Goal: Information Seeking & Learning: Learn about a topic

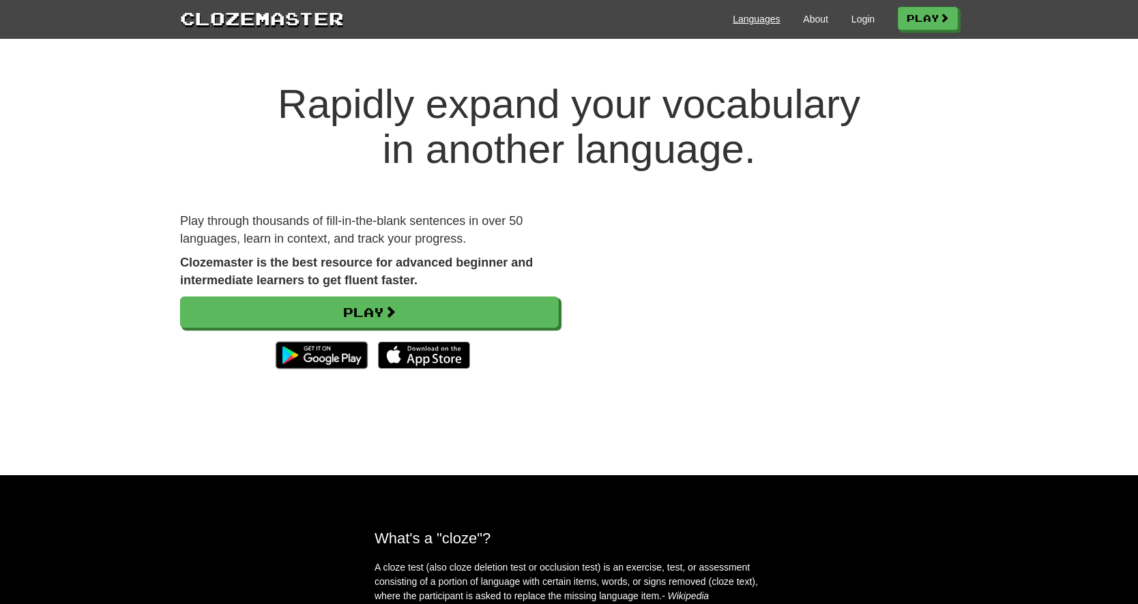
click at [750, 23] on link "Languages" at bounding box center [756, 19] width 47 height 14
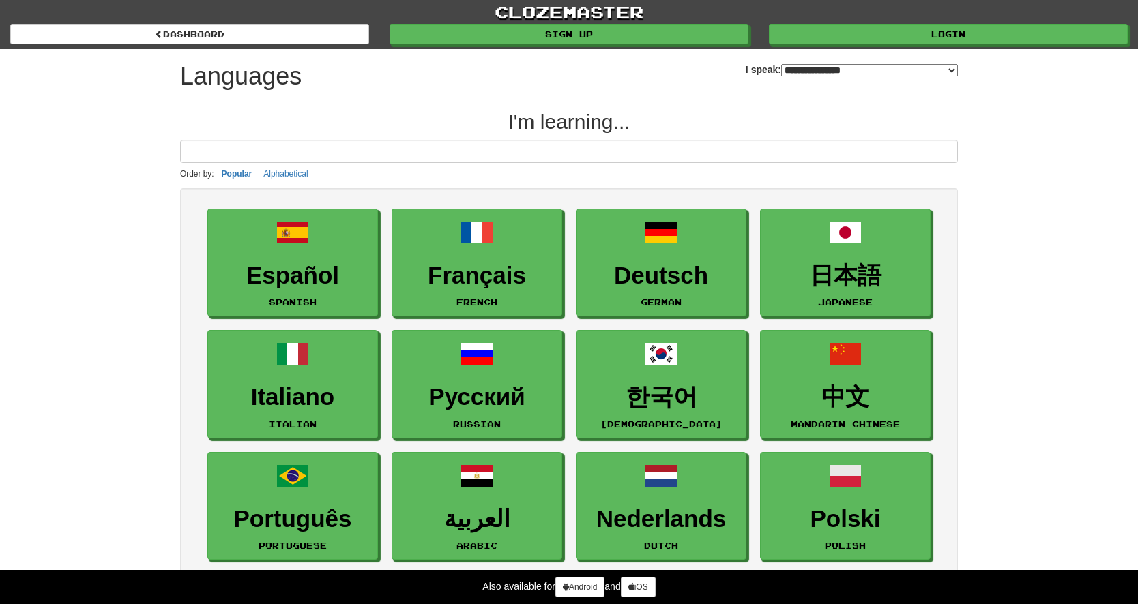
select select "*******"
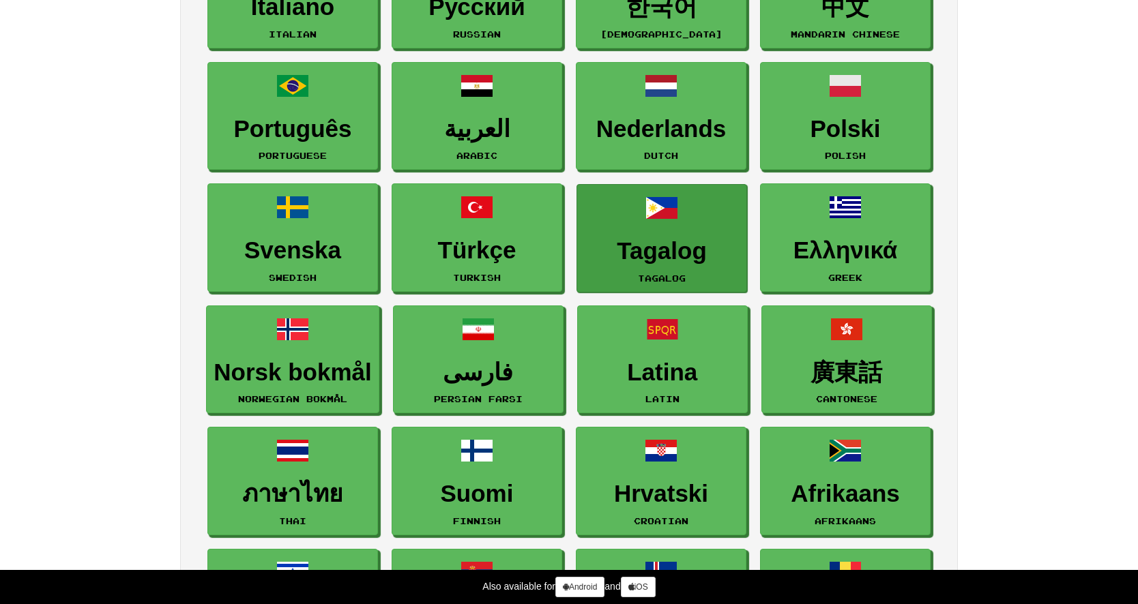
scroll to position [426, 0]
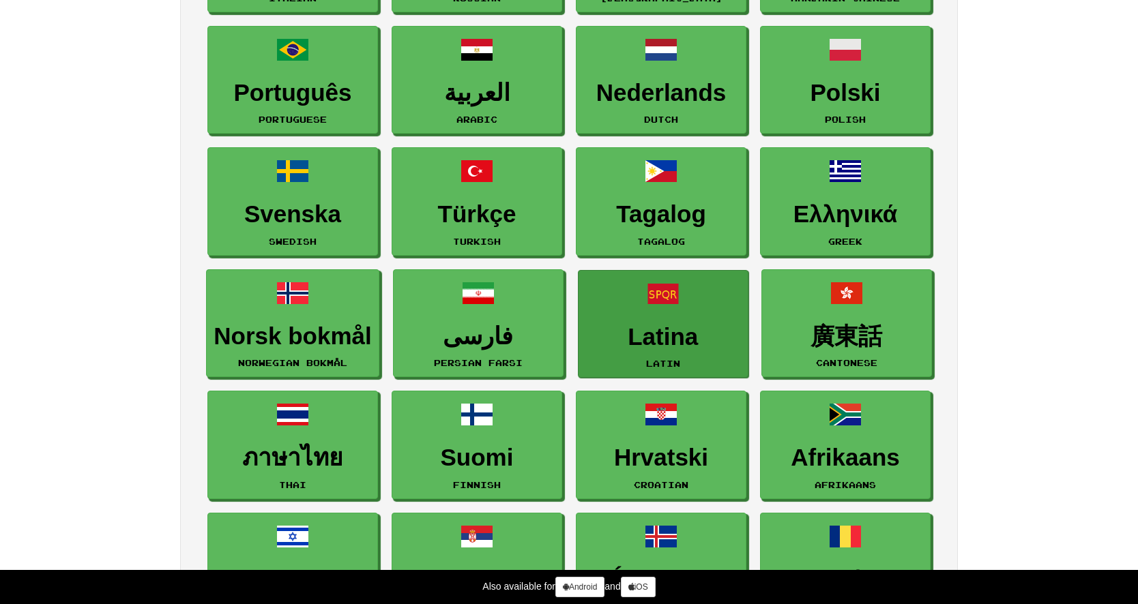
click at [675, 352] on link "Latina Latin" at bounding box center [663, 324] width 171 height 108
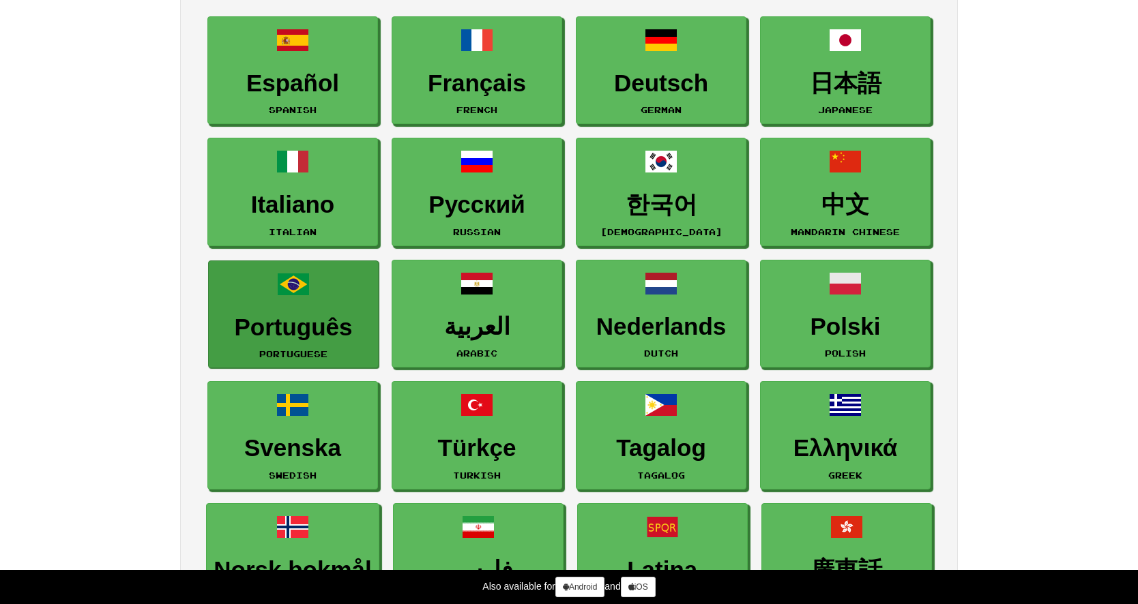
scroll to position [180, 0]
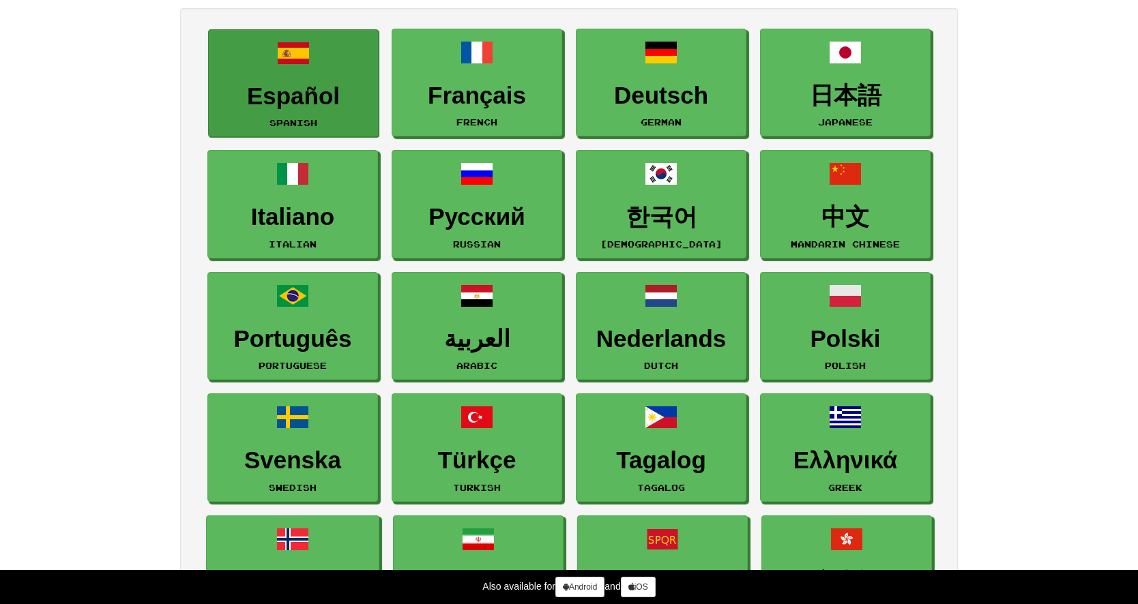
click at [304, 83] on h3 "Español" at bounding box center [294, 96] width 156 height 27
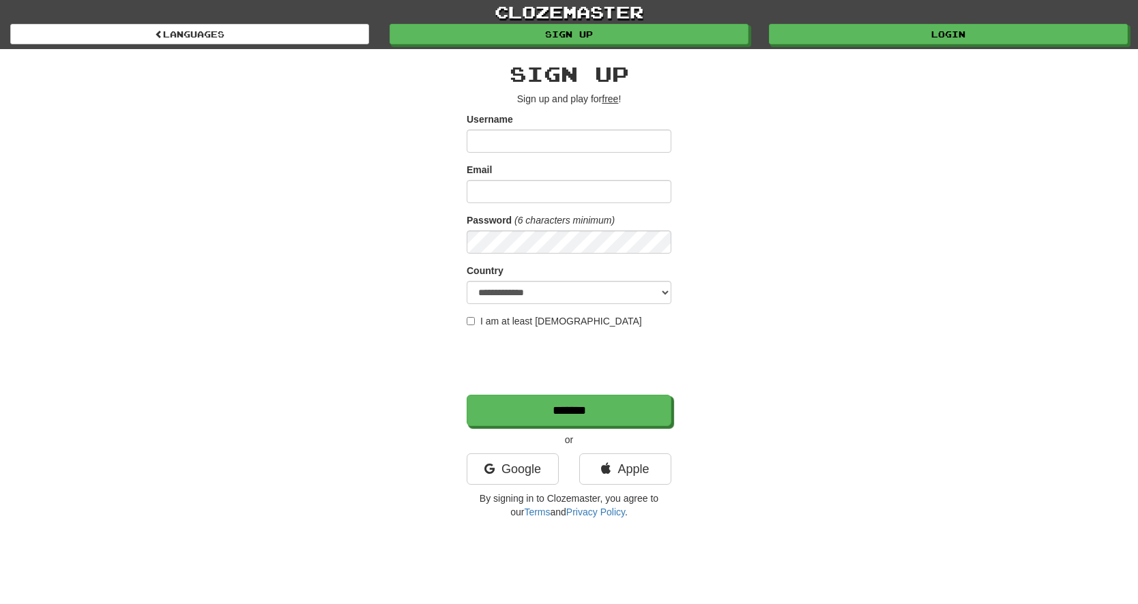
click at [514, 138] on input "Username" at bounding box center [569, 141] width 205 height 23
click at [576, 140] on input "**********" at bounding box center [569, 141] width 205 height 23
type input "********"
click at [554, 165] on div "Email" at bounding box center [569, 183] width 205 height 40
click at [529, 179] on div "Email" at bounding box center [569, 183] width 205 height 40
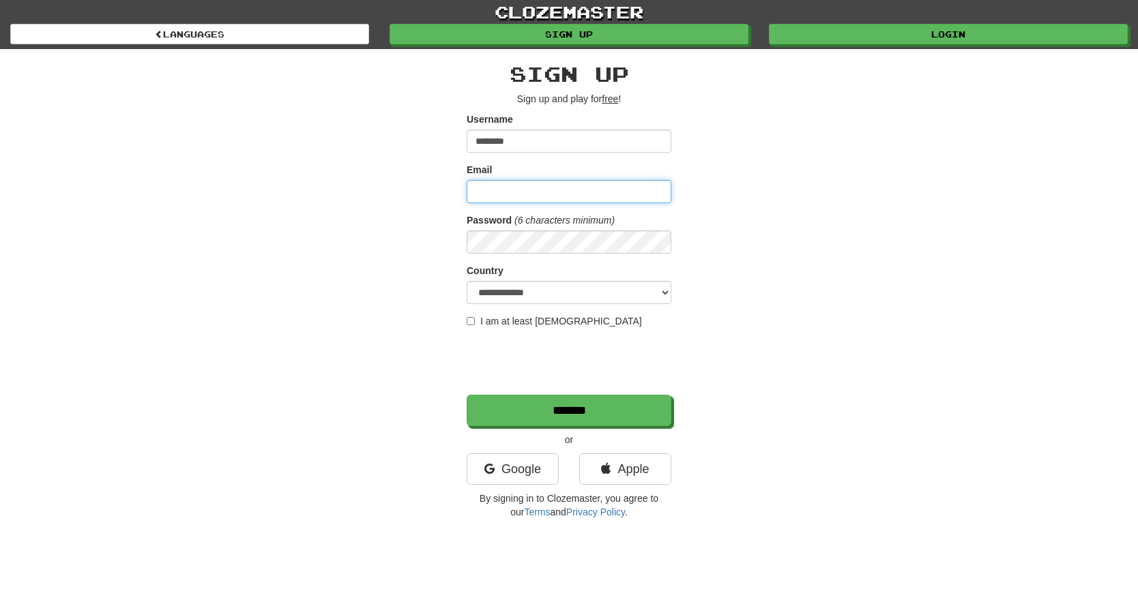
type input "**********"
click at [475, 322] on label "I am at least [DEMOGRAPHIC_DATA]" at bounding box center [554, 322] width 175 height 14
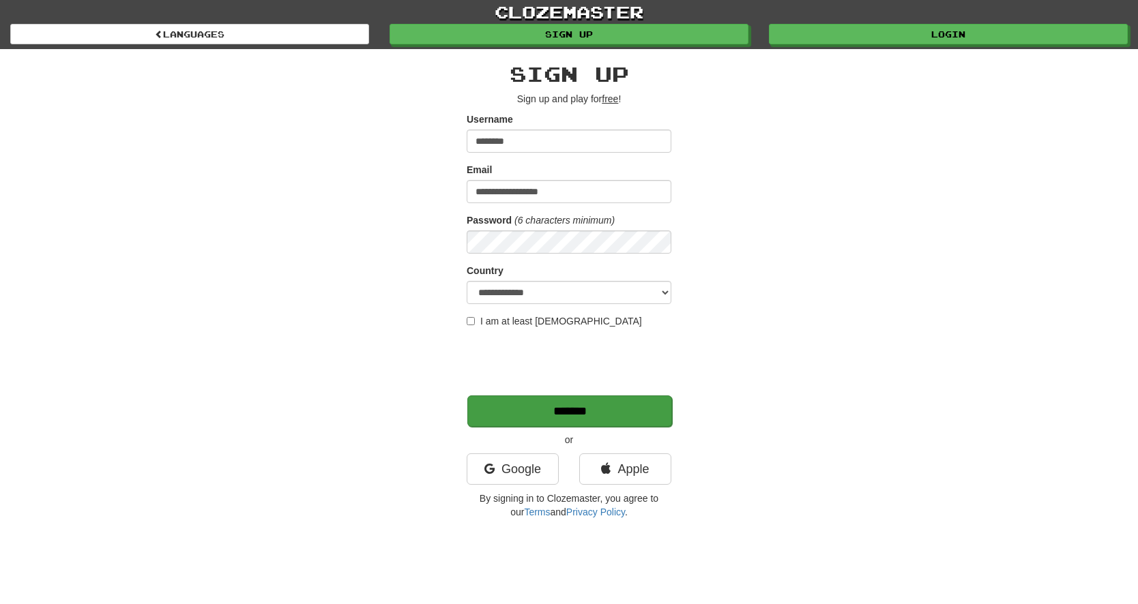
click at [501, 414] on input "*******" at bounding box center [569, 411] width 205 height 31
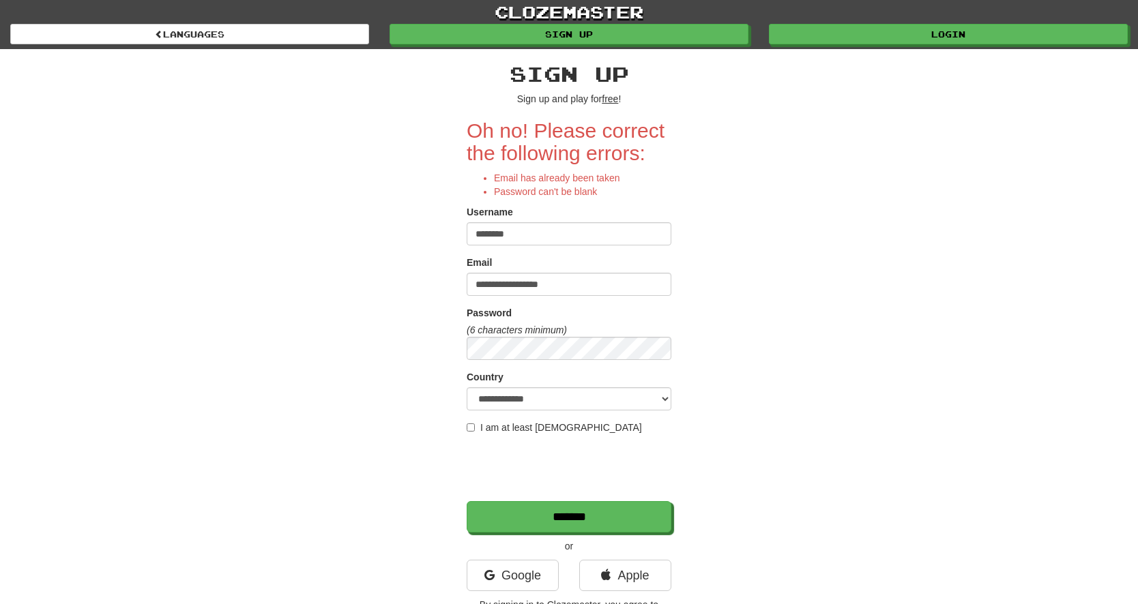
click at [499, 332] on em "(6 characters minimum)" at bounding box center [517, 330] width 100 height 11
click at [501, 330] on em "(6 characters minimum)" at bounding box center [517, 330] width 100 height 11
click at [519, 512] on input "*******" at bounding box center [569, 517] width 205 height 31
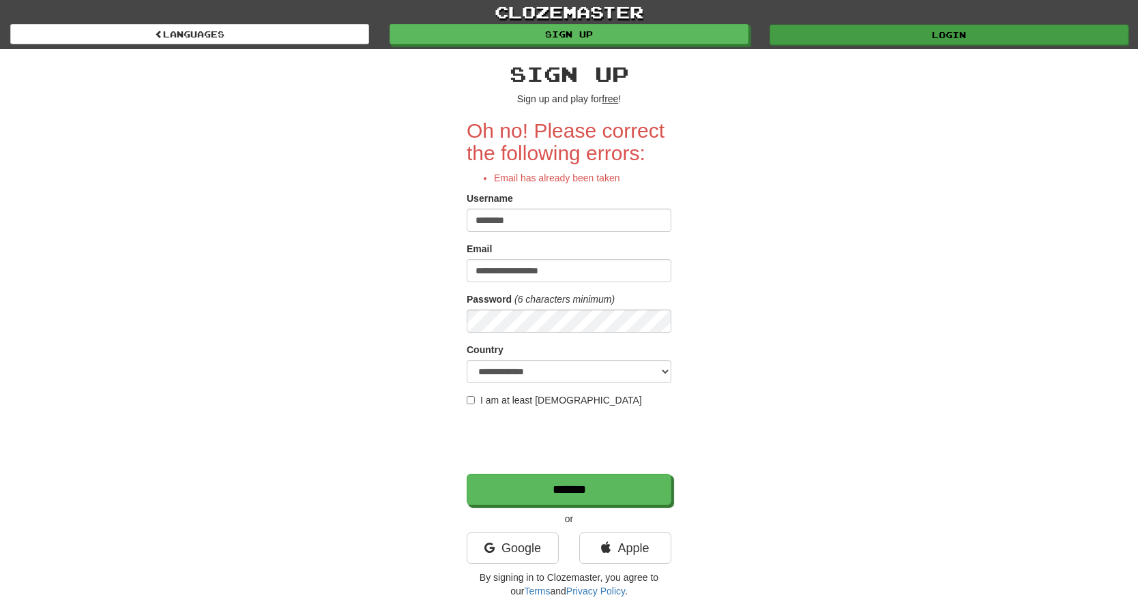
click at [830, 31] on link "Login" at bounding box center [949, 35] width 359 height 20
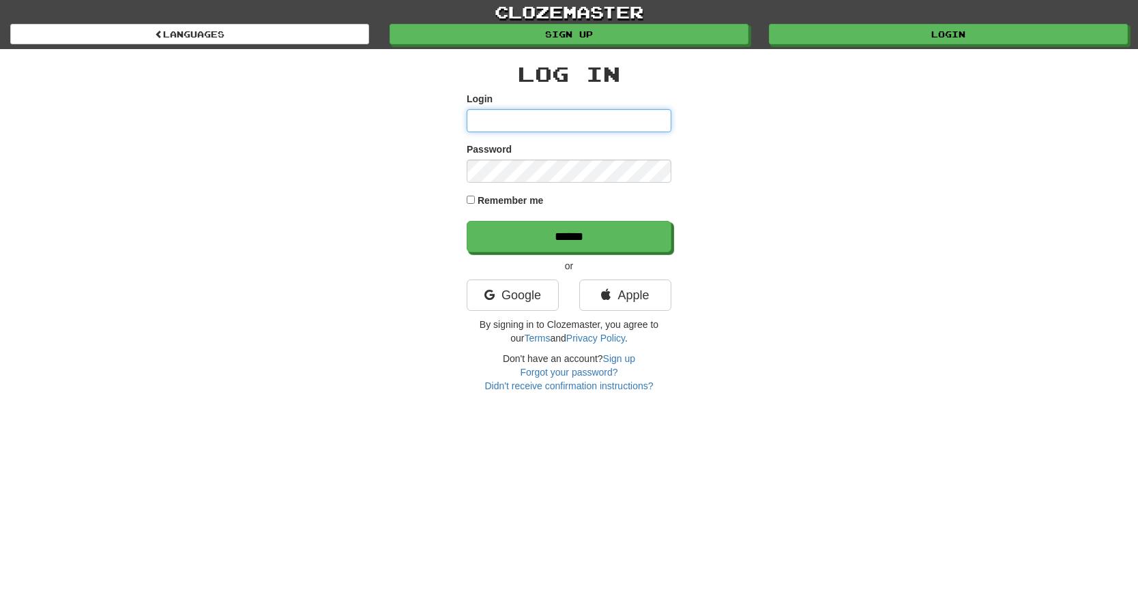
type input "********"
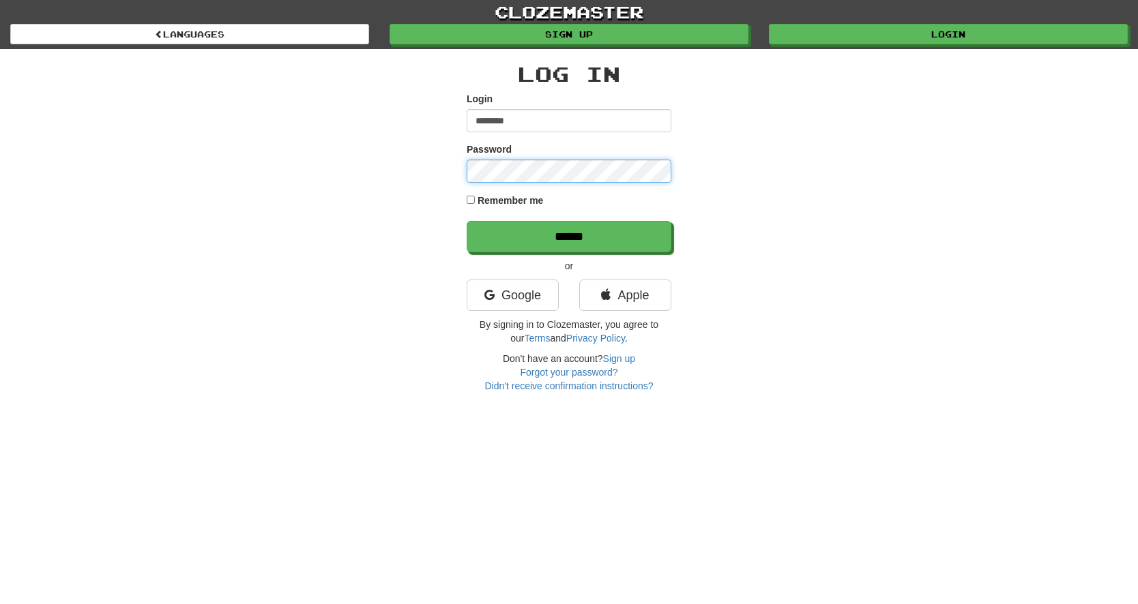
click at [569, 236] on input "******" at bounding box center [569, 236] width 205 height 31
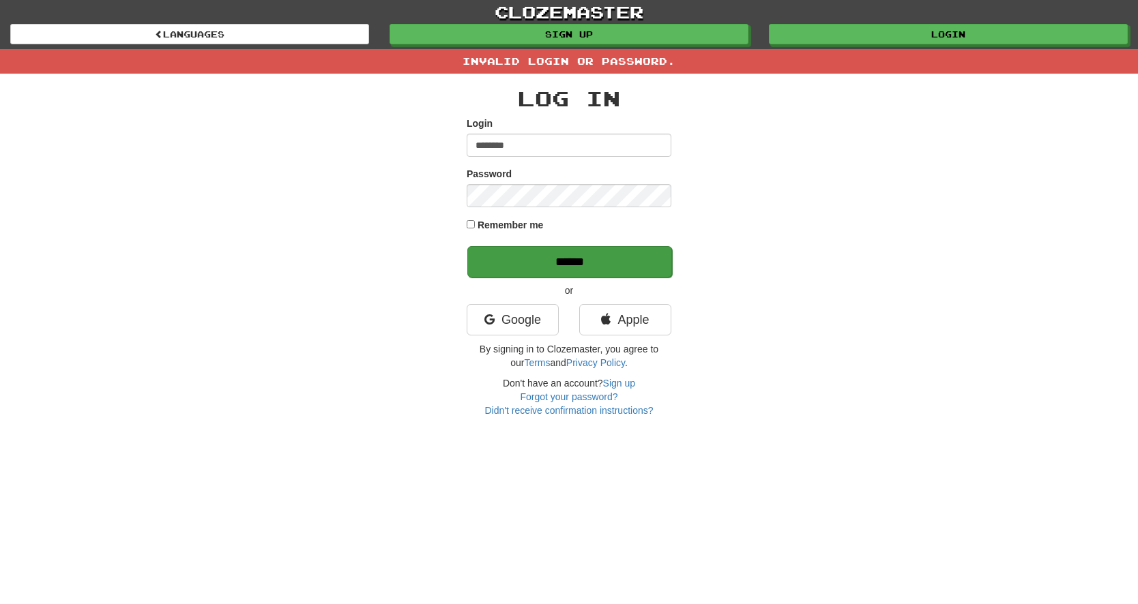
click at [538, 259] on input "******" at bounding box center [569, 261] width 205 height 31
click at [523, 254] on input "******" at bounding box center [569, 261] width 205 height 31
click at [651, 149] on input "********" at bounding box center [569, 145] width 205 height 23
click at [751, 155] on div "Log In Login ******** Password Remember me ****** or Google Apple By signing in…" at bounding box center [569, 246] width 798 height 344
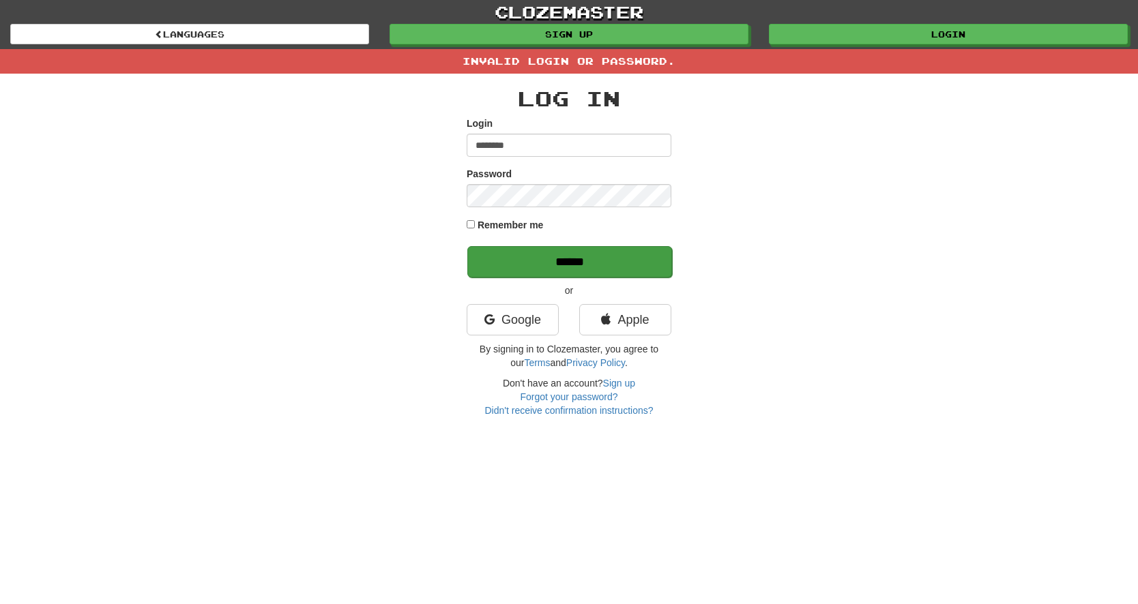
click at [600, 262] on input "******" at bounding box center [569, 261] width 205 height 31
click at [564, 394] on link "Forgot your password?" at bounding box center [569, 397] width 98 height 11
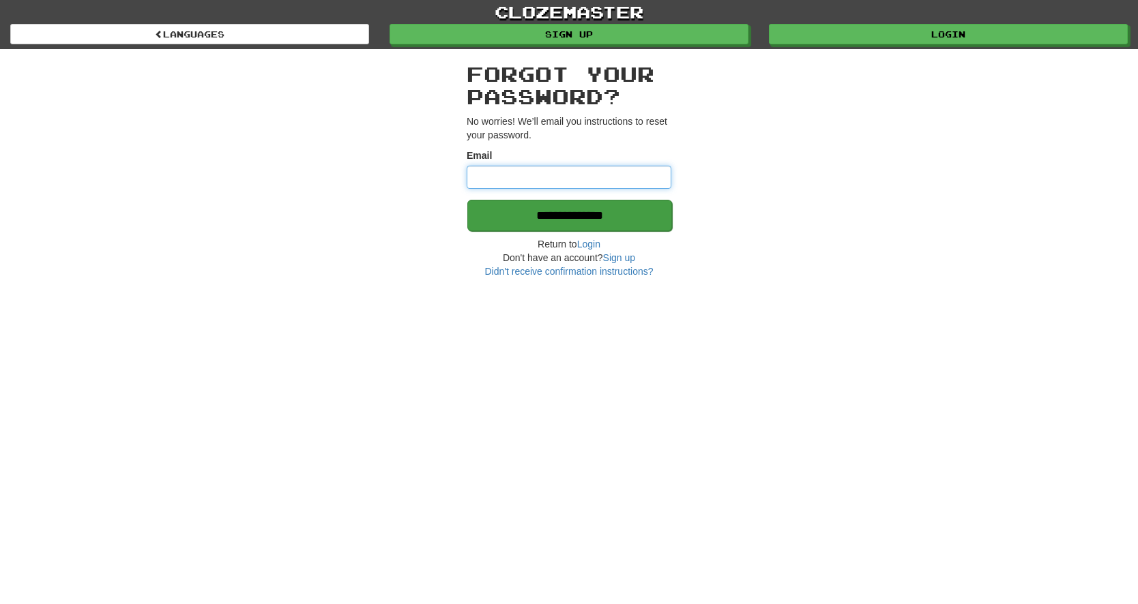
type input "**********"
click at [574, 210] on input "**********" at bounding box center [569, 215] width 205 height 31
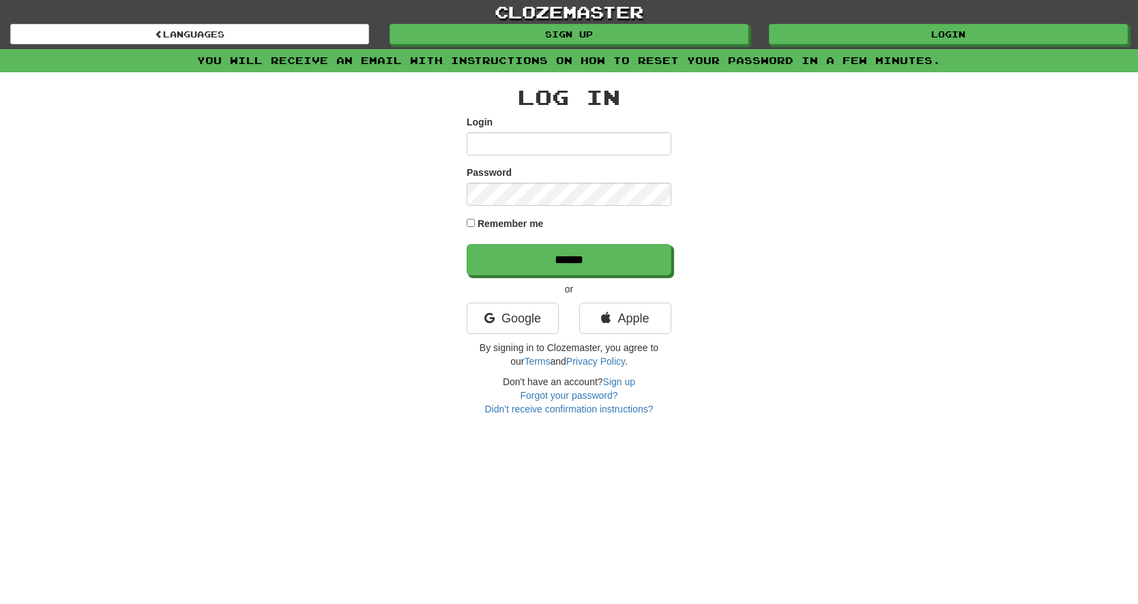
click at [553, 147] on input "Login" at bounding box center [569, 143] width 205 height 23
click at [551, 136] on input "**********" at bounding box center [569, 143] width 205 height 23
click at [658, 145] on input "**********" at bounding box center [569, 143] width 205 height 23
click at [530, 141] on input "********" at bounding box center [569, 143] width 205 height 23
type input "********"
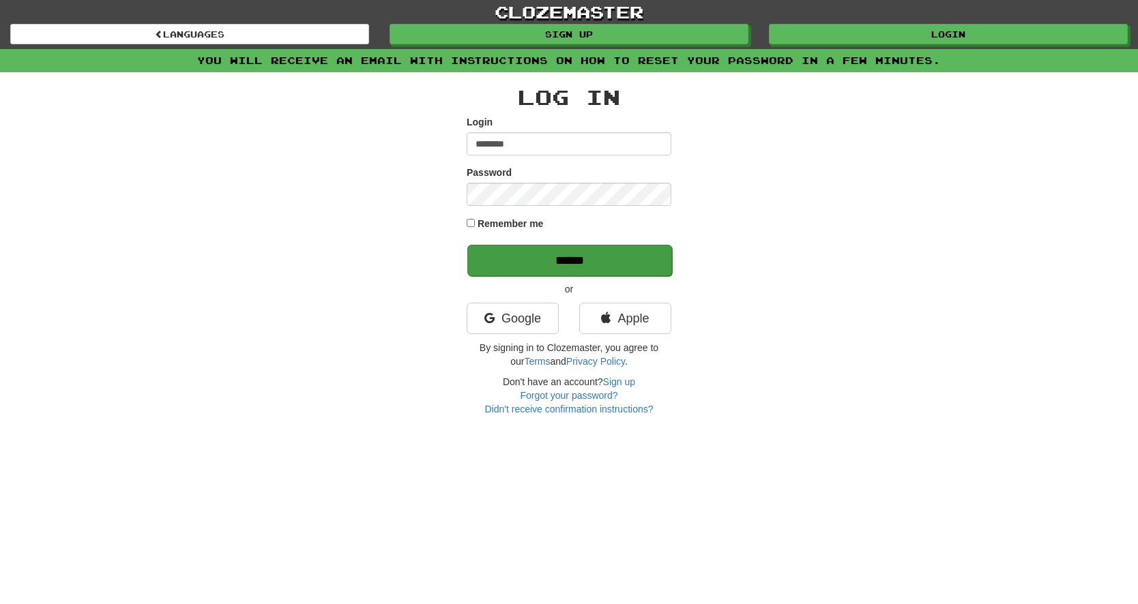
click at [534, 254] on input "******" at bounding box center [569, 260] width 205 height 31
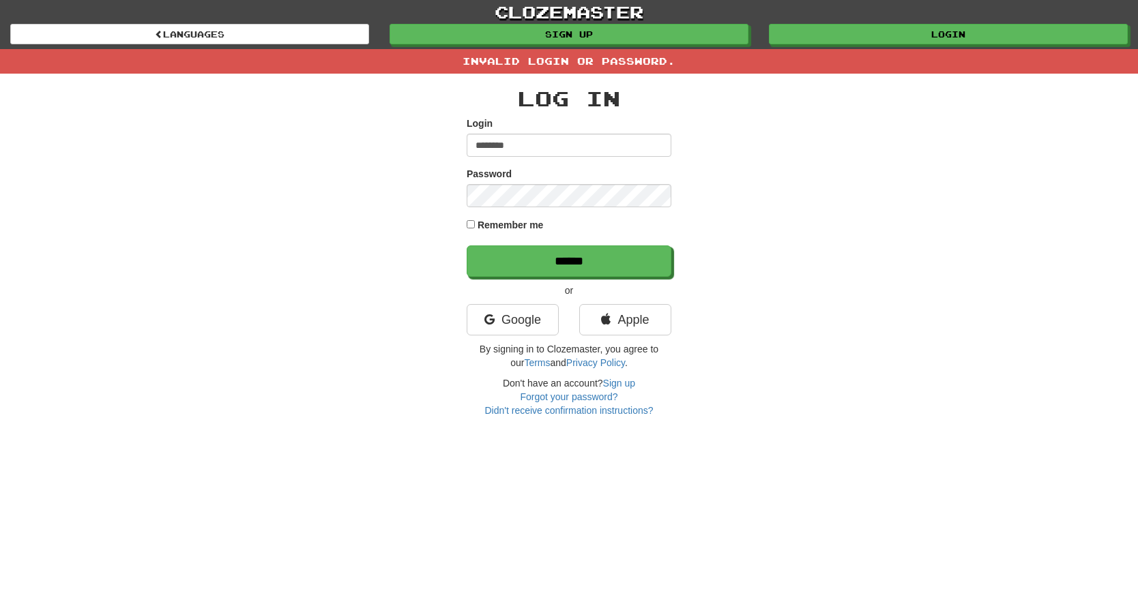
click at [540, 136] on input "********" at bounding box center [569, 145] width 205 height 23
click at [528, 147] on input "********" at bounding box center [569, 145] width 205 height 23
type input "**********"
click at [631, 263] on input "******" at bounding box center [569, 261] width 205 height 31
click at [675, 207] on div "**********" at bounding box center [569, 246] width 798 height 344
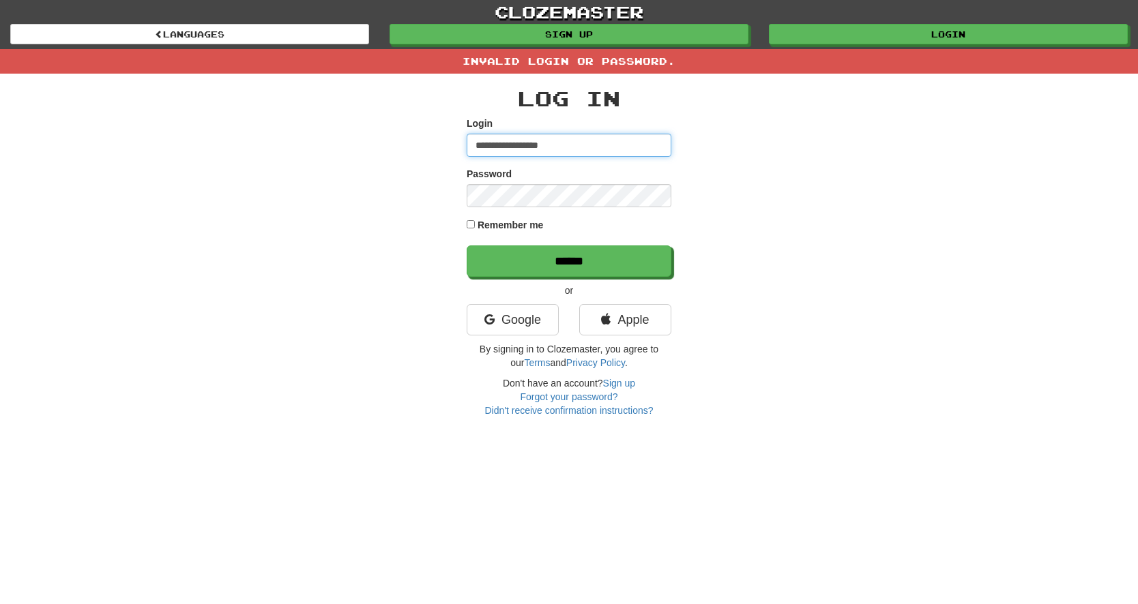
type input "********"
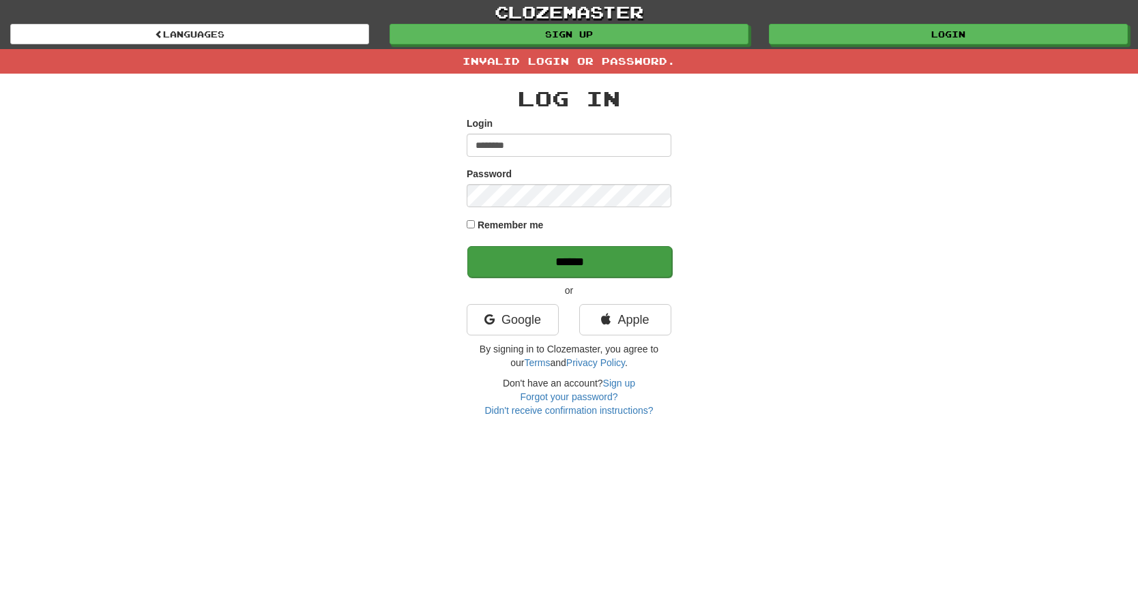
click at [578, 265] on input "******" at bounding box center [569, 261] width 205 height 31
click at [581, 263] on input "******" at bounding box center [569, 261] width 205 height 31
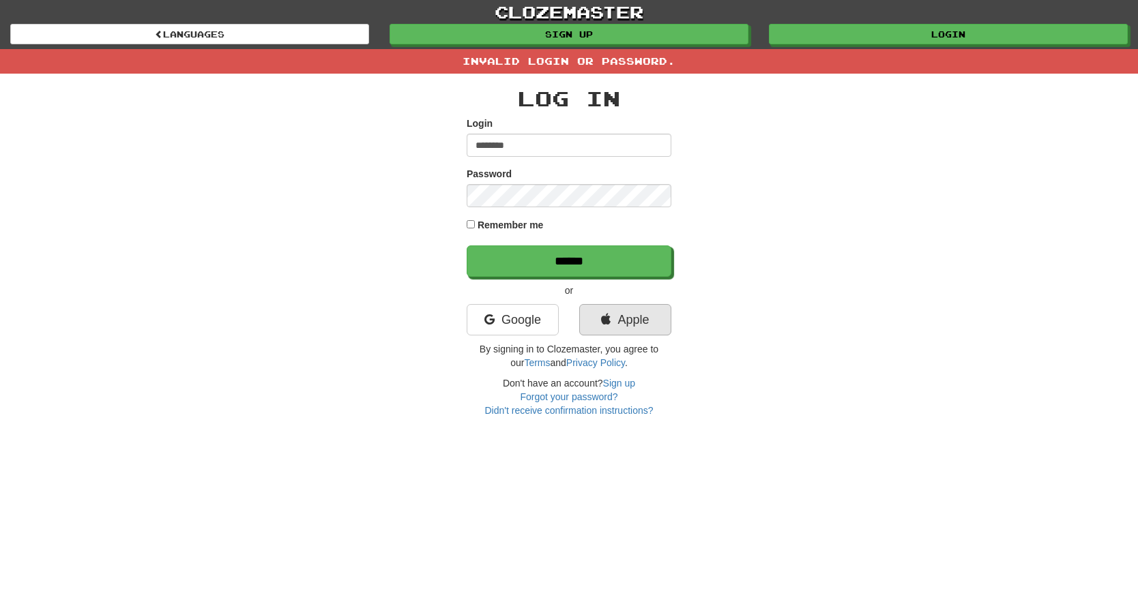
click at [633, 321] on link "Apple" at bounding box center [625, 319] width 92 height 31
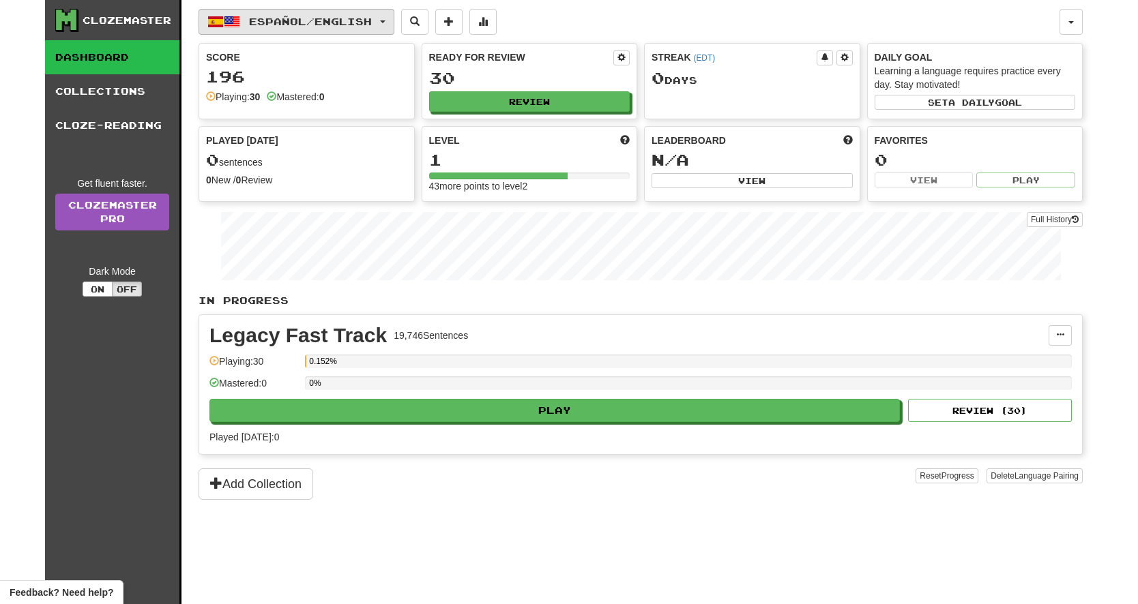
click at [259, 15] on button "Español / English" at bounding box center [297, 22] width 196 height 26
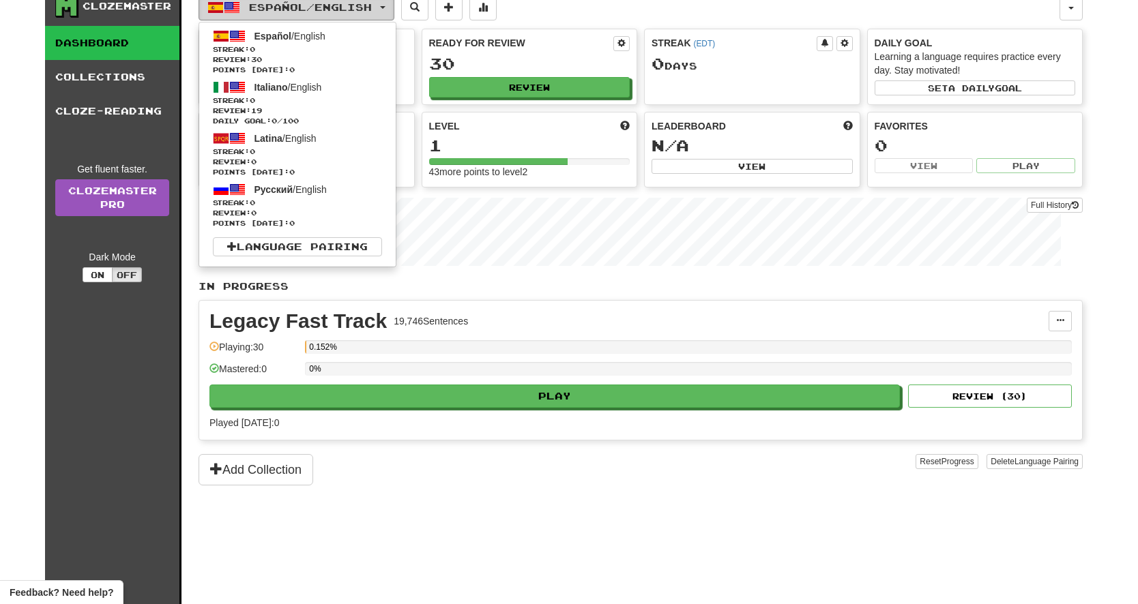
scroll to position [11, 0]
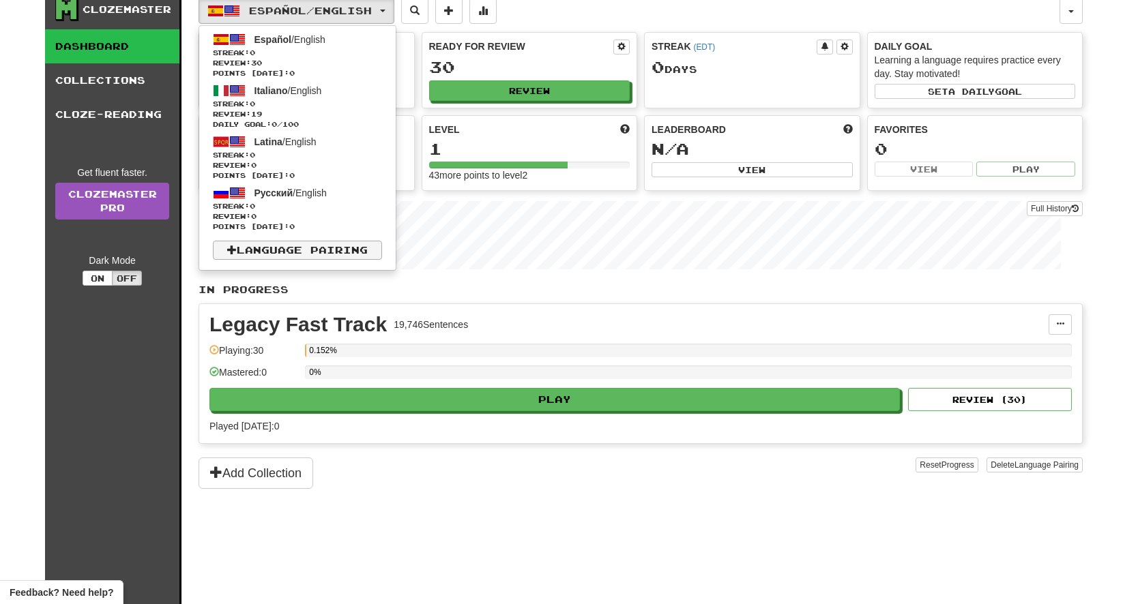
click at [237, 247] on link "Language Pairing" at bounding box center [297, 250] width 169 height 19
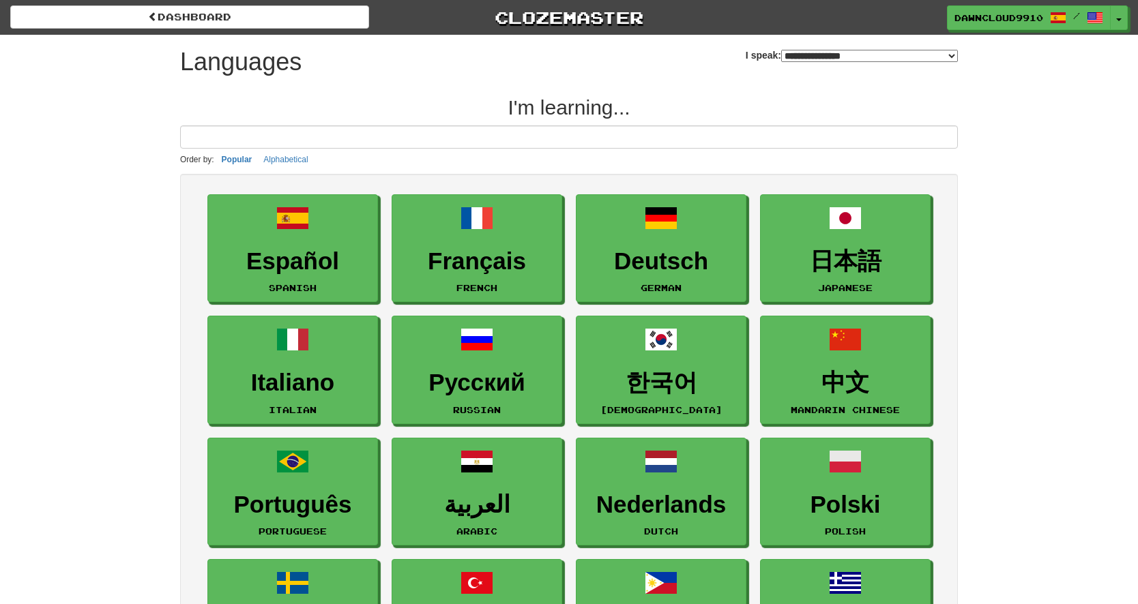
select select "*******"
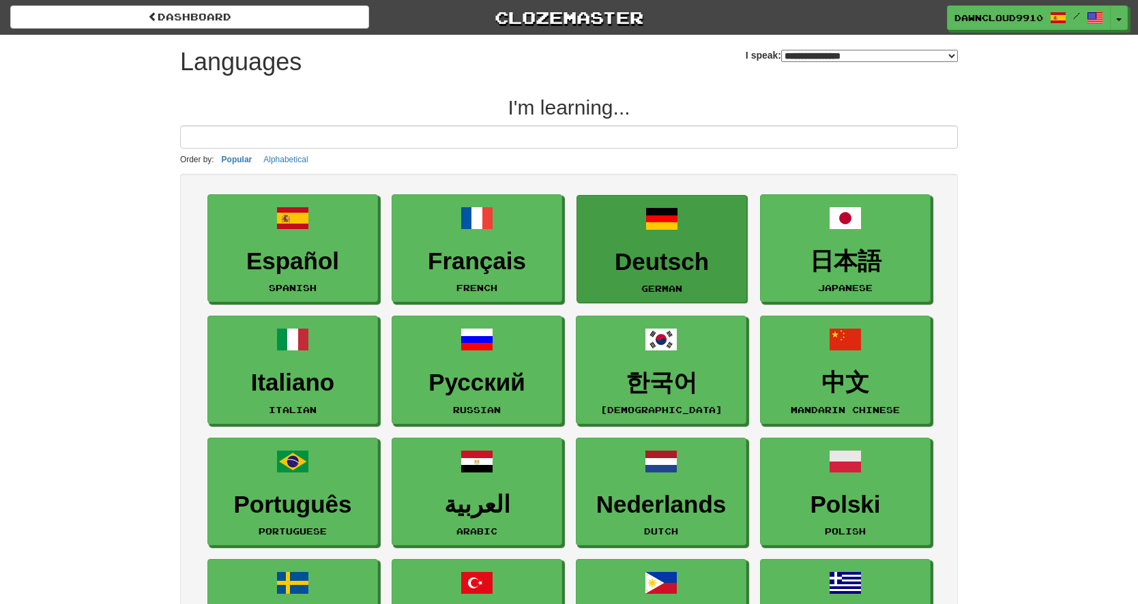
click at [669, 257] on h3 "Deutsch" at bounding box center [662, 262] width 156 height 27
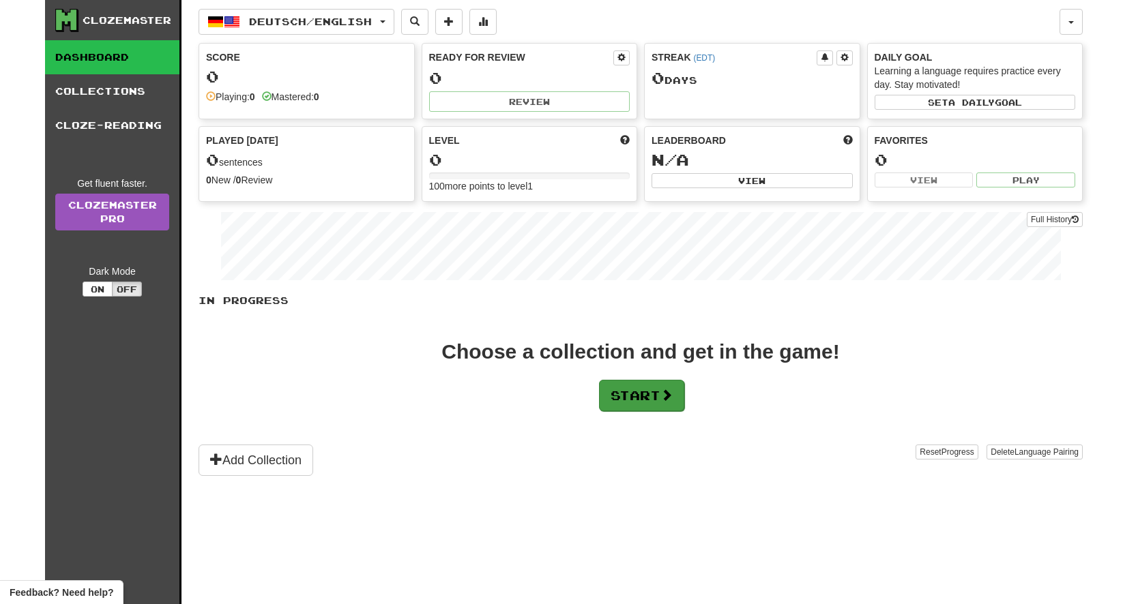
click at [654, 390] on button "Start" at bounding box center [641, 395] width 85 height 31
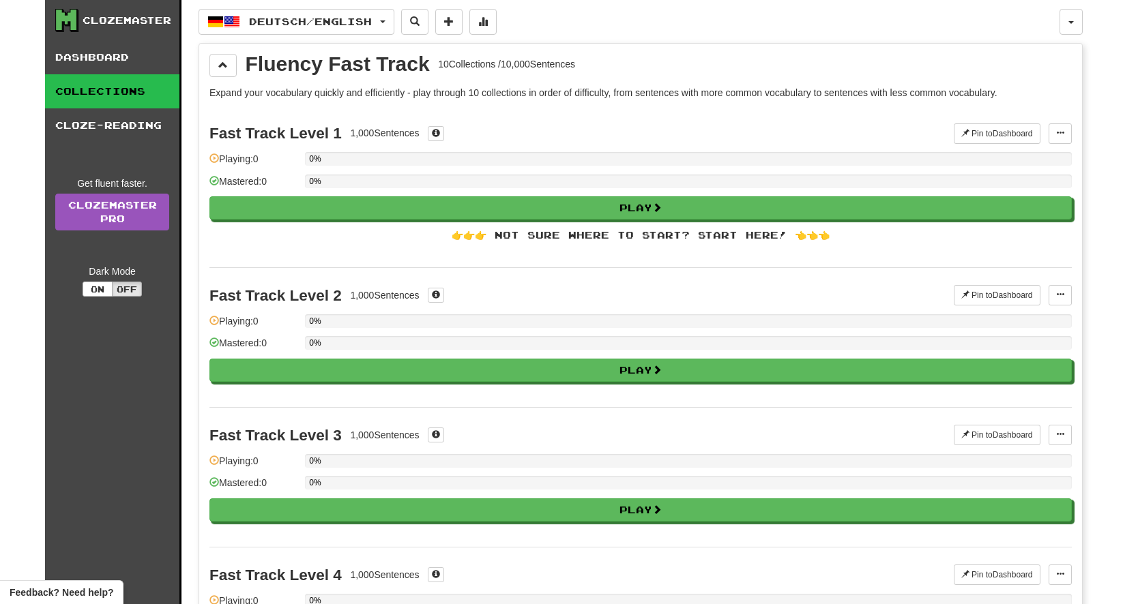
click at [289, 139] on div "Fast Track Level 1" at bounding box center [275, 133] width 132 height 17
click at [272, 23] on span "Deutsch / English" at bounding box center [310, 22] width 123 height 12
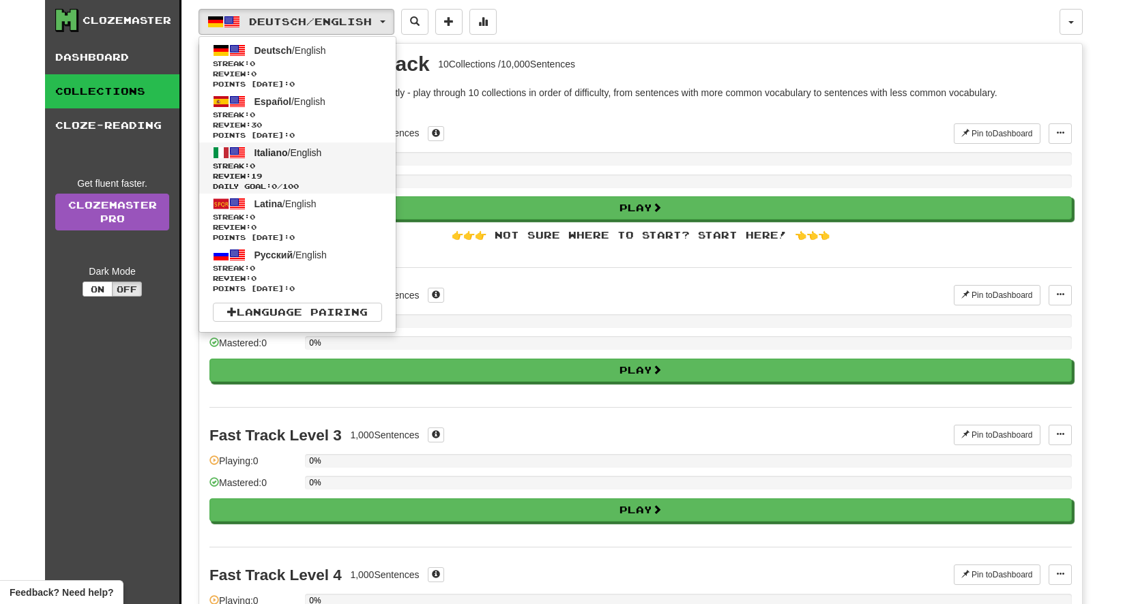
click at [273, 155] on span "Italiano" at bounding box center [270, 152] width 33 height 11
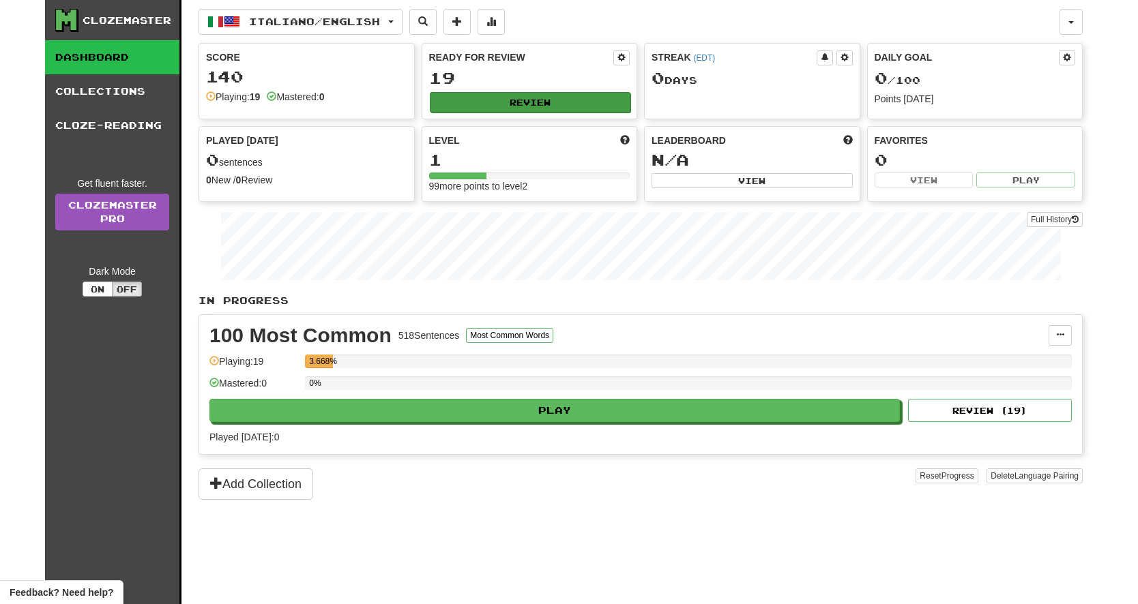
click at [531, 97] on button "Review" at bounding box center [530, 102] width 201 height 20
select select "**"
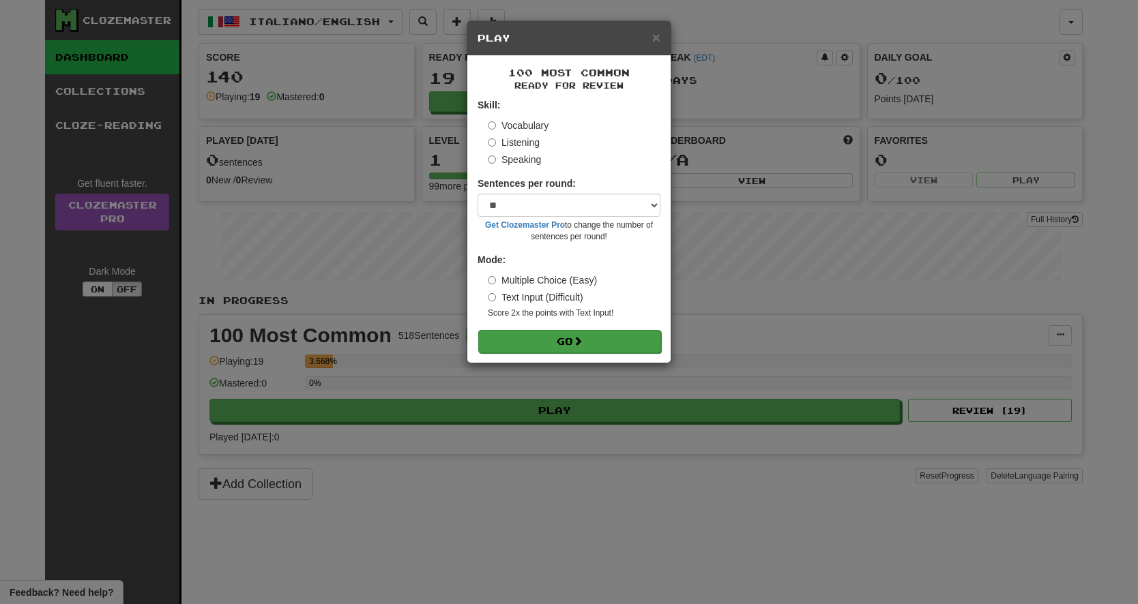
click at [508, 331] on button "Go" at bounding box center [569, 341] width 183 height 23
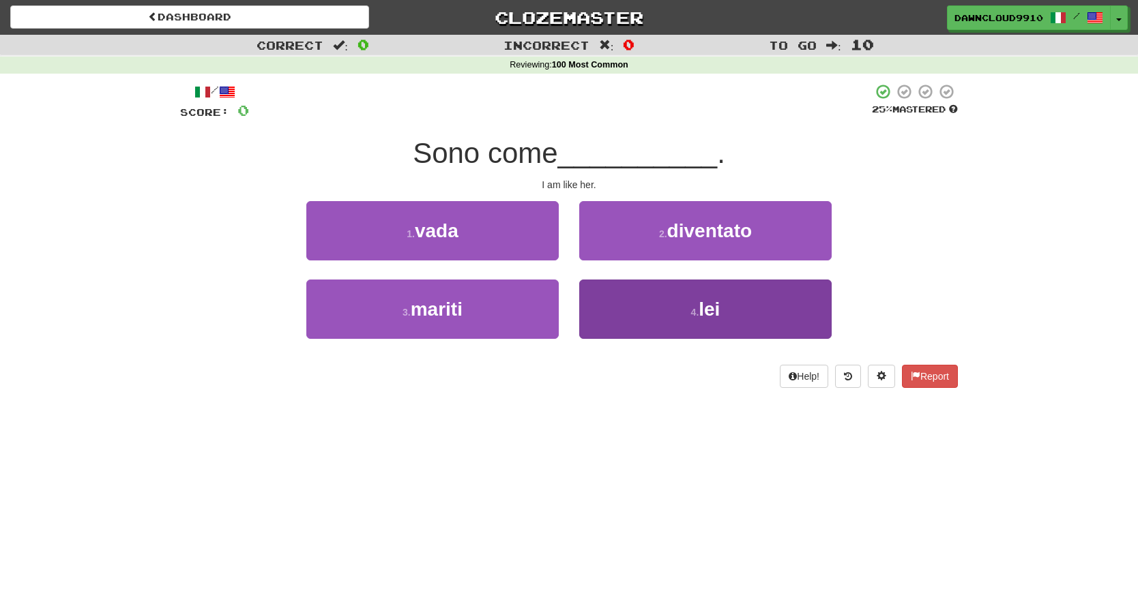
click at [630, 317] on button "4 . lei" at bounding box center [705, 309] width 252 height 59
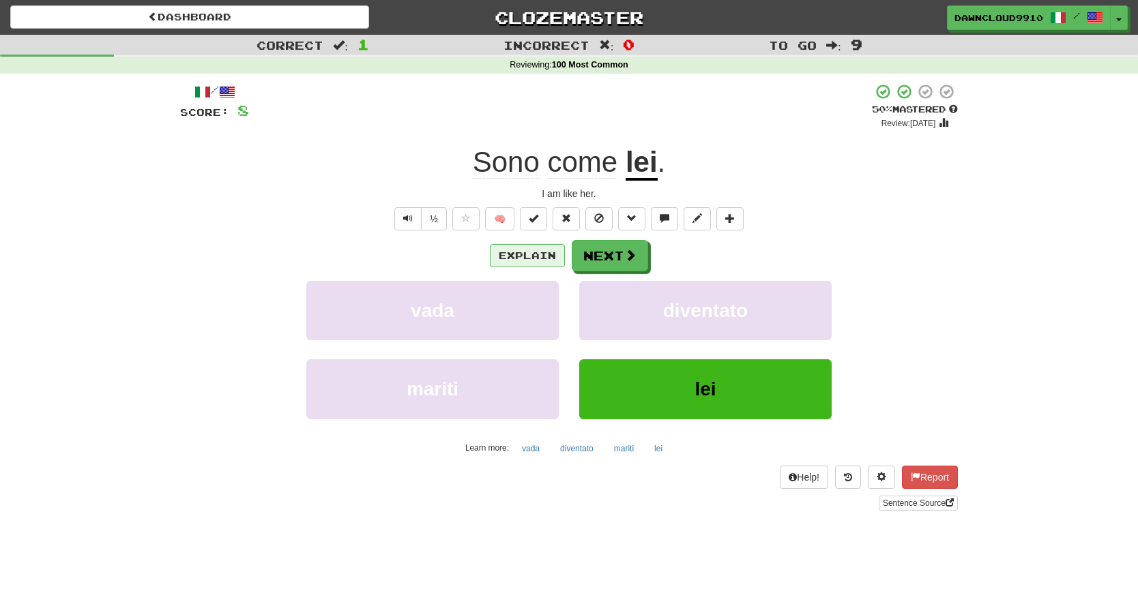
click at [520, 255] on button "Explain" at bounding box center [527, 255] width 75 height 23
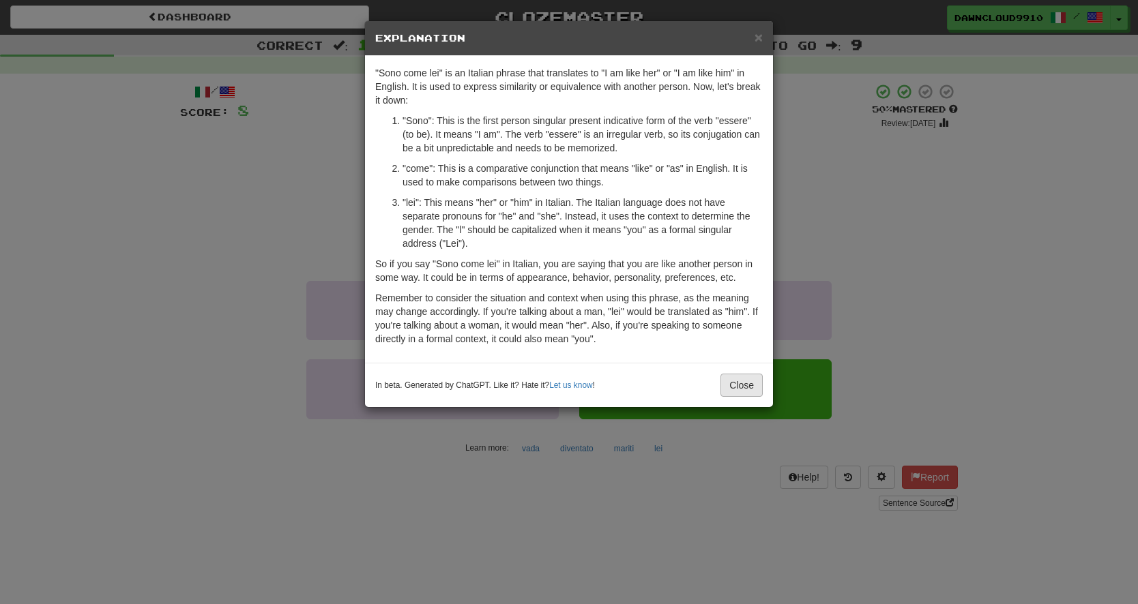
click at [748, 387] on button "Close" at bounding box center [741, 385] width 42 height 23
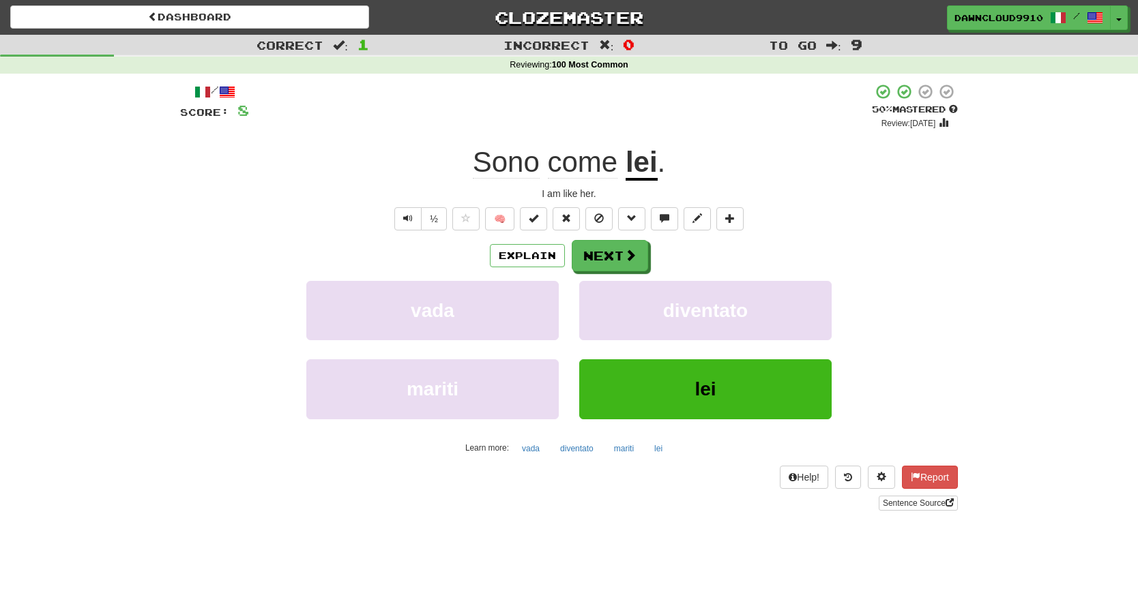
click at [194, 93] on span at bounding box center [202, 92] width 16 height 16
click at [610, 246] on button "Next" at bounding box center [610, 256] width 76 height 31
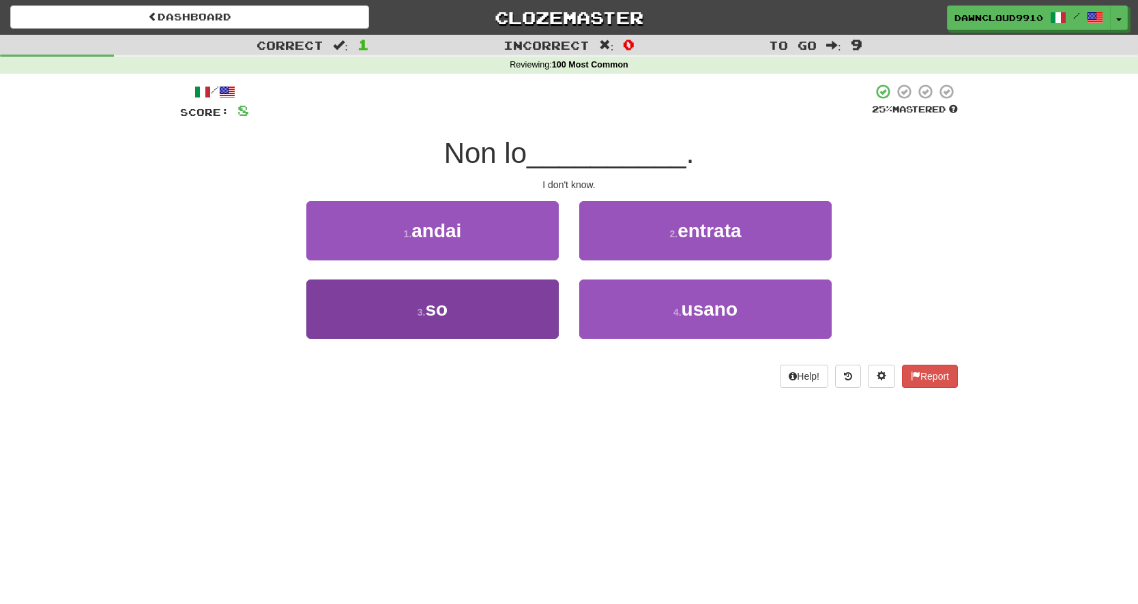
click at [499, 313] on button "3 . so" at bounding box center [432, 309] width 252 height 59
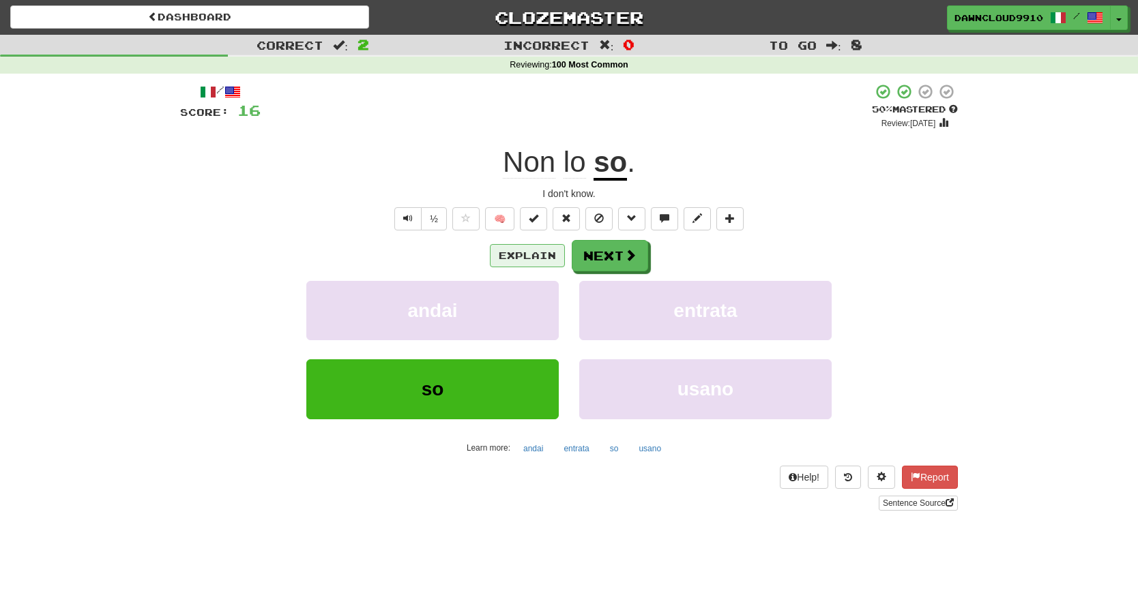
click at [544, 254] on button "Explain" at bounding box center [527, 255] width 75 height 23
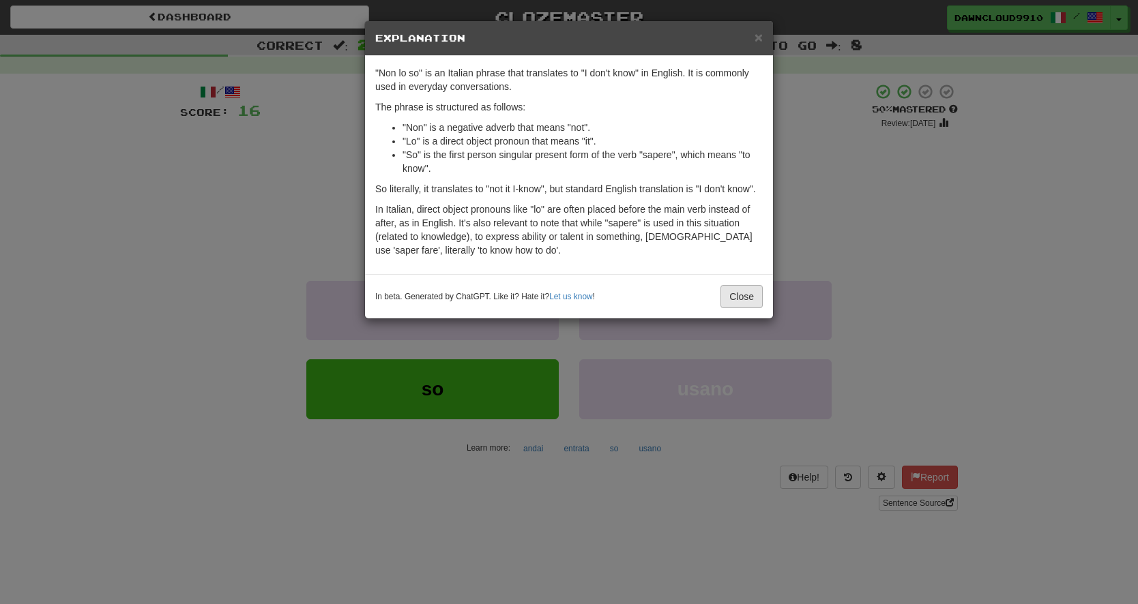
click at [746, 308] on button "Close" at bounding box center [741, 296] width 42 height 23
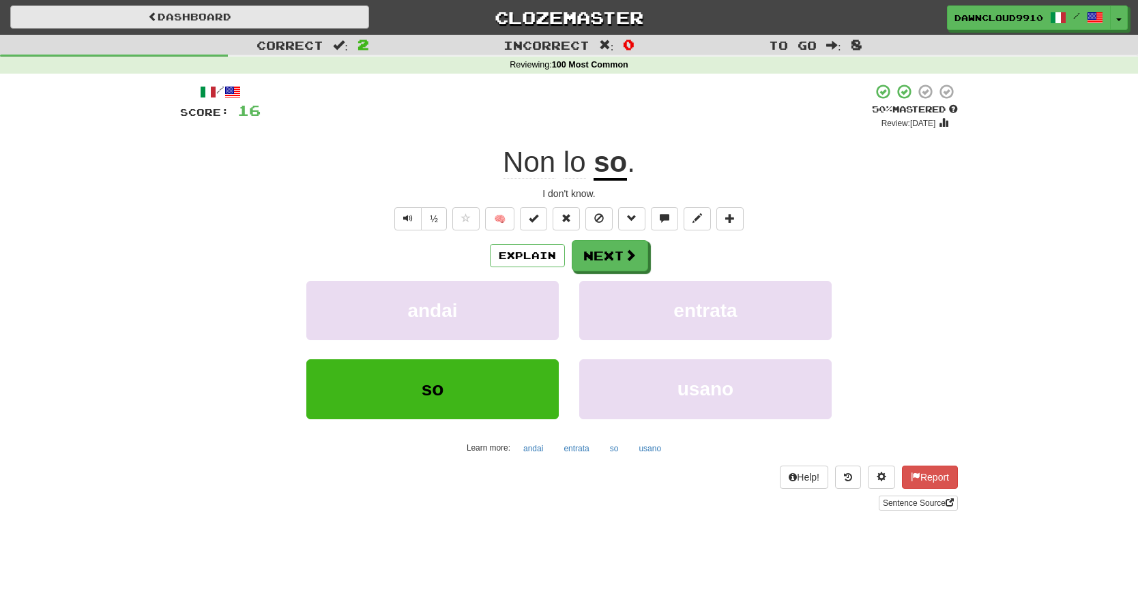
click at [157, 14] on link "Dashboard" at bounding box center [189, 16] width 359 height 23
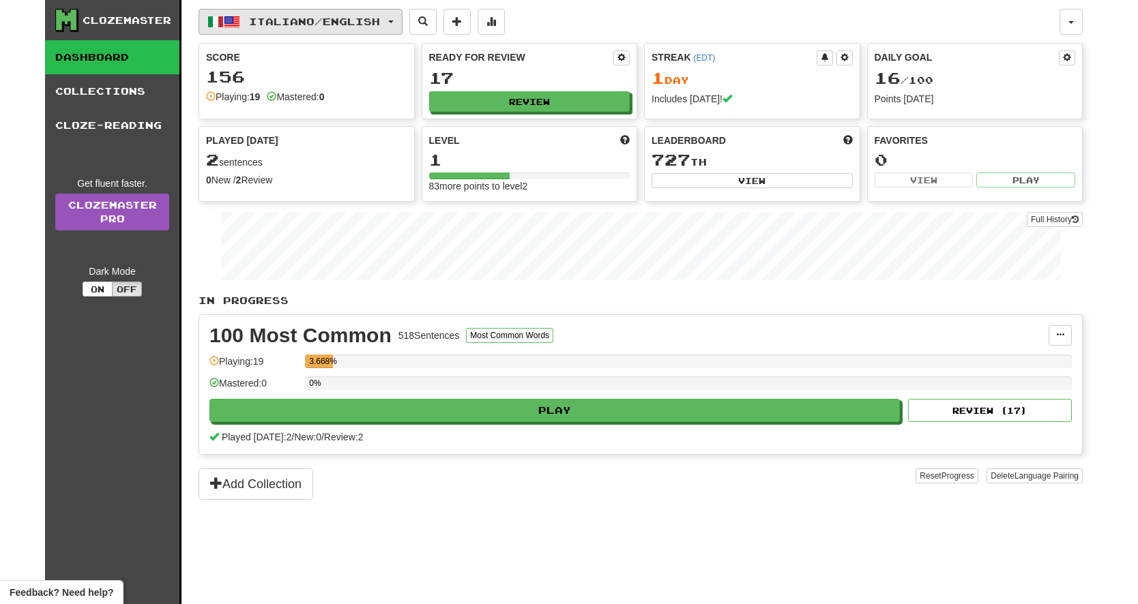
click at [266, 22] on span "Italiano / English" at bounding box center [314, 22] width 131 height 12
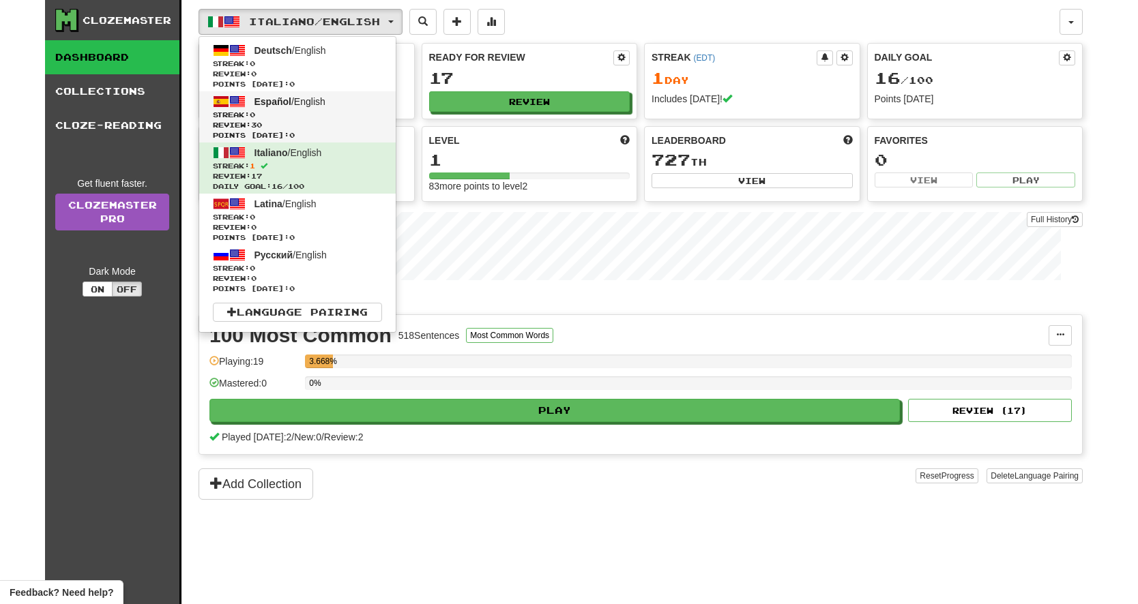
click at [256, 113] on span "Streak: 0" at bounding box center [297, 115] width 169 height 10
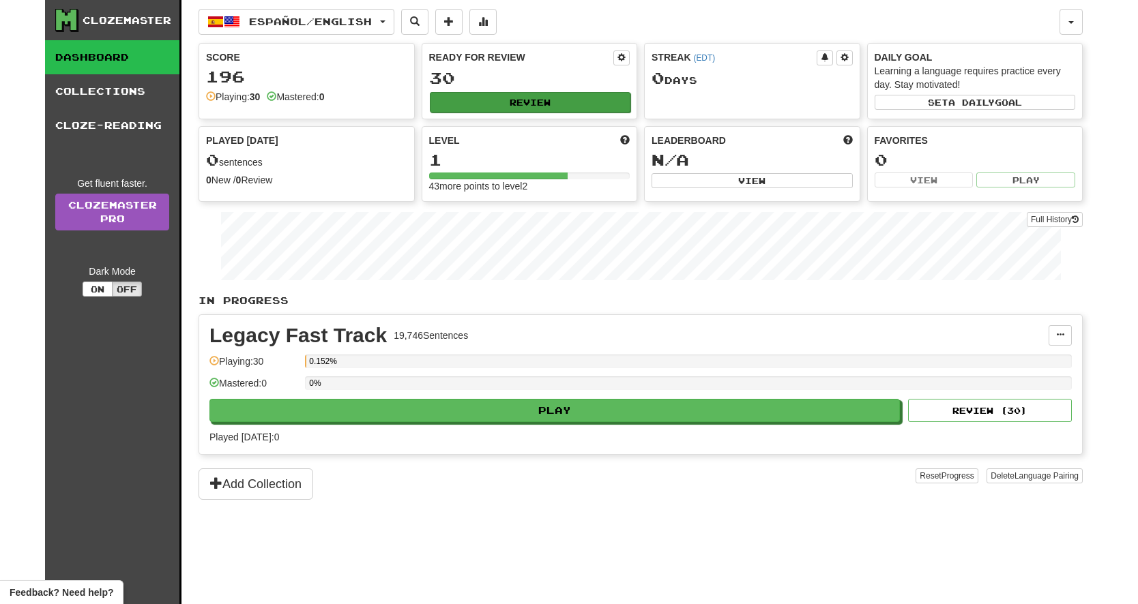
click at [531, 98] on button "Review" at bounding box center [530, 102] width 201 height 20
select select "**"
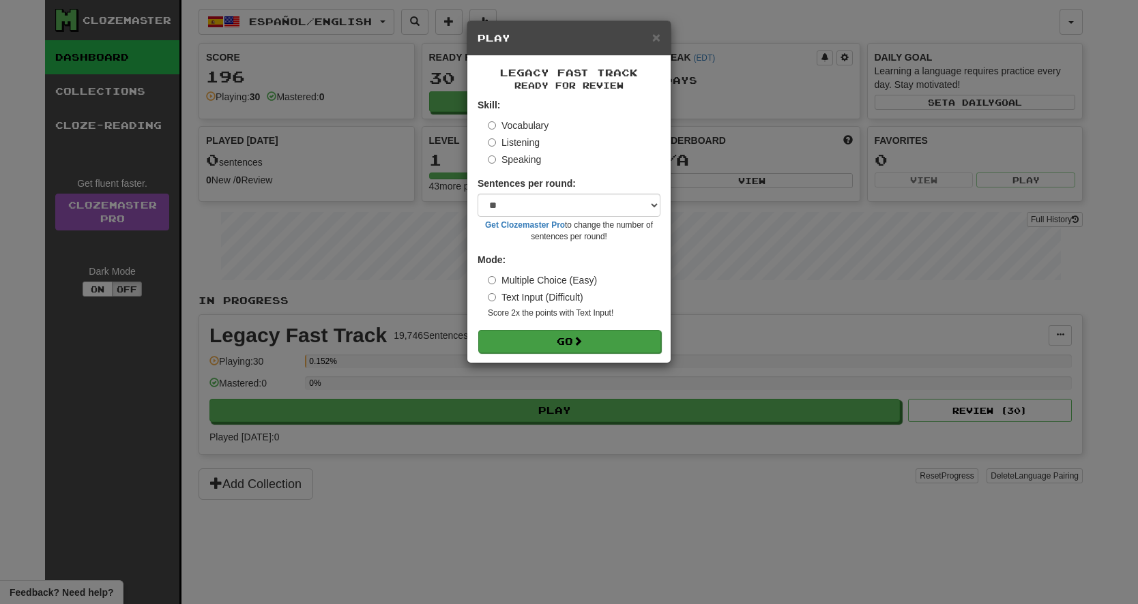
click at [523, 333] on button "Go" at bounding box center [569, 341] width 183 height 23
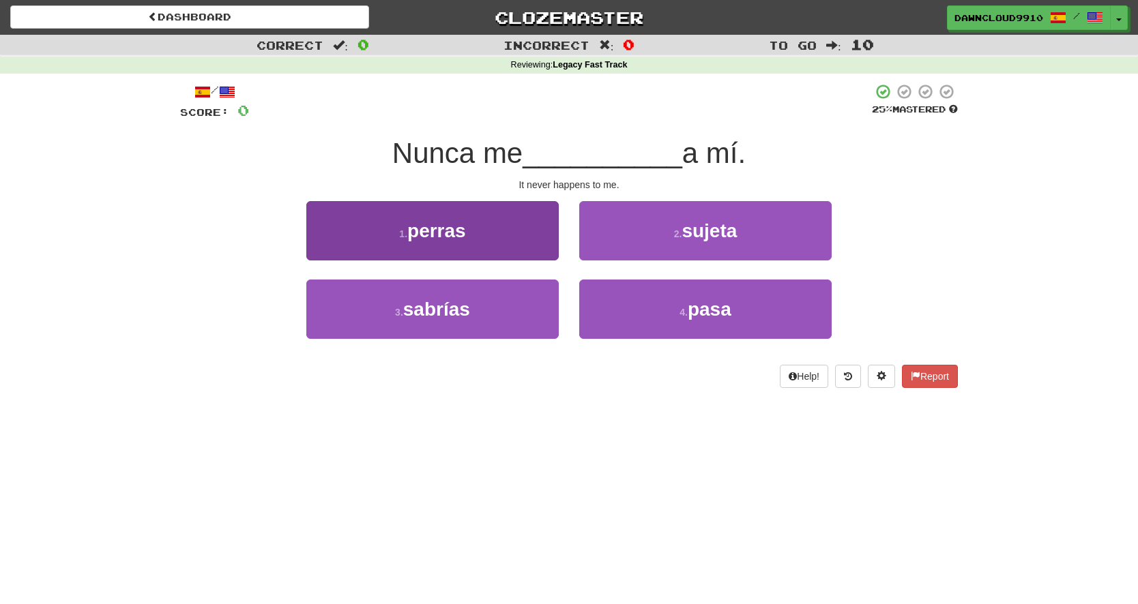
click at [491, 222] on button "1 . perras" at bounding box center [432, 230] width 252 height 59
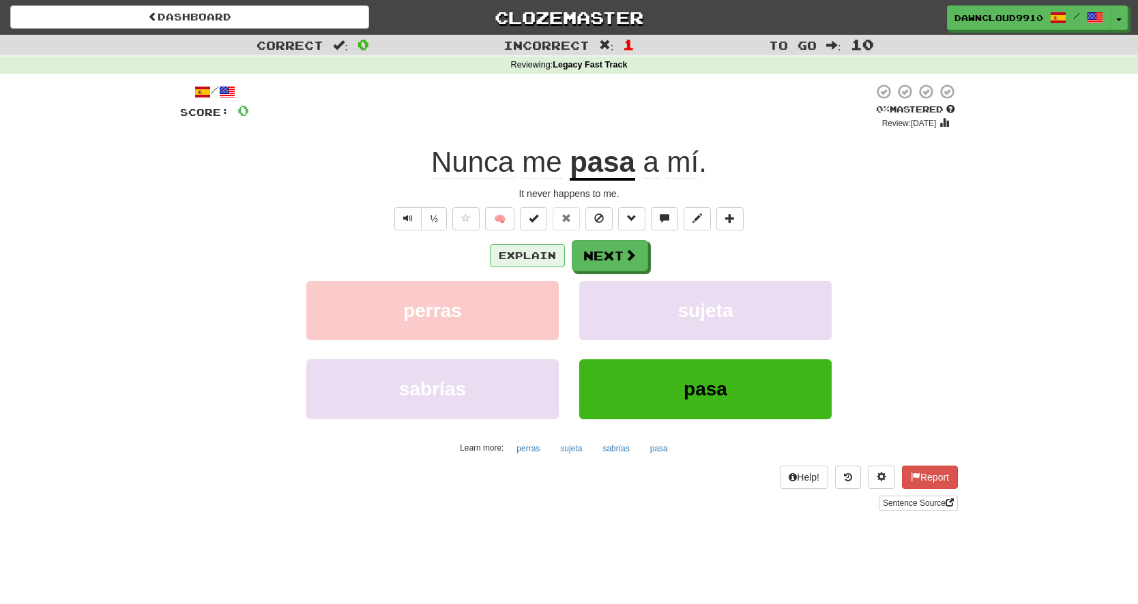
click at [525, 252] on button "Explain" at bounding box center [527, 255] width 75 height 23
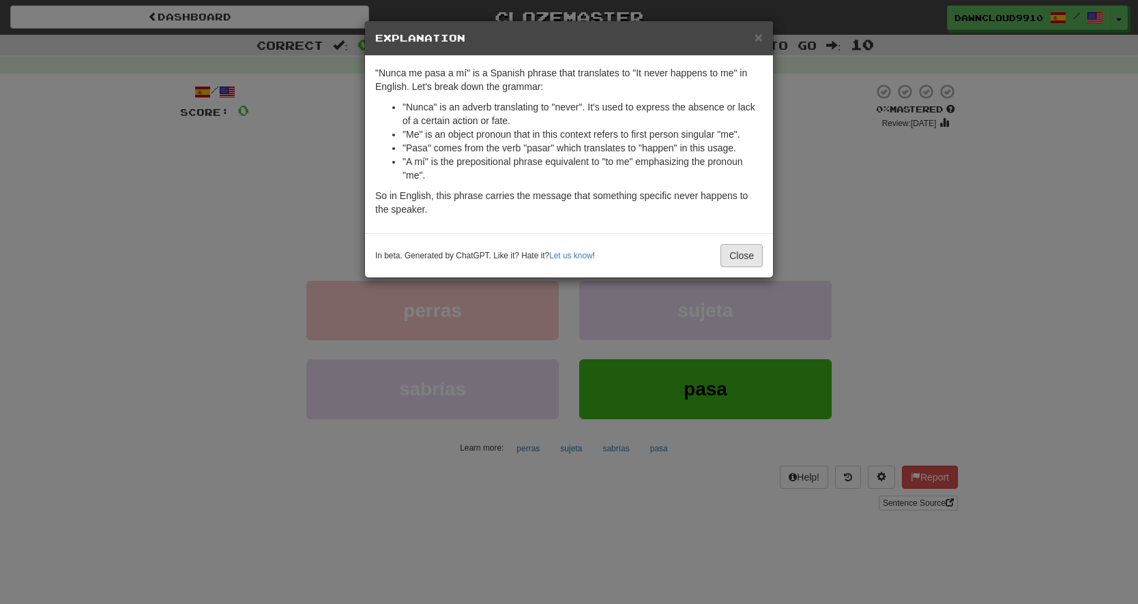
click at [741, 255] on button "Close" at bounding box center [741, 255] width 42 height 23
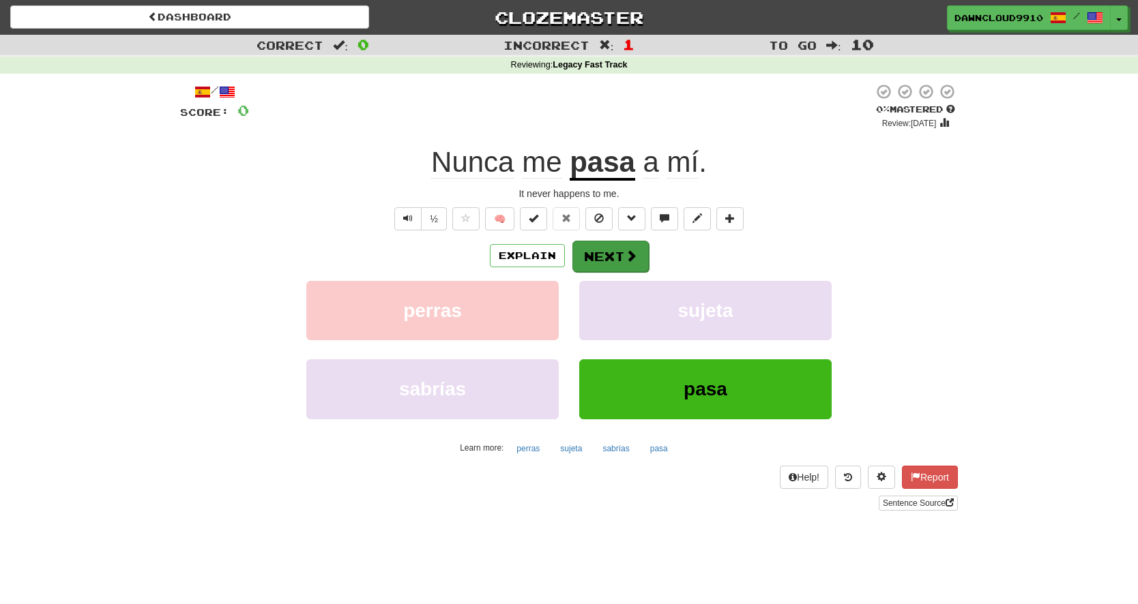
click at [608, 252] on button "Next" at bounding box center [610, 256] width 76 height 31
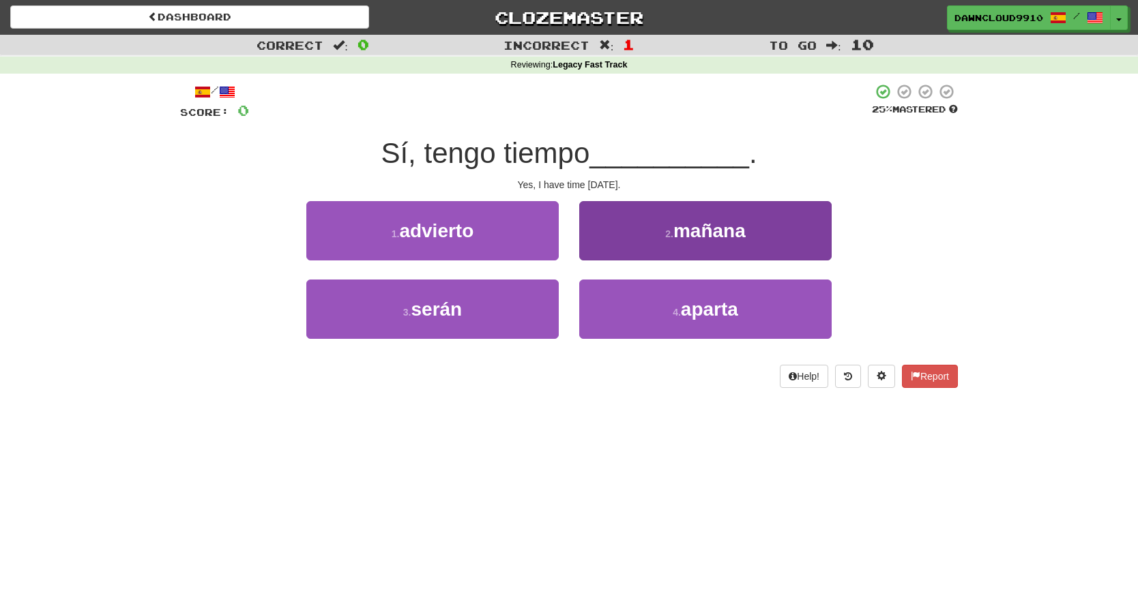
click at [684, 227] on span "mañana" at bounding box center [709, 230] width 72 height 21
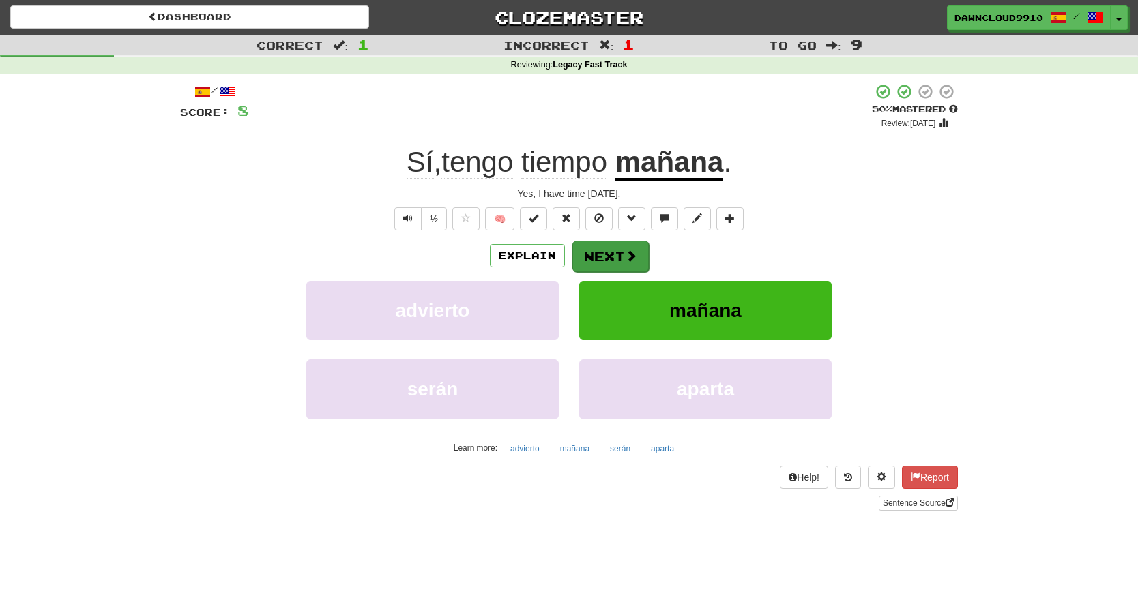
click at [609, 245] on button "Next" at bounding box center [610, 256] width 76 height 31
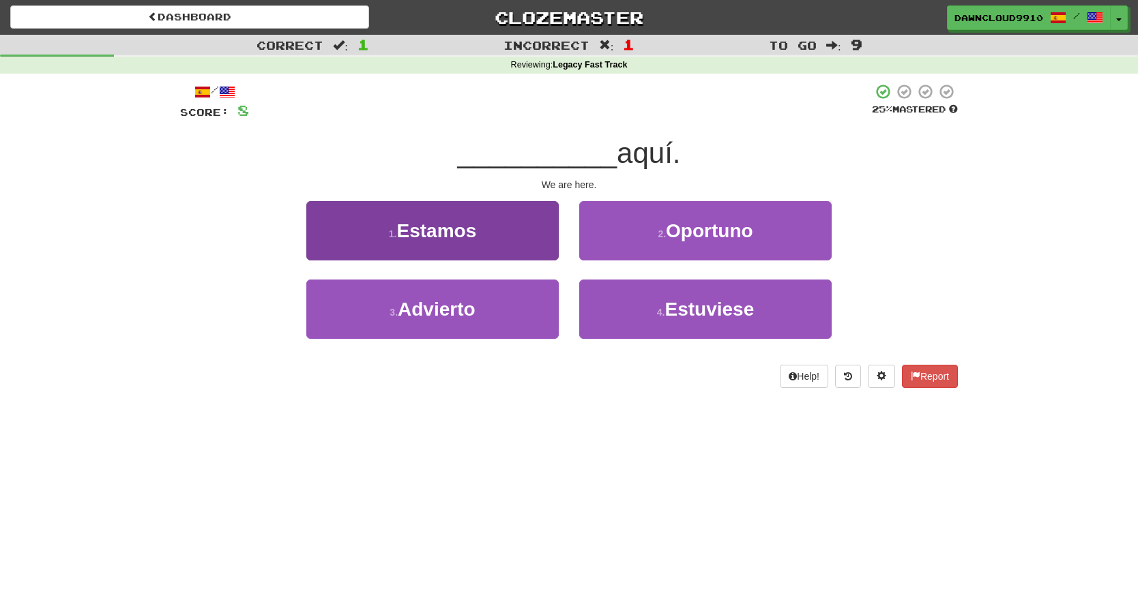
click at [512, 226] on button "1 . Estamos" at bounding box center [432, 230] width 252 height 59
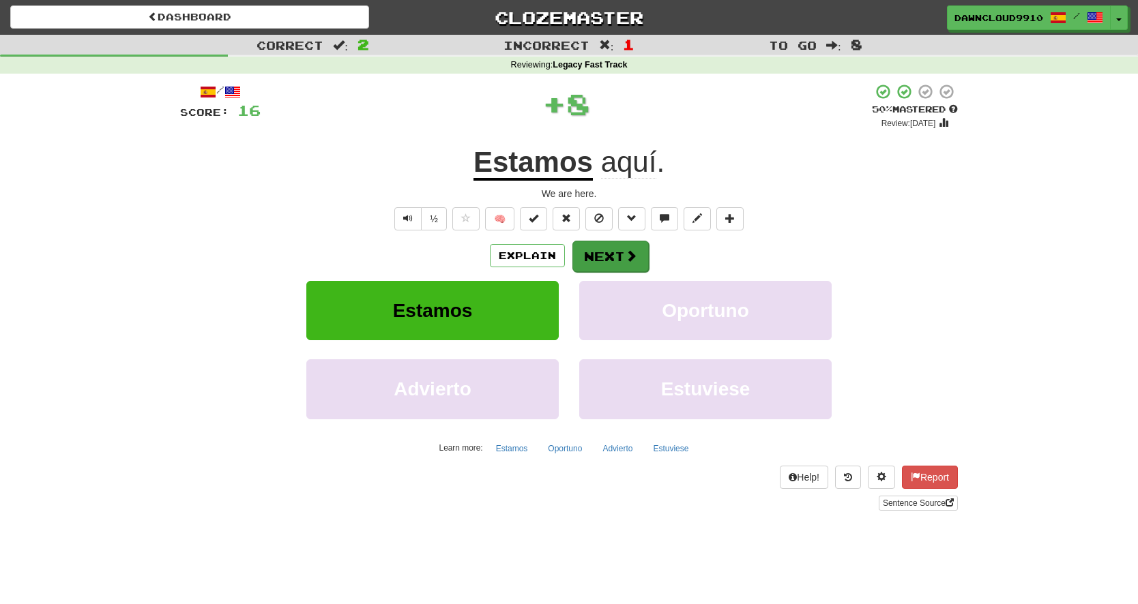
click at [629, 243] on button "Next" at bounding box center [610, 256] width 76 height 31
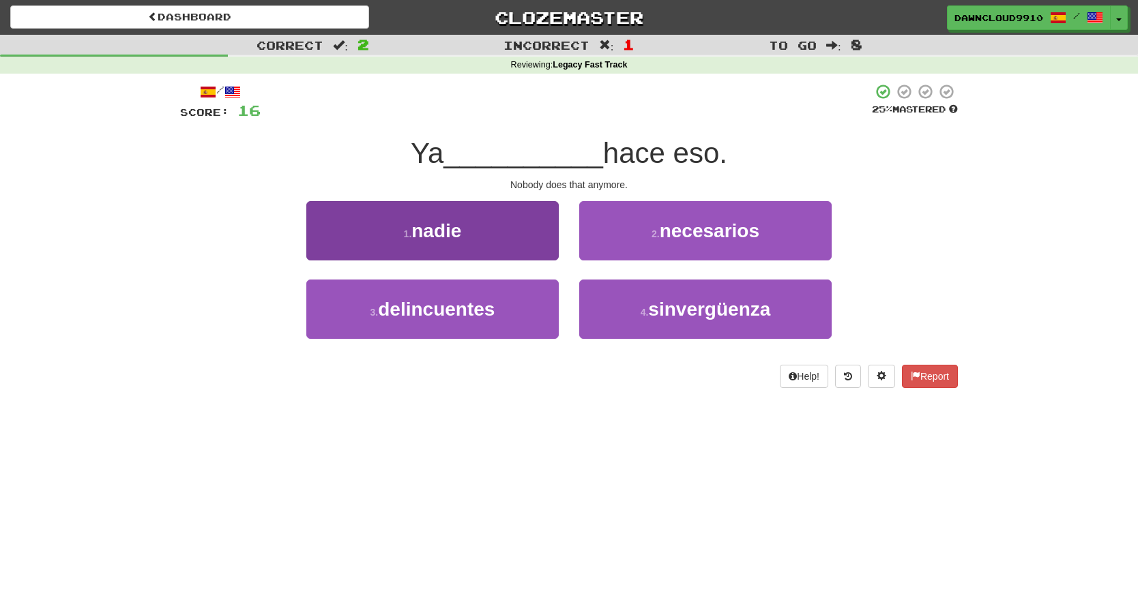
click at [498, 233] on button "1 . nadie" at bounding box center [432, 230] width 252 height 59
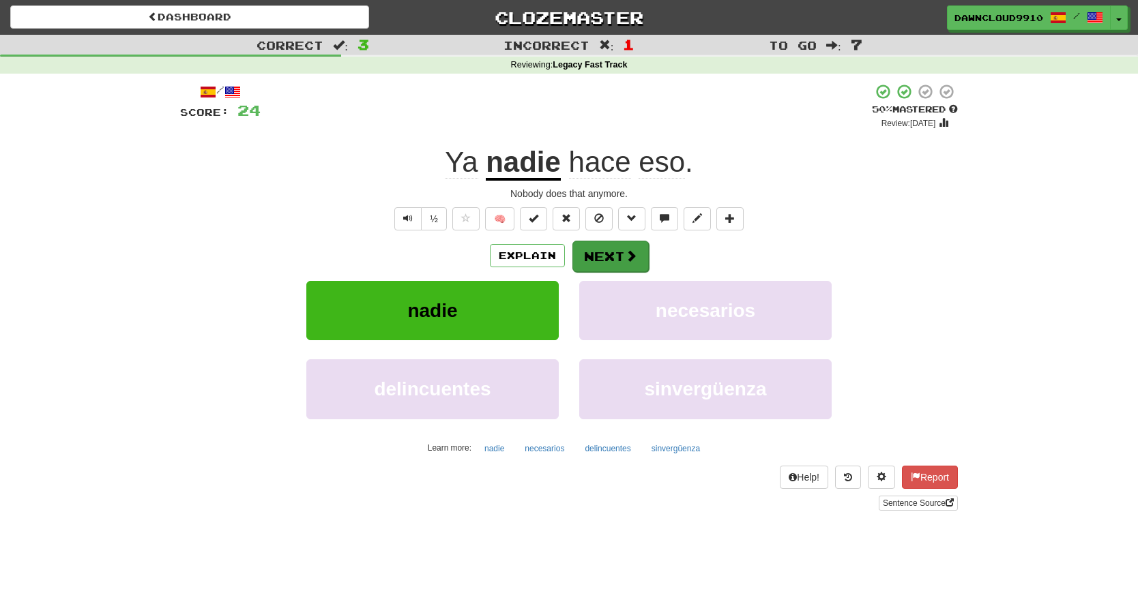
click at [615, 250] on button "Next" at bounding box center [610, 256] width 76 height 31
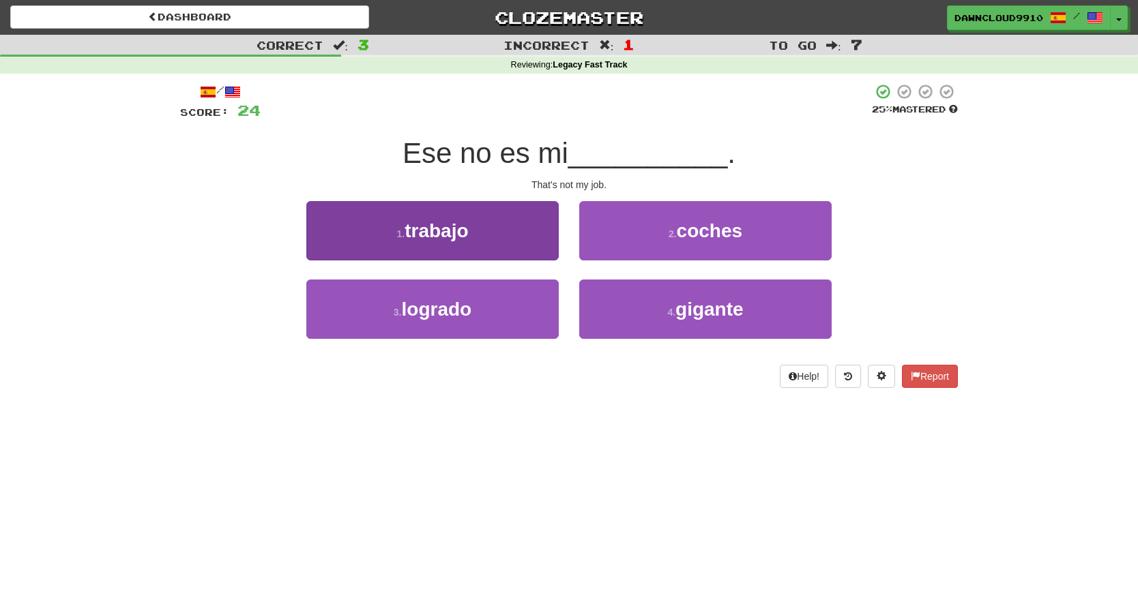
click at [495, 216] on button "1 . trabajo" at bounding box center [432, 230] width 252 height 59
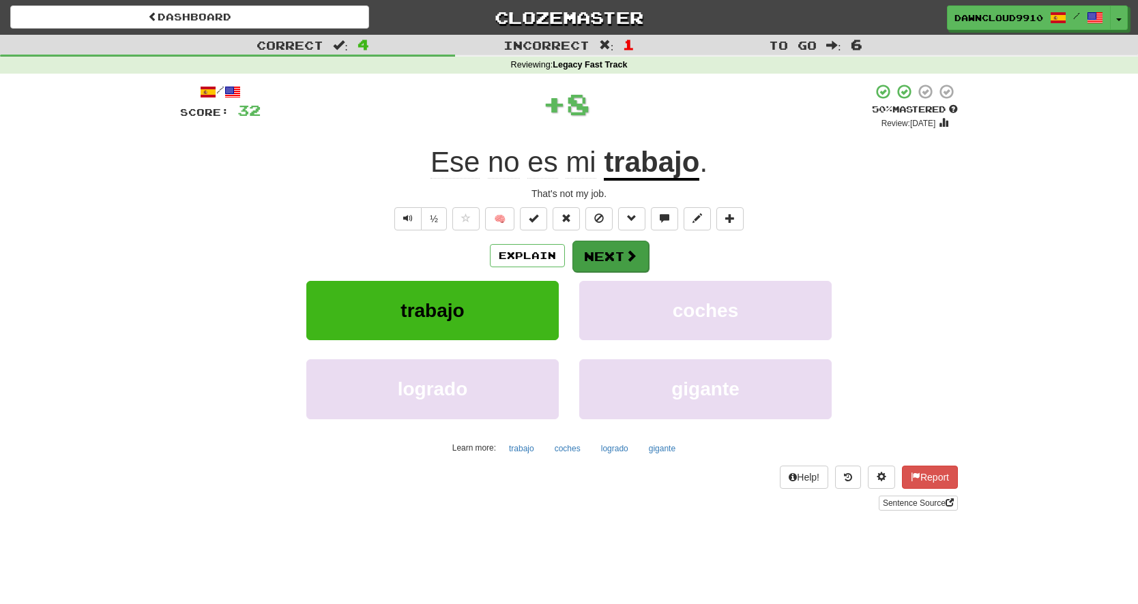
click at [617, 252] on button "Next" at bounding box center [610, 256] width 76 height 31
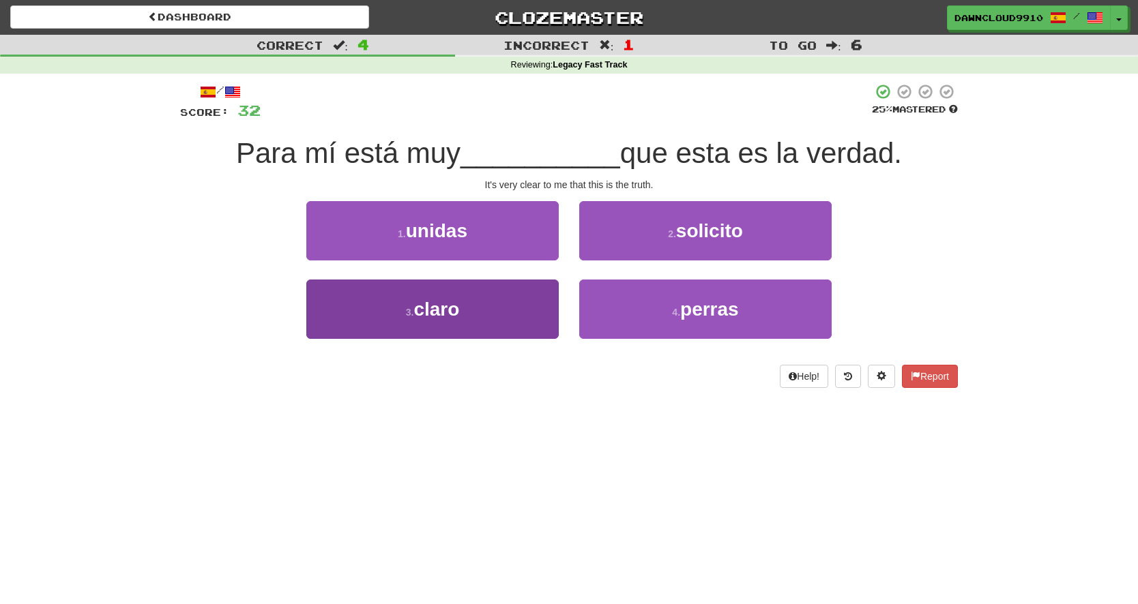
click at [483, 309] on button "3 . claro" at bounding box center [432, 309] width 252 height 59
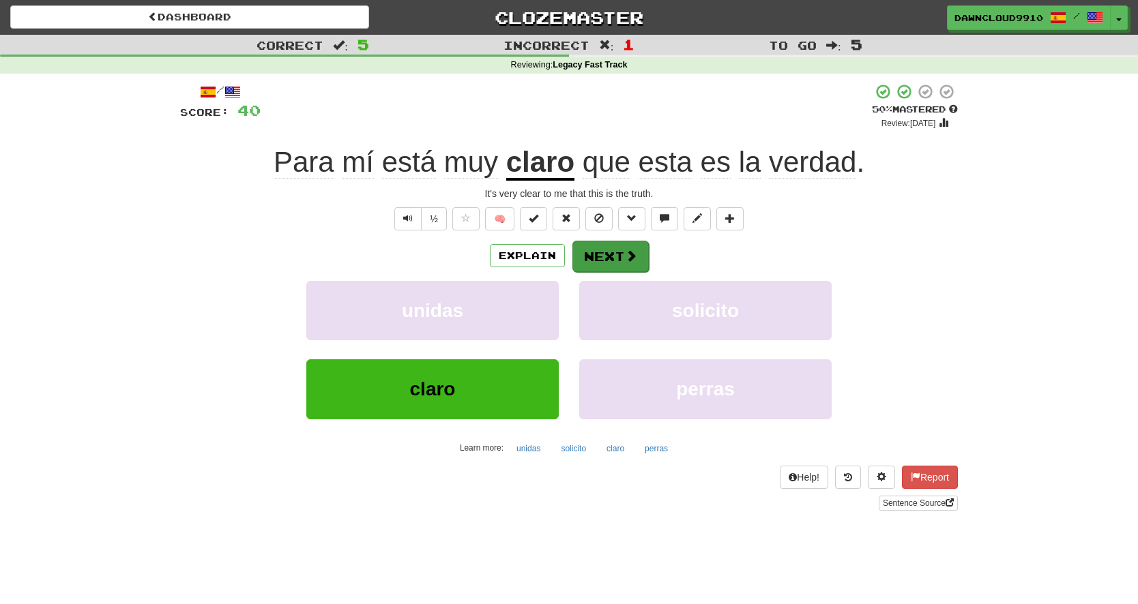
click at [614, 251] on button "Next" at bounding box center [610, 256] width 76 height 31
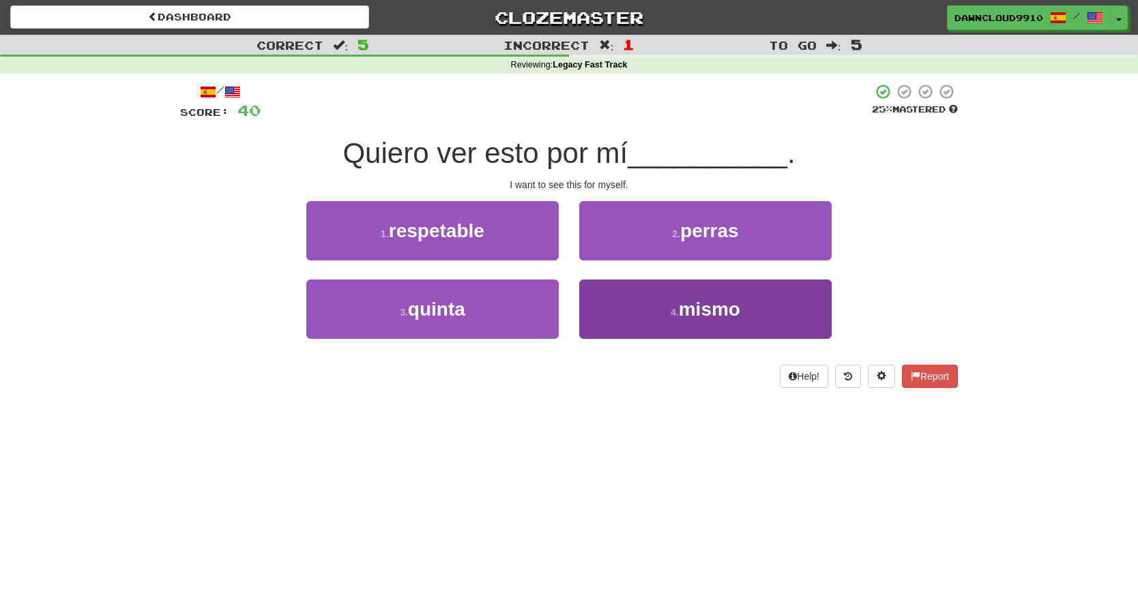
click at [640, 309] on button "4 . mismo" at bounding box center [705, 309] width 252 height 59
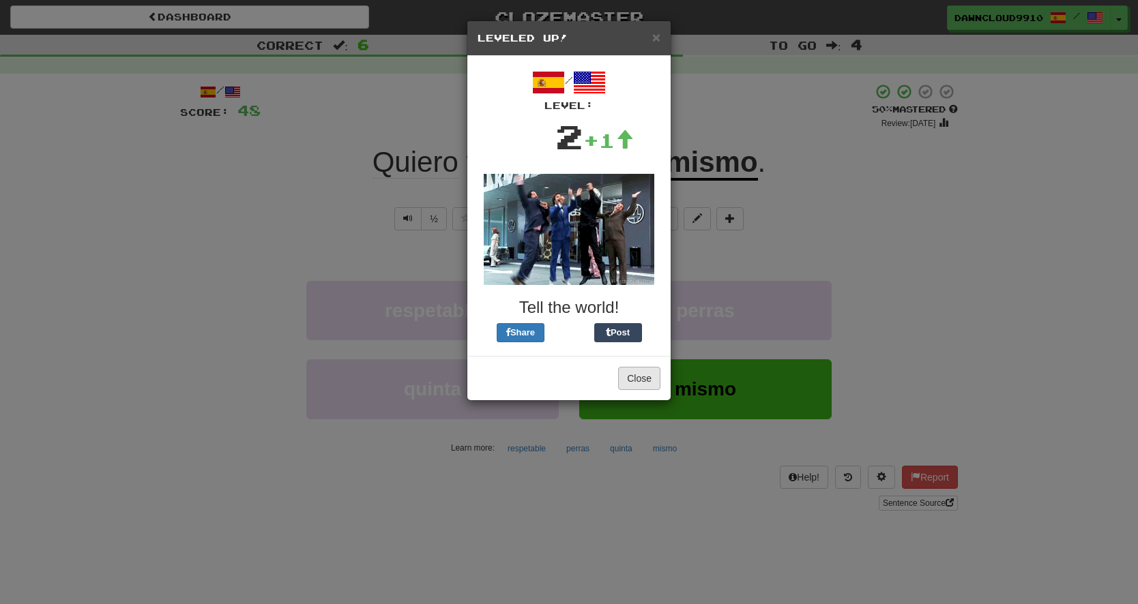
click at [641, 372] on button "Close" at bounding box center [639, 378] width 42 height 23
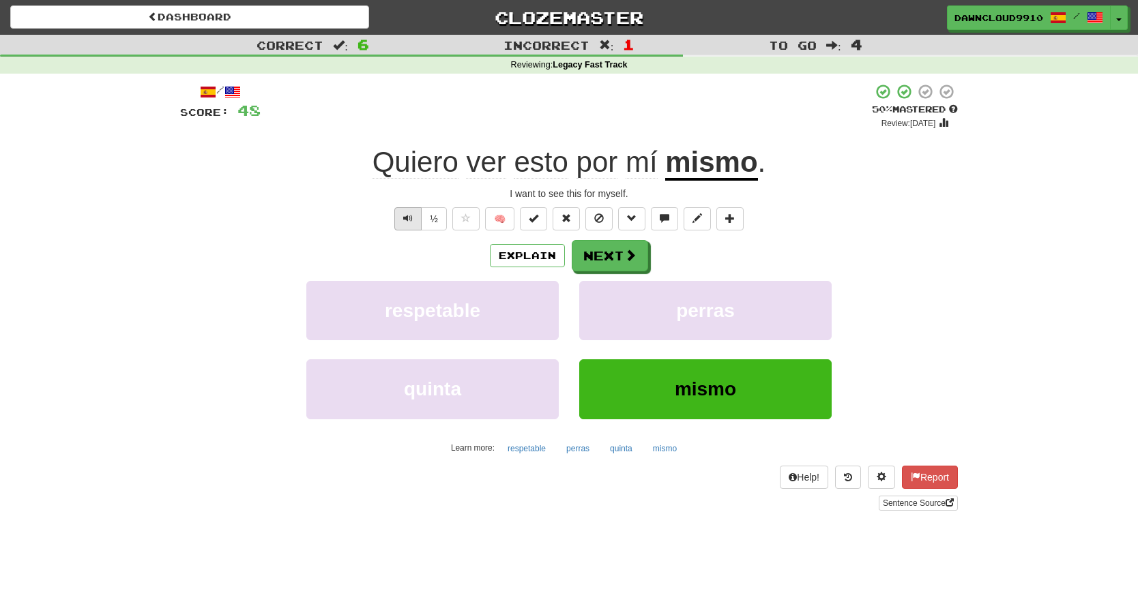
click at [403, 214] on span "Text-to-speech controls" at bounding box center [408, 219] width 10 height 10
click at [600, 255] on button "Next" at bounding box center [610, 256] width 76 height 31
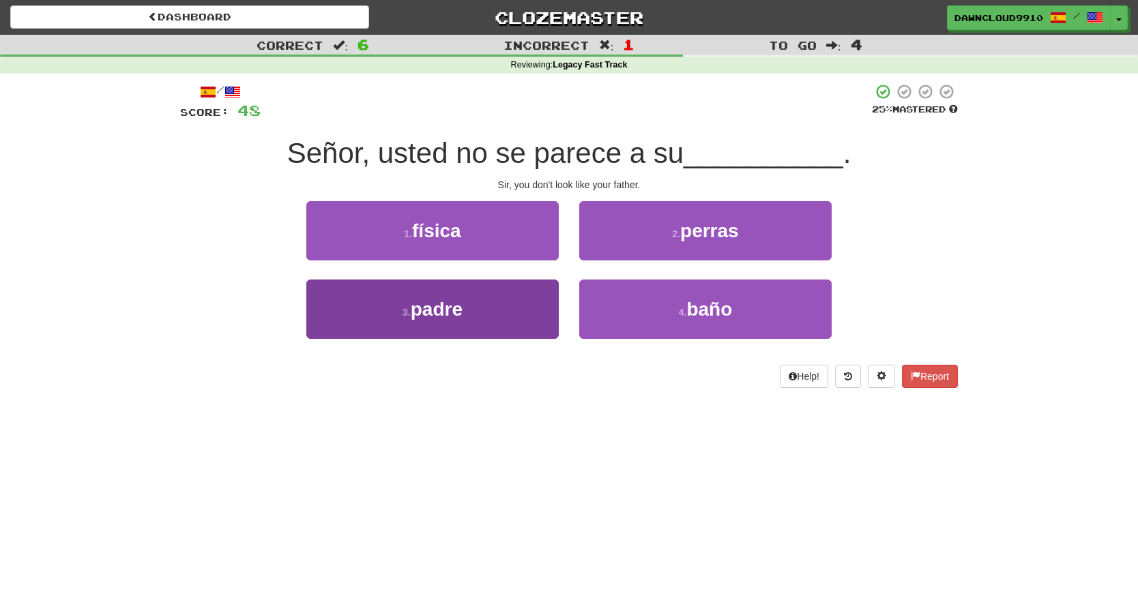
click at [508, 327] on button "3 . padre" at bounding box center [432, 309] width 252 height 59
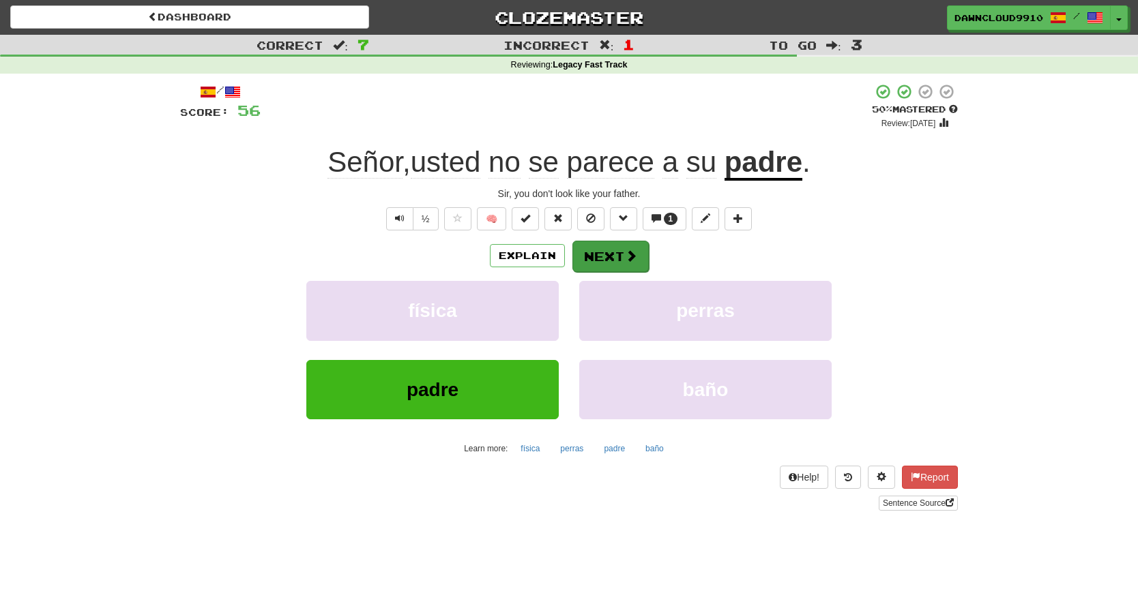
click at [637, 254] on button "Next" at bounding box center [610, 256] width 76 height 31
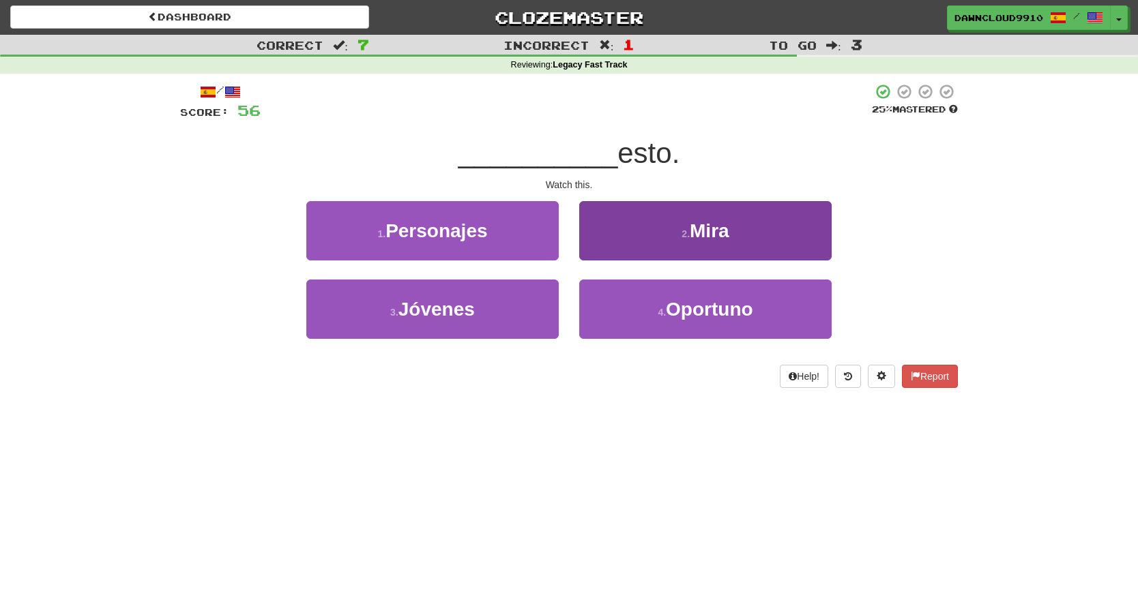
click at [693, 232] on span "Mira" at bounding box center [710, 230] width 40 height 21
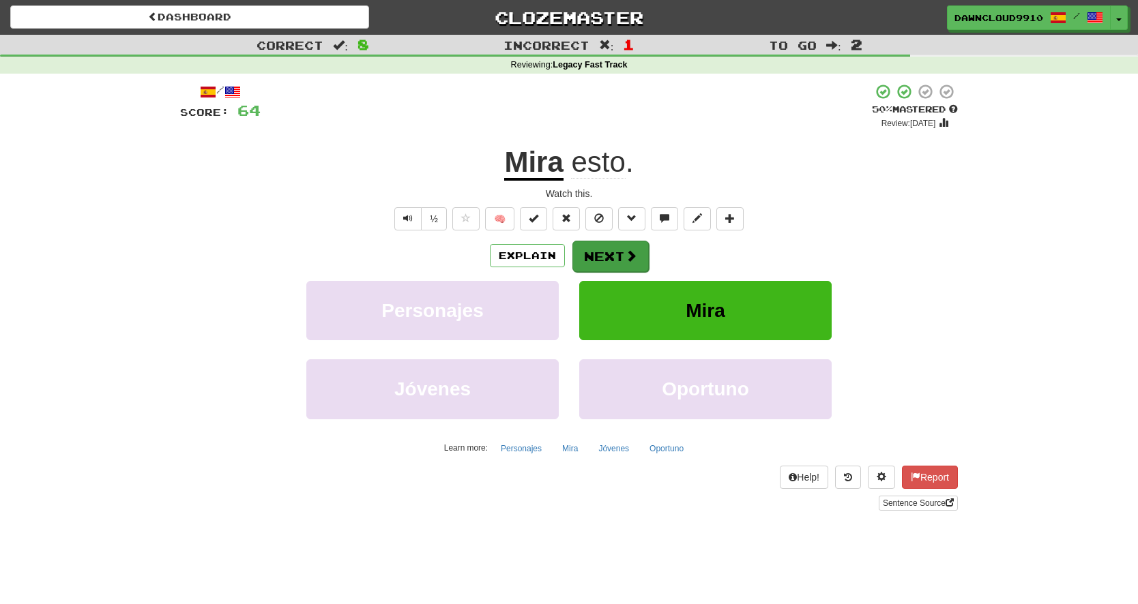
click at [625, 254] on span at bounding box center [631, 256] width 12 height 12
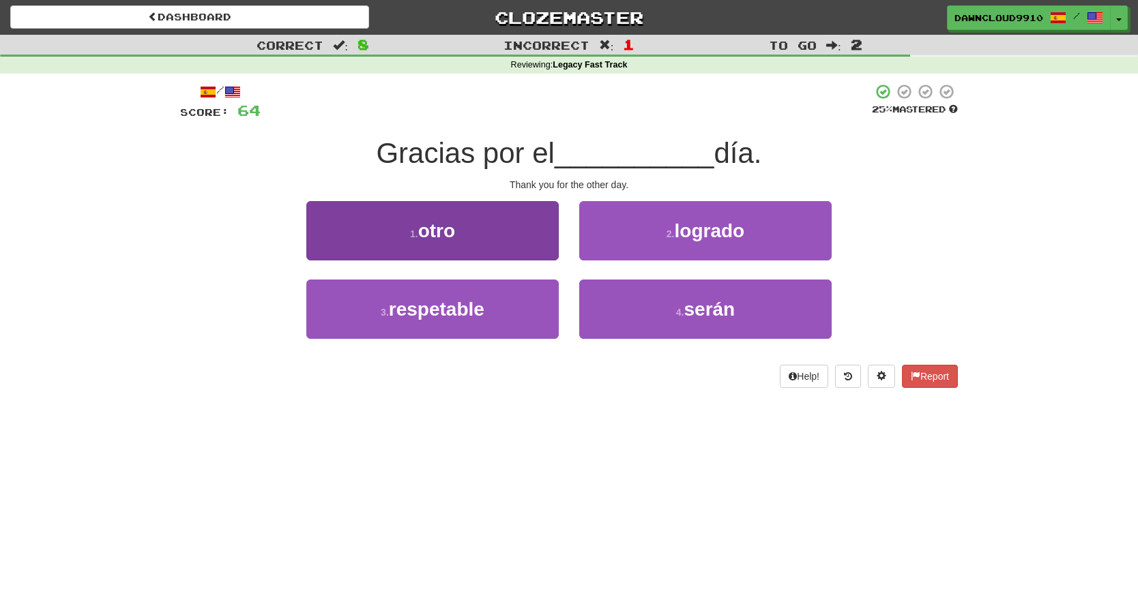
click at [506, 231] on button "1 . otro" at bounding box center [432, 230] width 252 height 59
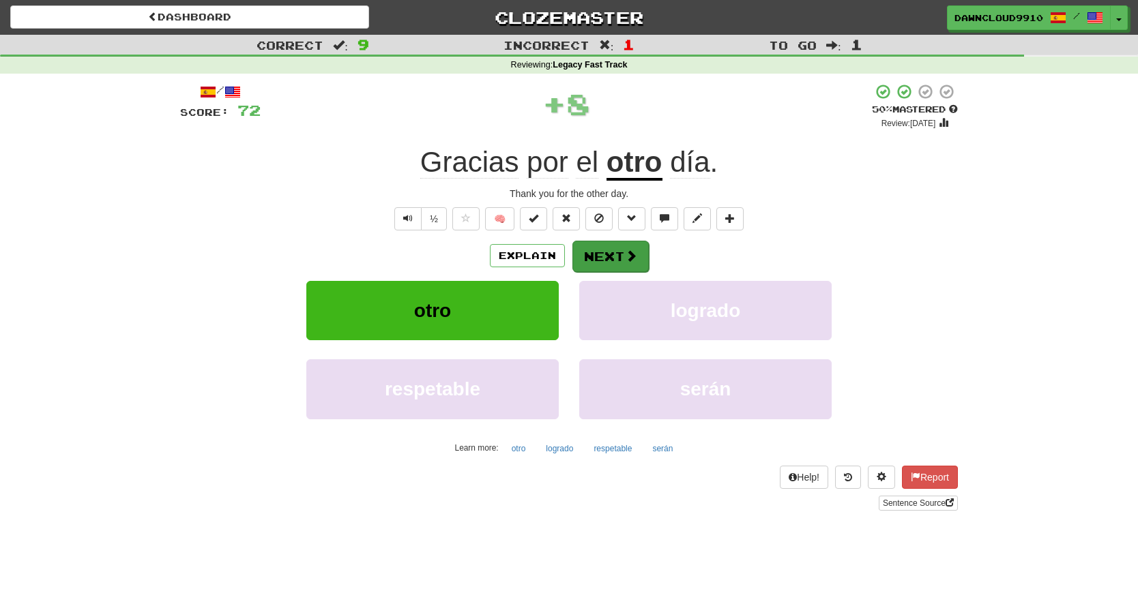
click at [628, 250] on span at bounding box center [631, 256] width 12 height 12
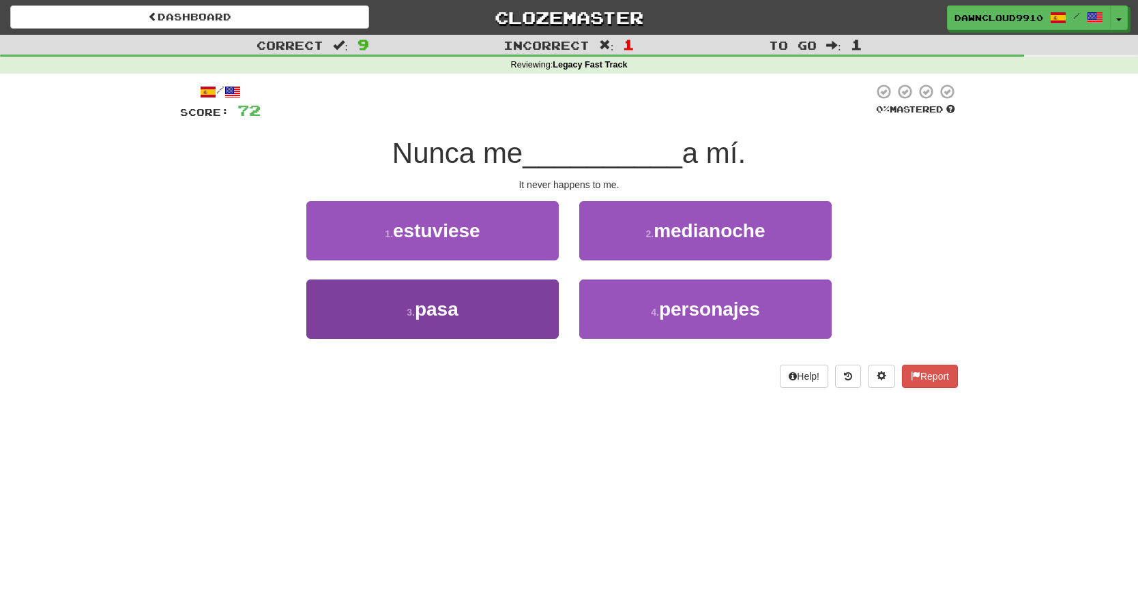
click at [489, 305] on button "3 . pasa" at bounding box center [432, 309] width 252 height 59
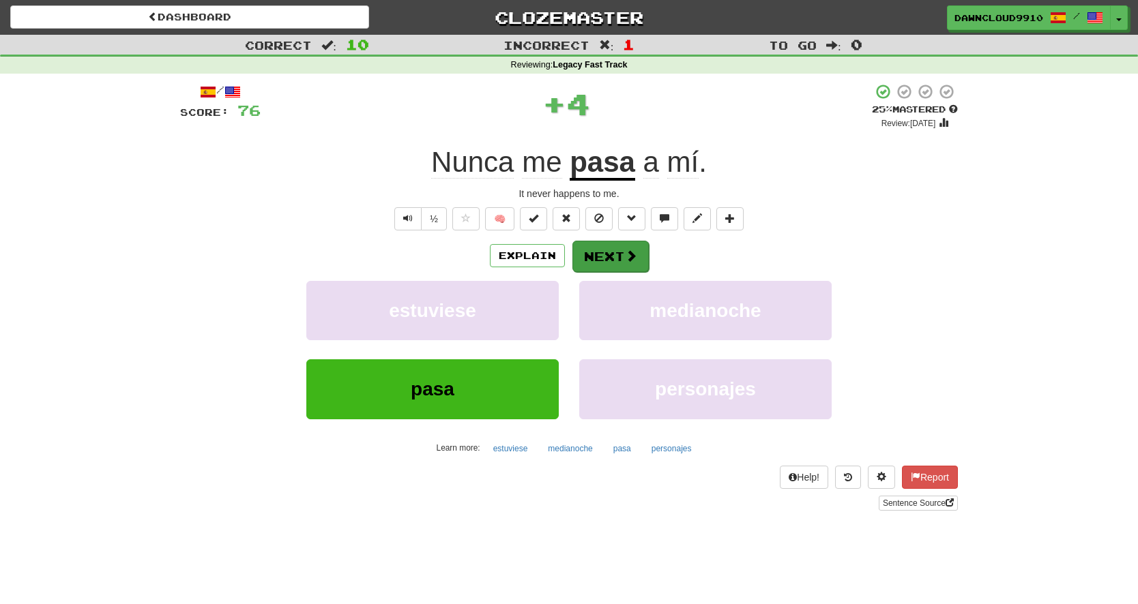
click at [625, 252] on span at bounding box center [631, 256] width 12 height 12
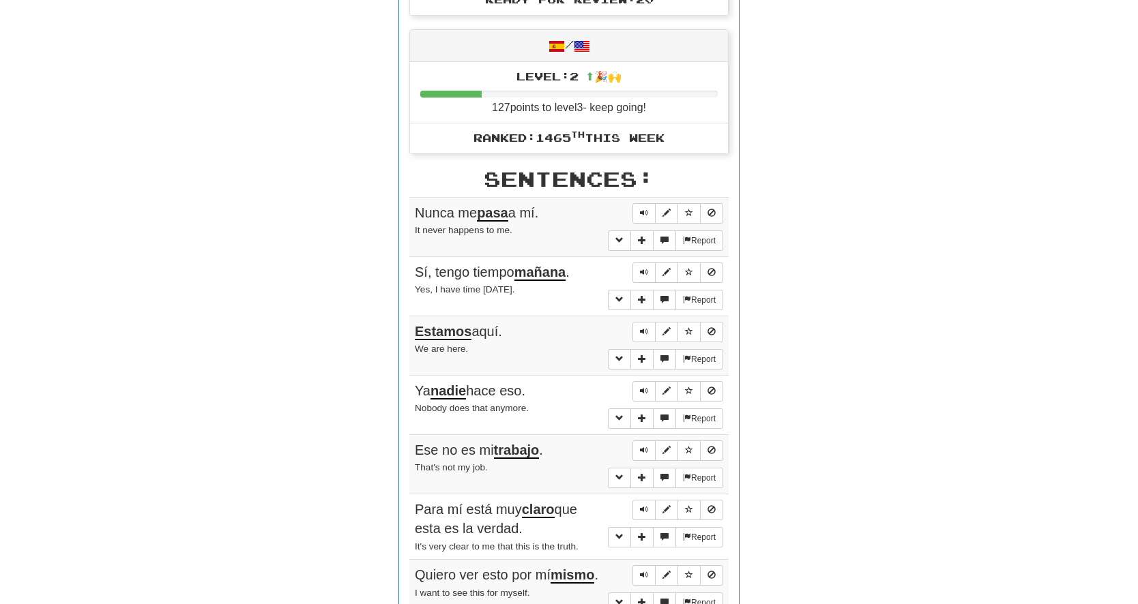
scroll to position [620, 0]
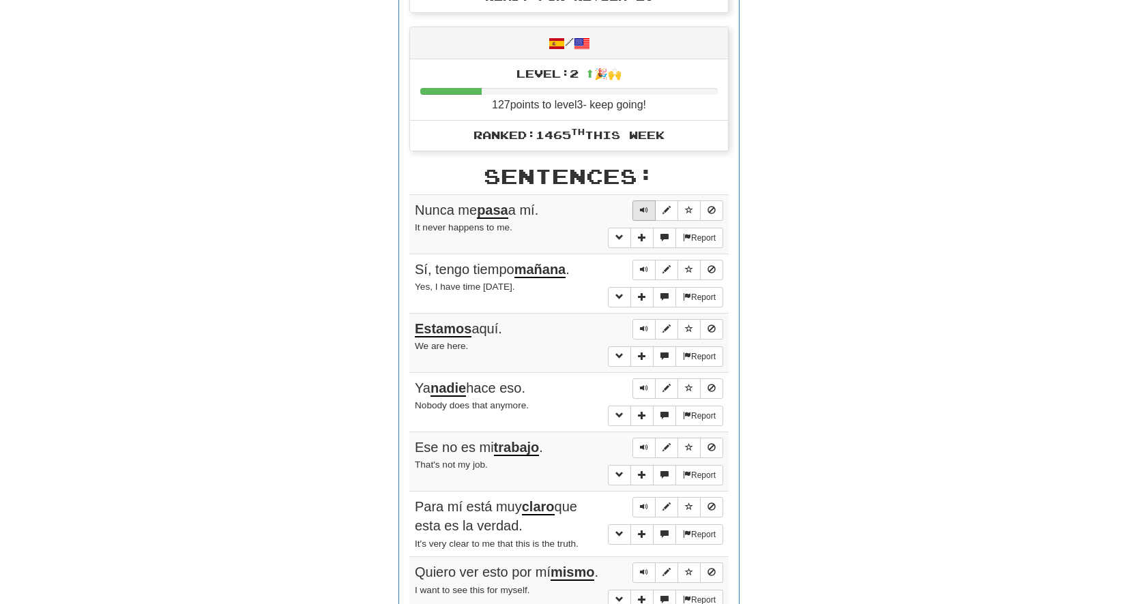
click at [646, 206] on span "Sentence controls" at bounding box center [644, 210] width 8 height 8
click at [646, 265] on span "Sentence controls" at bounding box center [644, 269] width 8 height 8
click at [645, 325] on span "Sentence controls" at bounding box center [644, 329] width 8 height 8
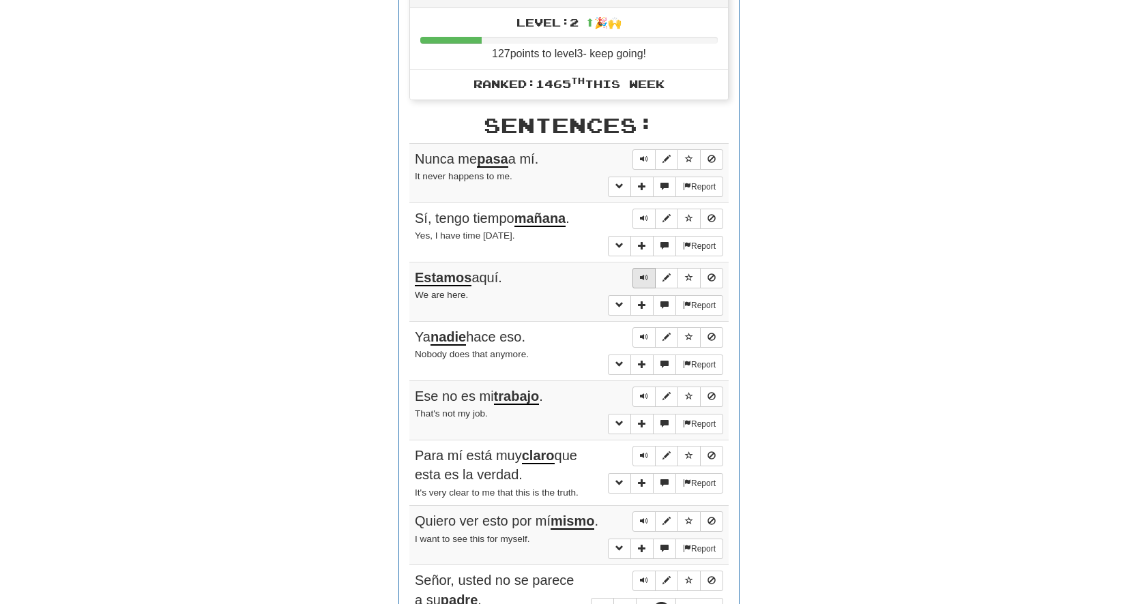
scroll to position [671, 0]
click at [644, 333] on span "Sentence controls" at bounding box center [644, 337] width 8 height 8
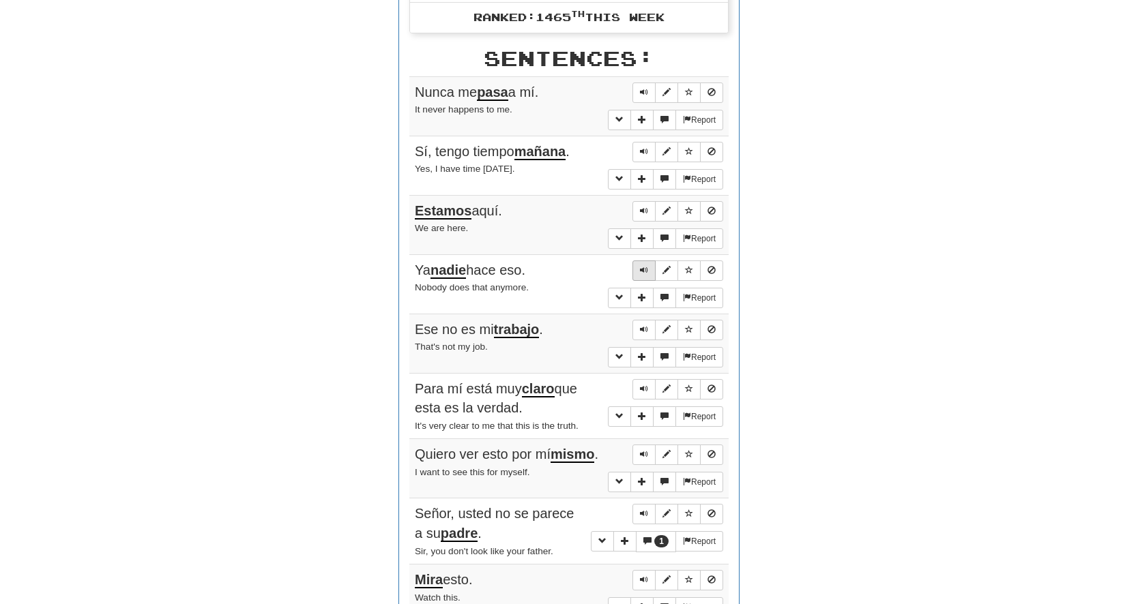
scroll to position [739, 0]
click at [645, 325] on span "Sentence controls" at bounding box center [644, 329] width 8 height 8
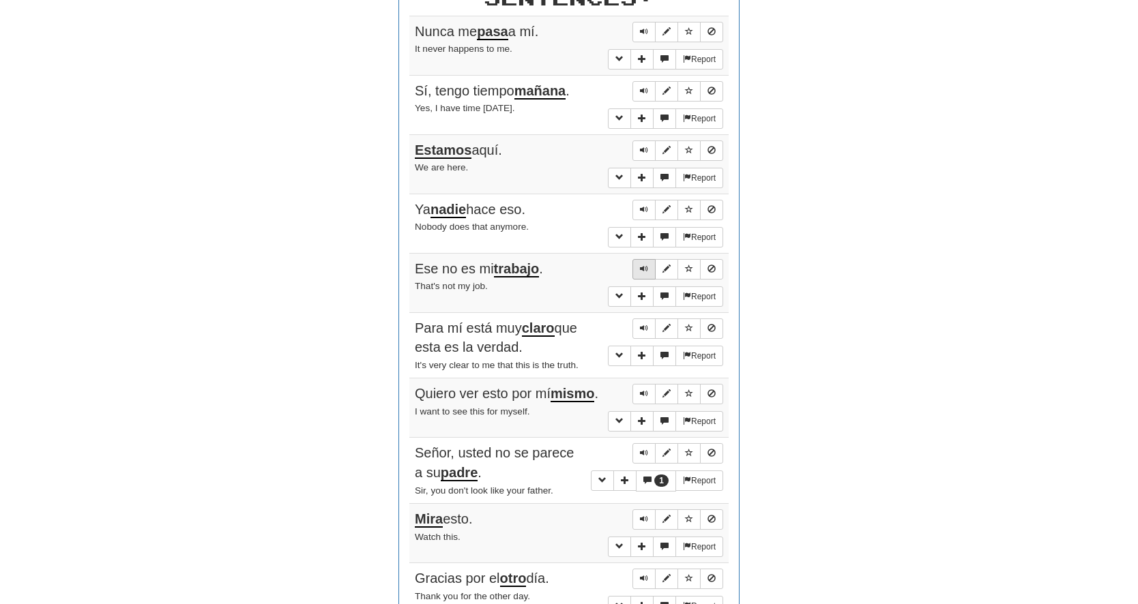
scroll to position [798, 0]
click at [647, 325] on span "Sentence controls" at bounding box center [644, 329] width 8 height 8
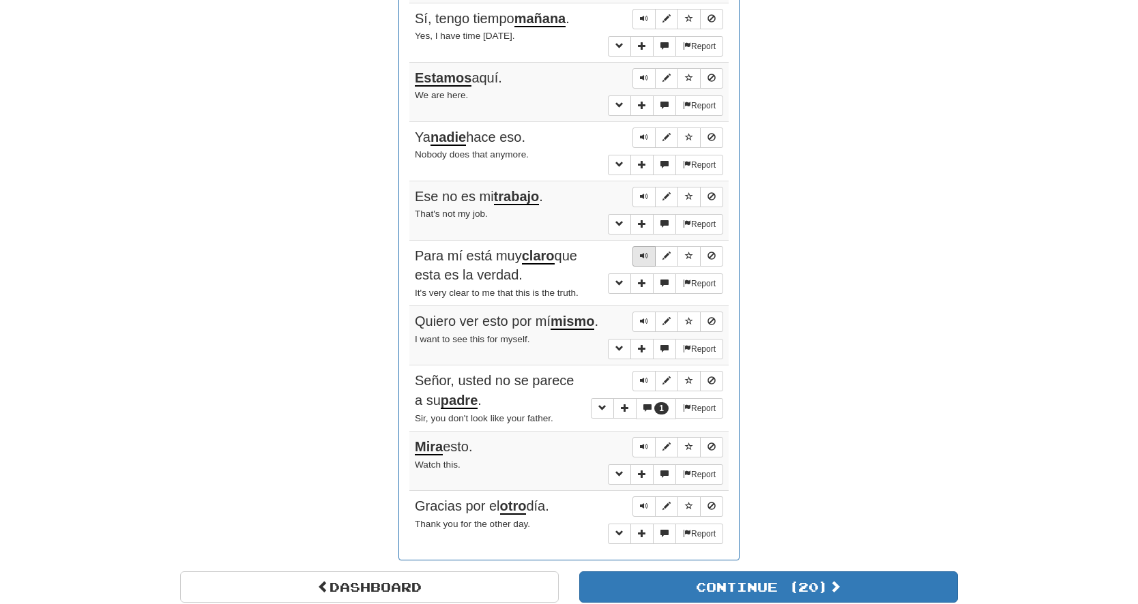
scroll to position [872, 0]
click at [645, 317] on span "Sentence controls" at bounding box center [644, 321] width 8 height 8
click at [642, 376] on span "Sentence controls" at bounding box center [644, 380] width 8 height 8
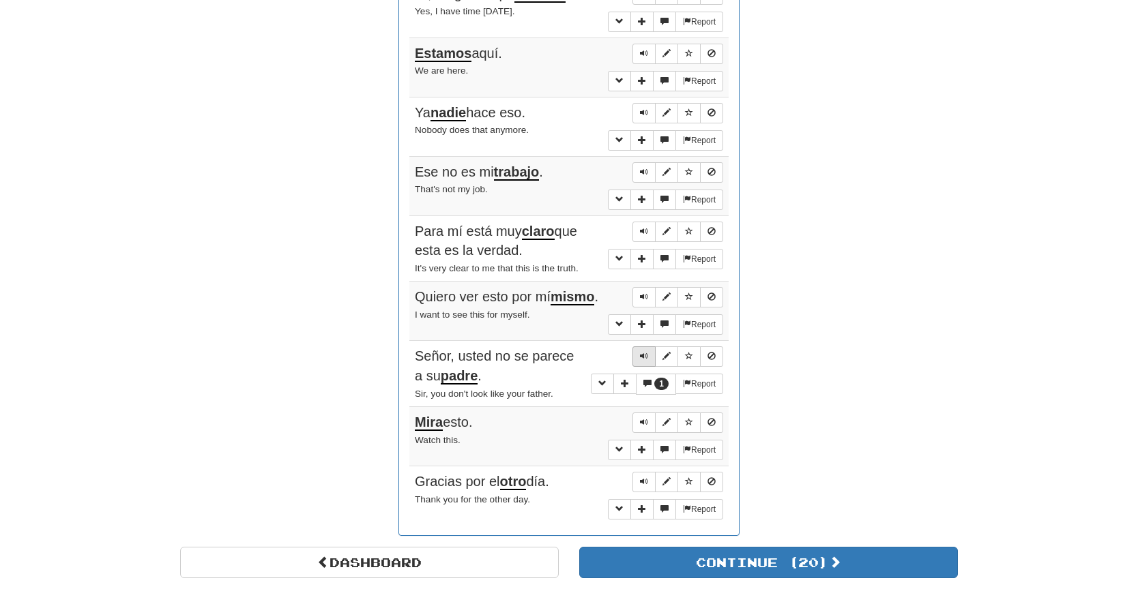
scroll to position [898, 0]
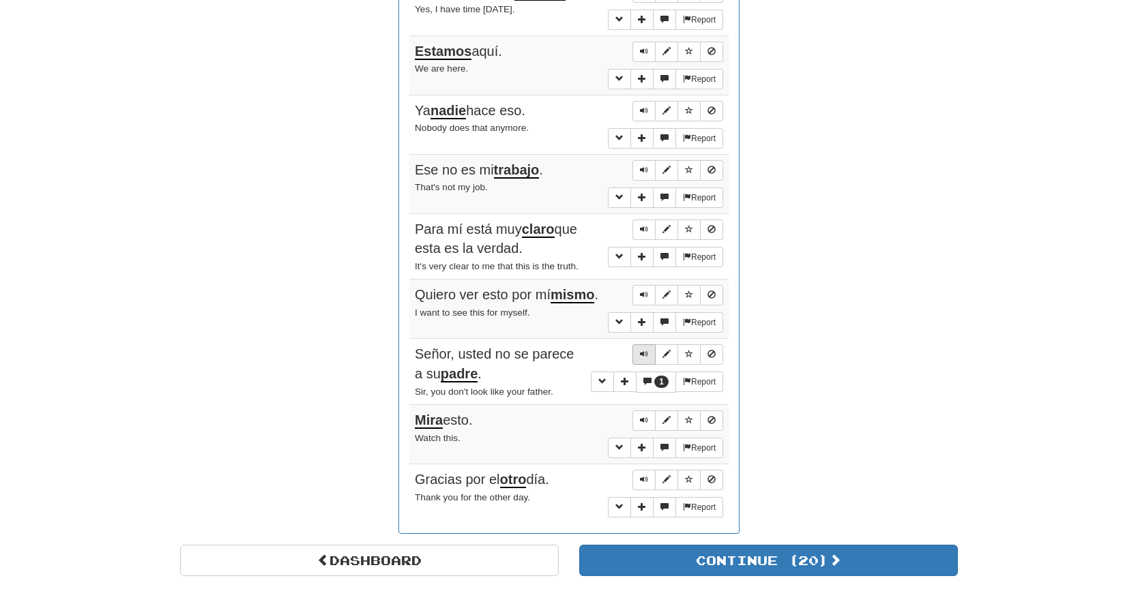
click at [643, 350] on span "Sentence controls" at bounding box center [644, 354] width 8 height 8
click at [644, 350] on span "Sentence controls" at bounding box center [644, 354] width 8 height 8
click at [643, 416] on span "Sentence controls" at bounding box center [644, 420] width 8 height 8
click at [647, 476] on span "Sentence controls" at bounding box center [644, 480] width 8 height 8
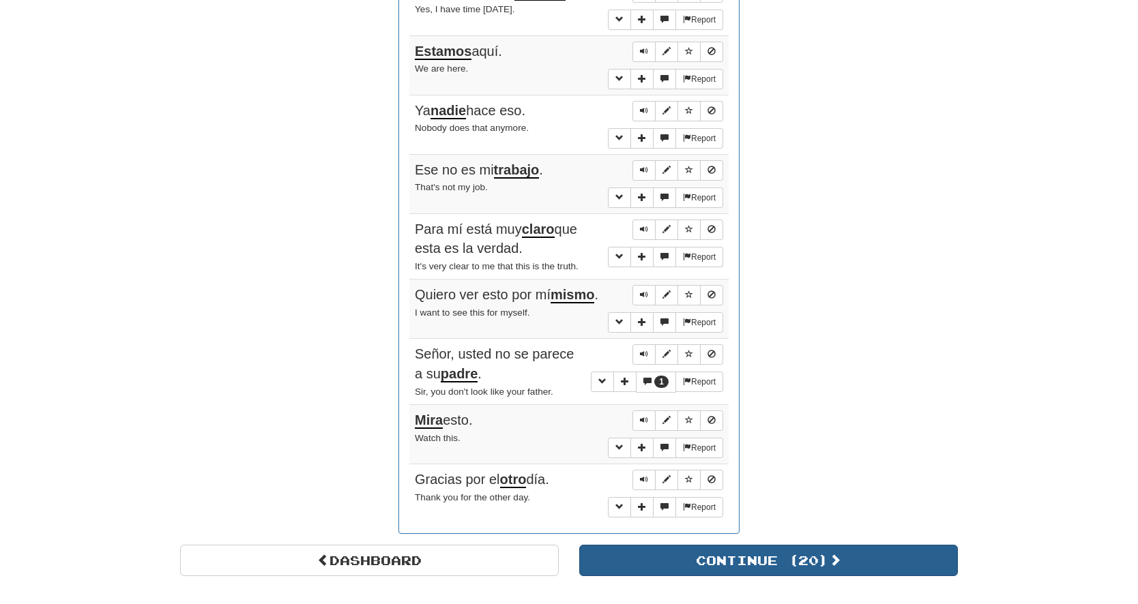
click at [690, 557] on button "Continue ( 20 )" at bounding box center [768, 560] width 379 height 31
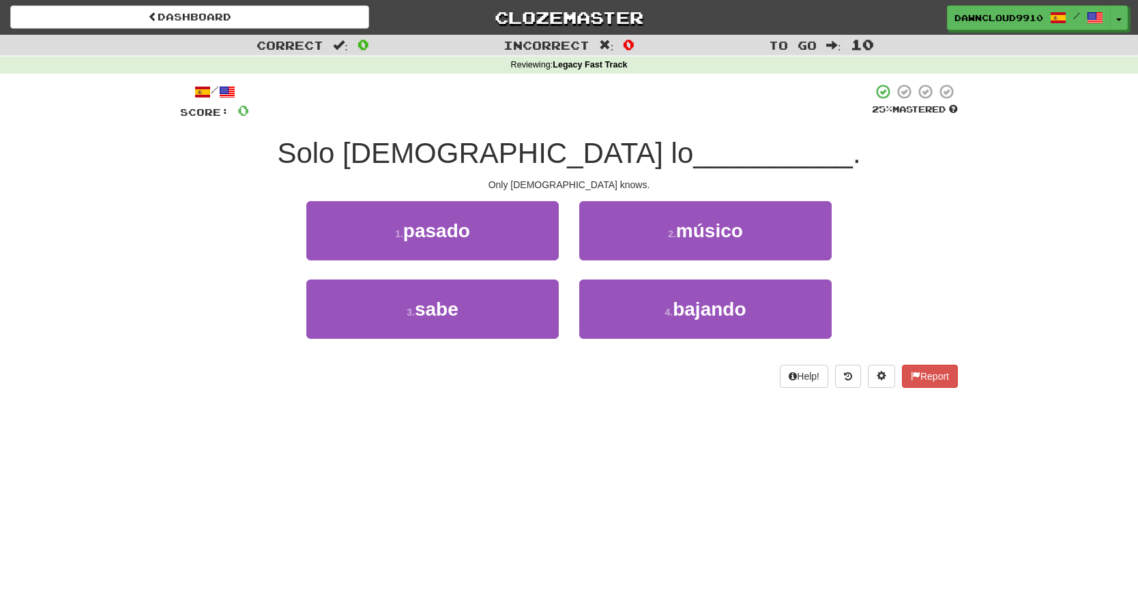
scroll to position [0, 0]
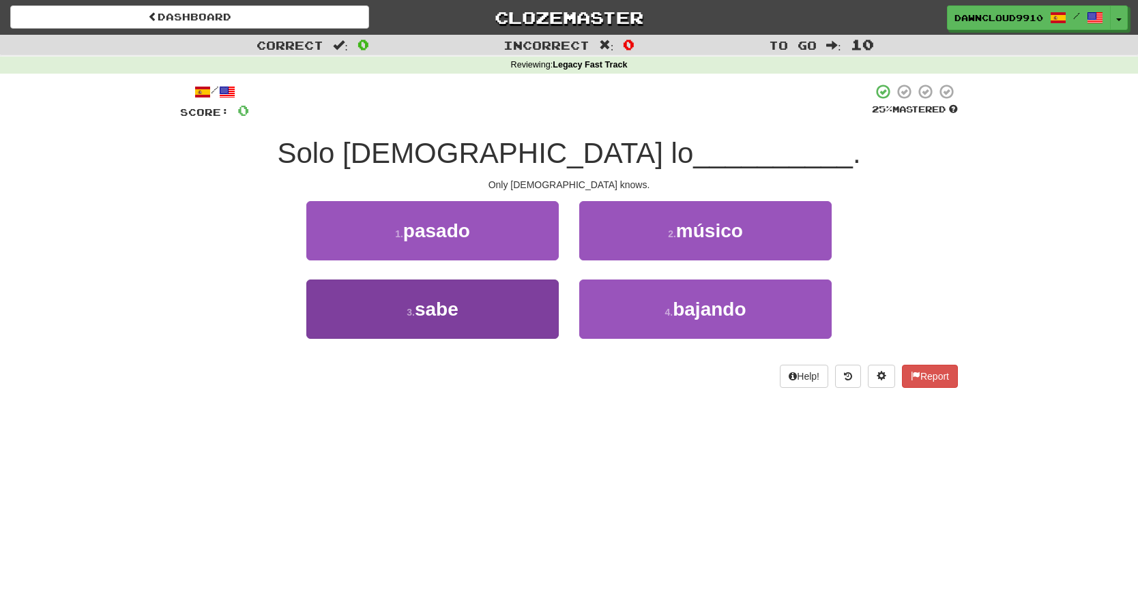
click at [469, 320] on button "3 . sabe" at bounding box center [432, 309] width 252 height 59
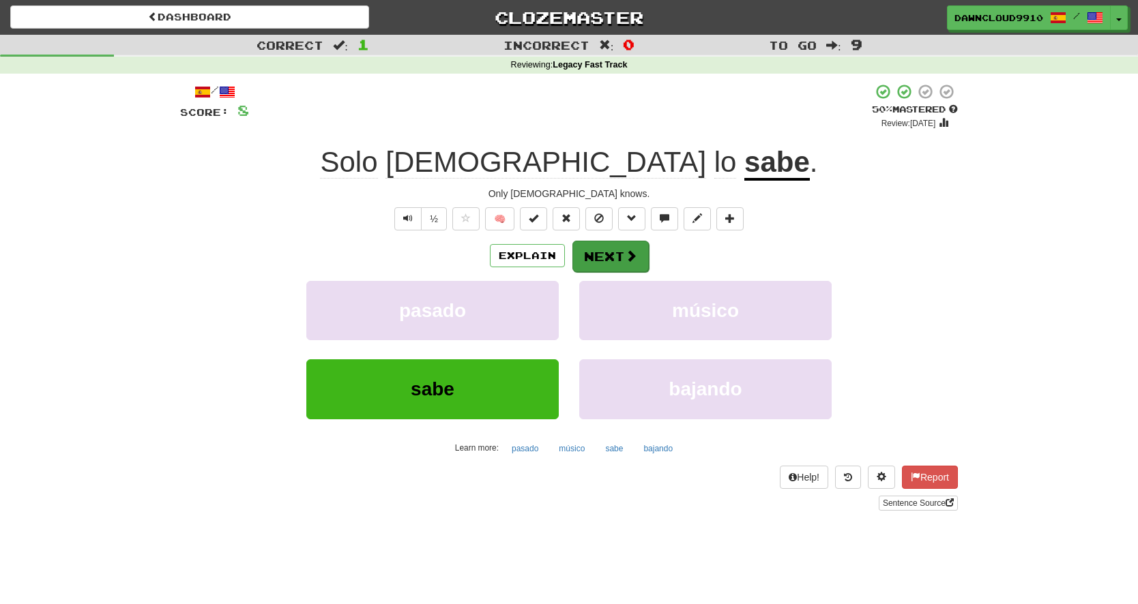
click at [615, 246] on button "Next" at bounding box center [610, 256] width 76 height 31
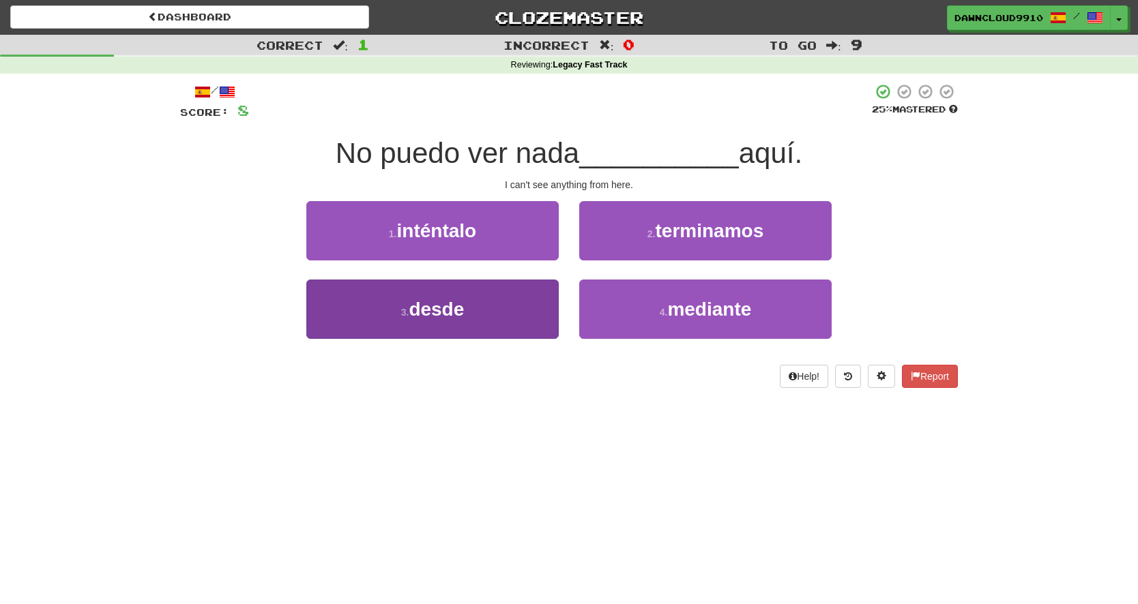
click at [487, 288] on button "3 . desde" at bounding box center [432, 309] width 252 height 59
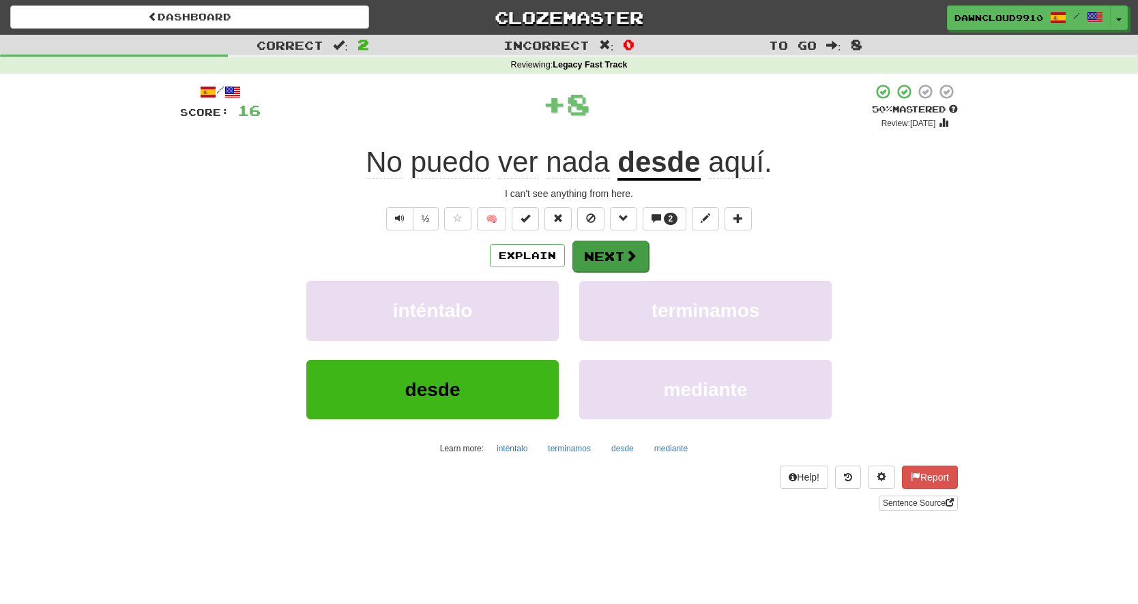
click at [619, 247] on button "Next" at bounding box center [610, 256] width 76 height 31
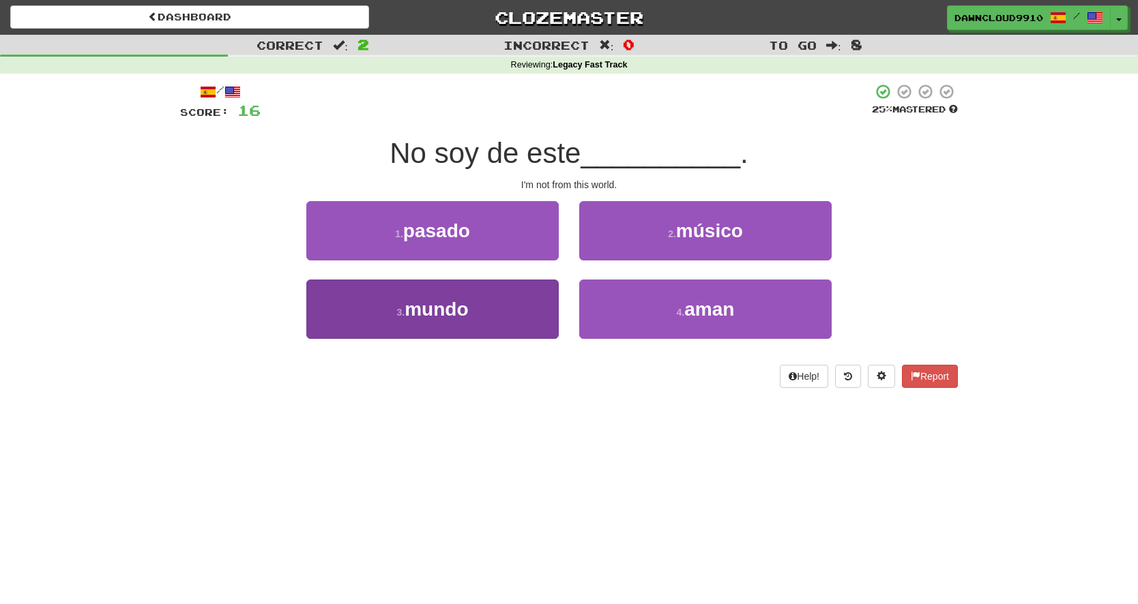
click at [493, 289] on button "3 . mundo" at bounding box center [432, 309] width 252 height 59
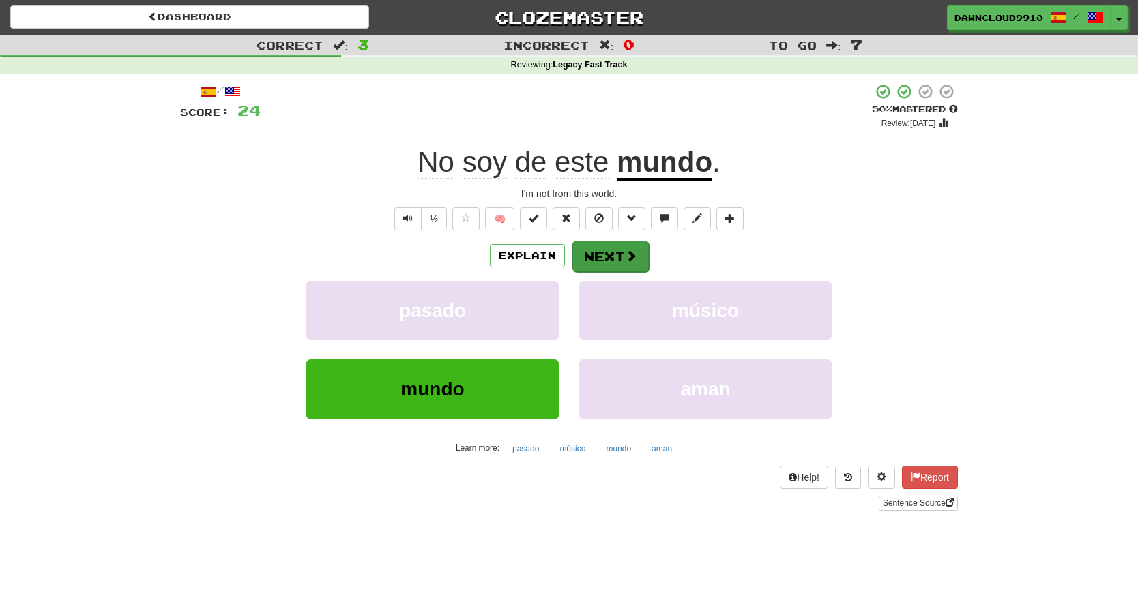
click at [613, 250] on button "Next" at bounding box center [610, 256] width 76 height 31
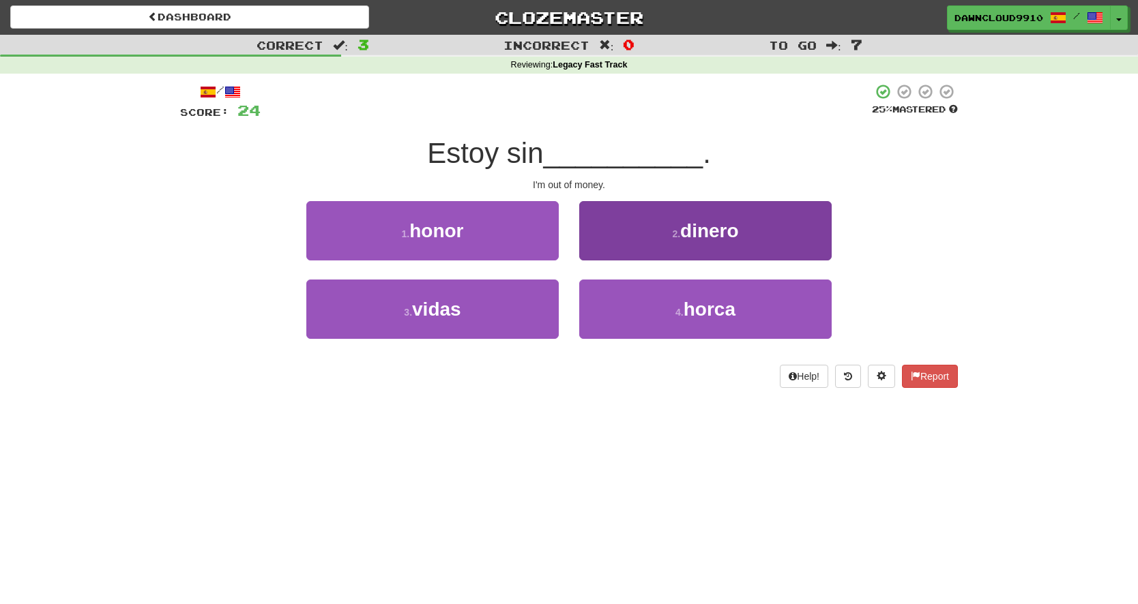
click at [670, 229] on button "2 . dinero" at bounding box center [705, 230] width 252 height 59
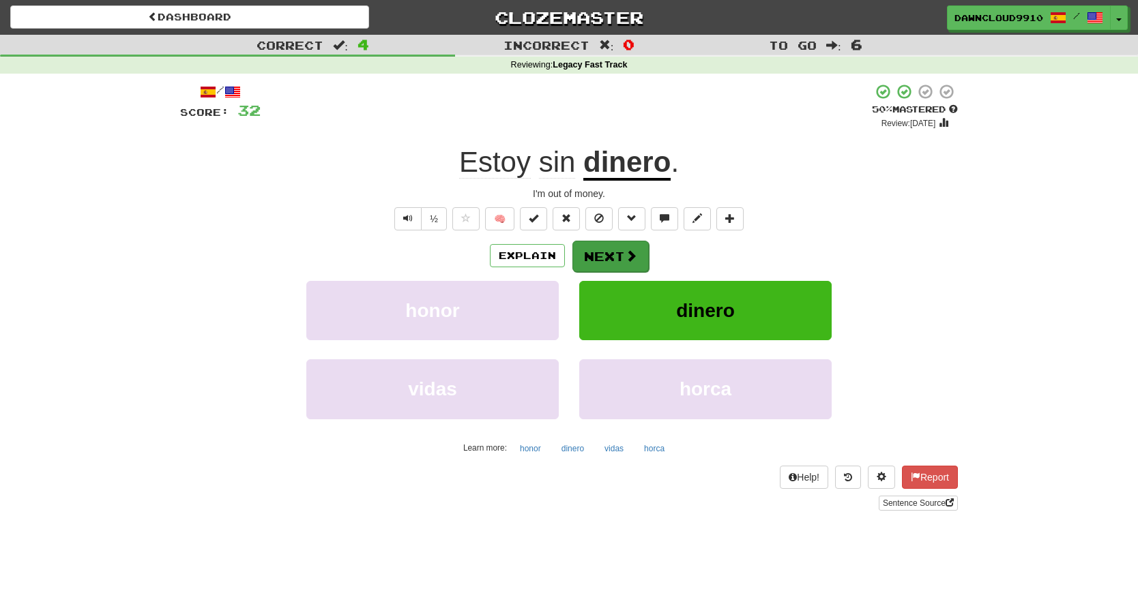
click at [602, 254] on button "Next" at bounding box center [610, 256] width 76 height 31
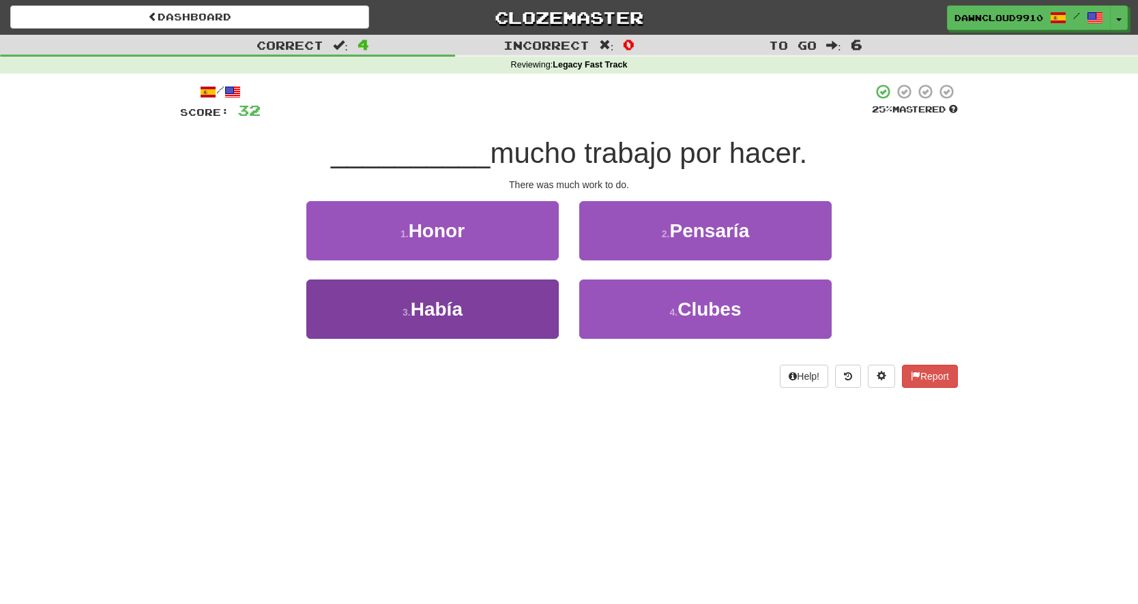
click at [487, 321] on button "3 . Había" at bounding box center [432, 309] width 252 height 59
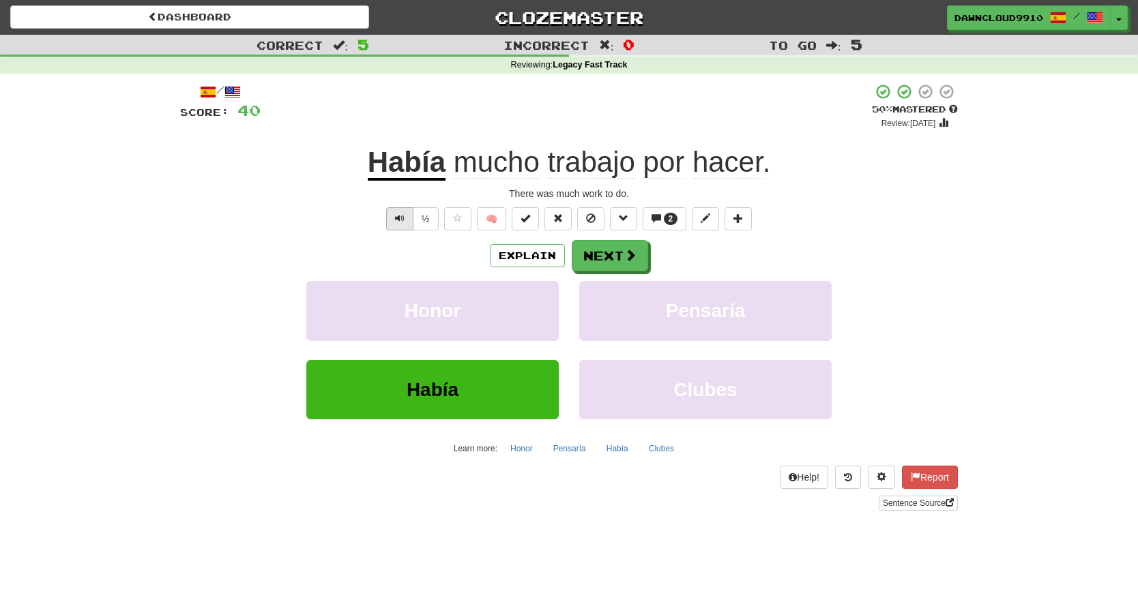
click at [392, 219] on button "Text-to-speech controls" at bounding box center [399, 218] width 27 height 23
click at [635, 259] on span at bounding box center [631, 256] width 12 height 12
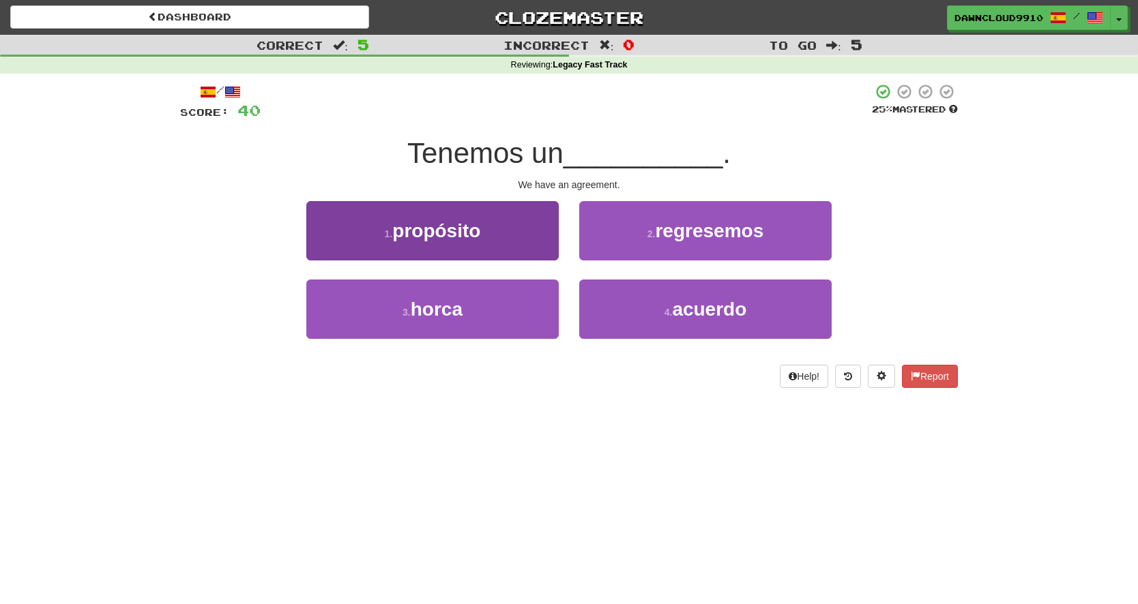
click at [500, 229] on button "1 . propósito" at bounding box center [432, 230] width 252 height 59
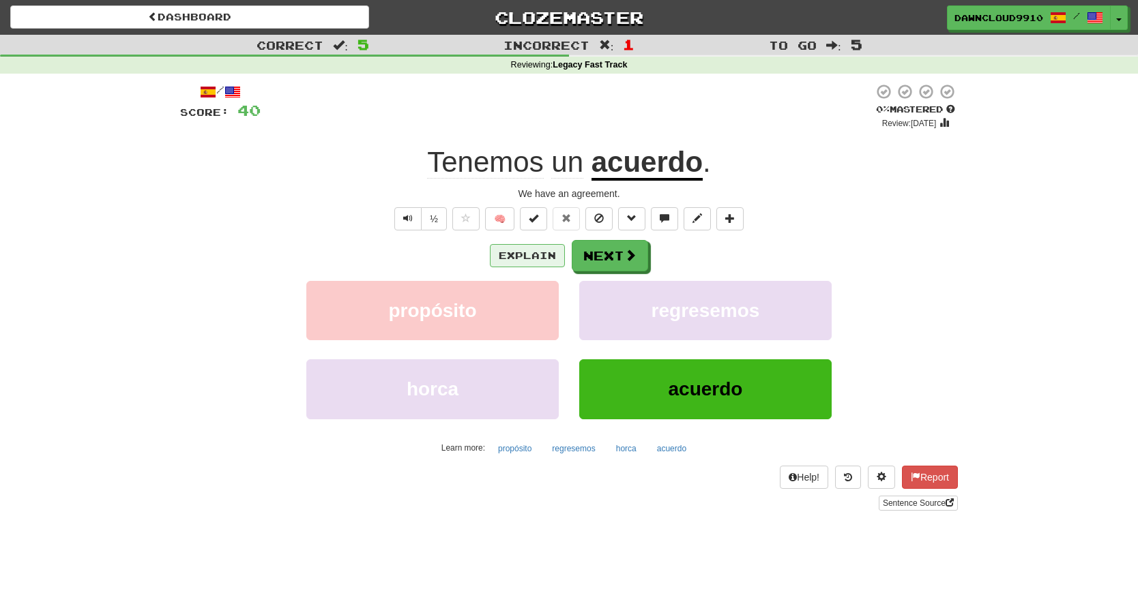
click at [532, 252] on button "Explain" at bounding box center [527, 255] width 75 height 23
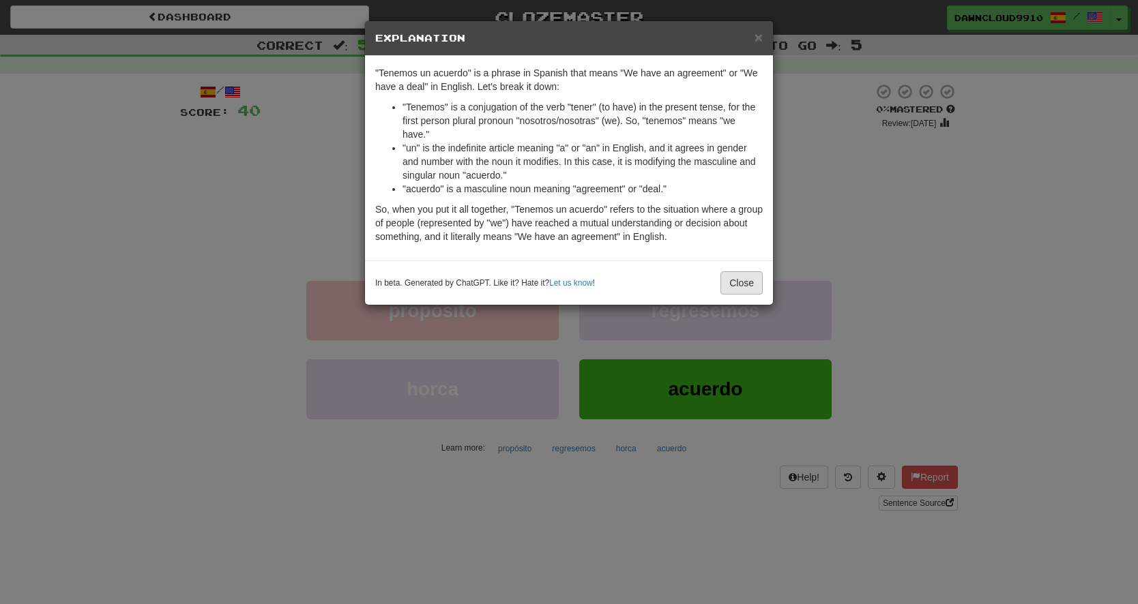
click at [740, 285] on button "Close" at bounding box center [741, 283] width 42 height 23
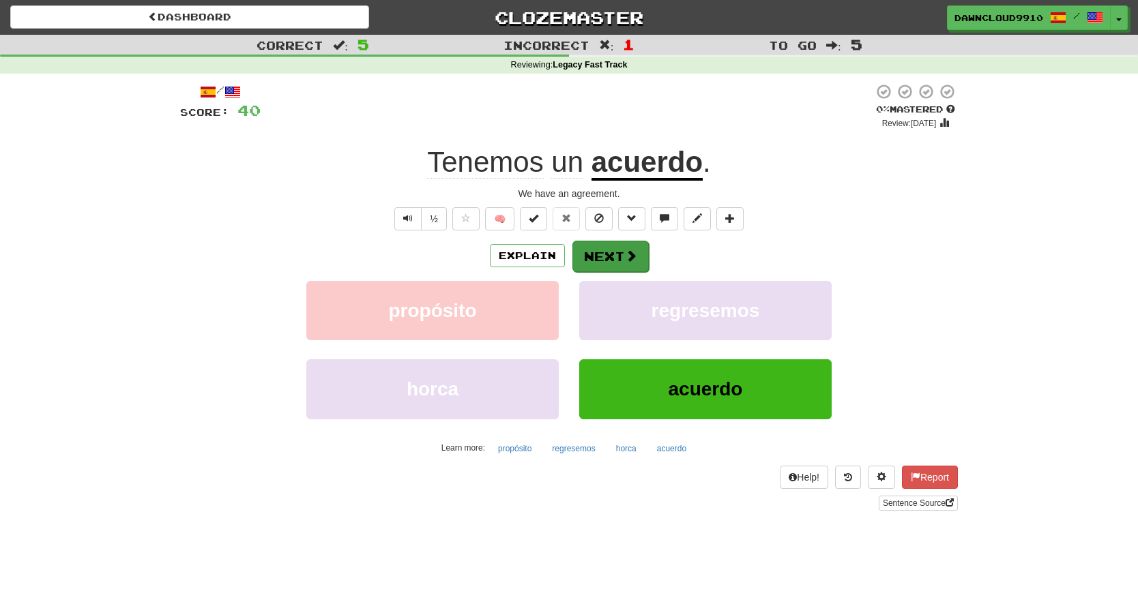
click at [607, 257] on button "Next" at bounding box center [610, 256] width 76 height 31
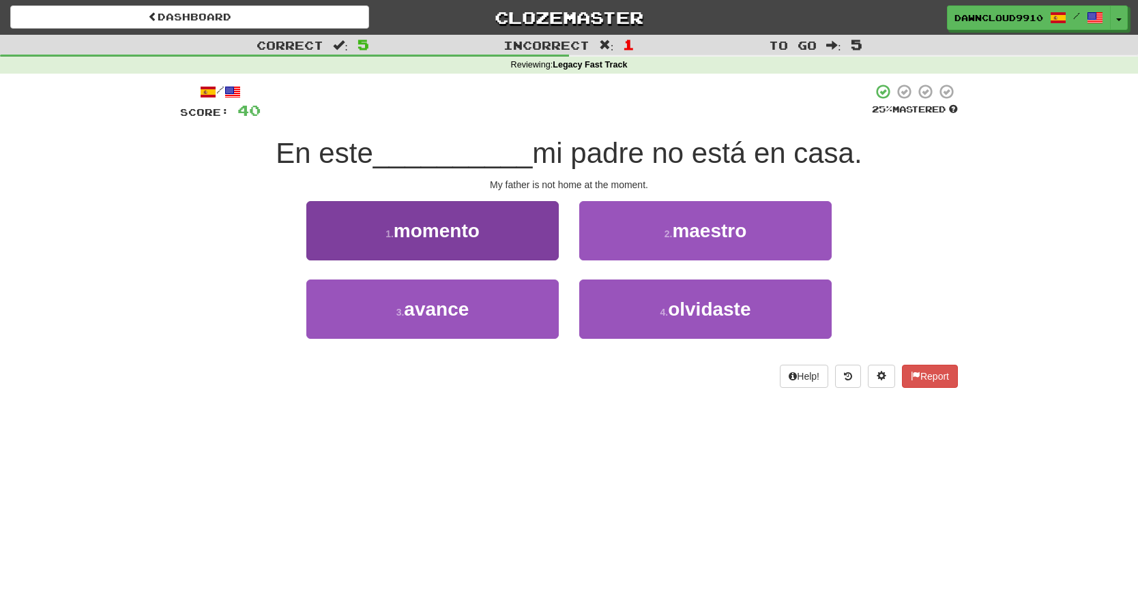
click at [480, 231] on span "momento" at bounding box center [437, 230] width 86 height 21
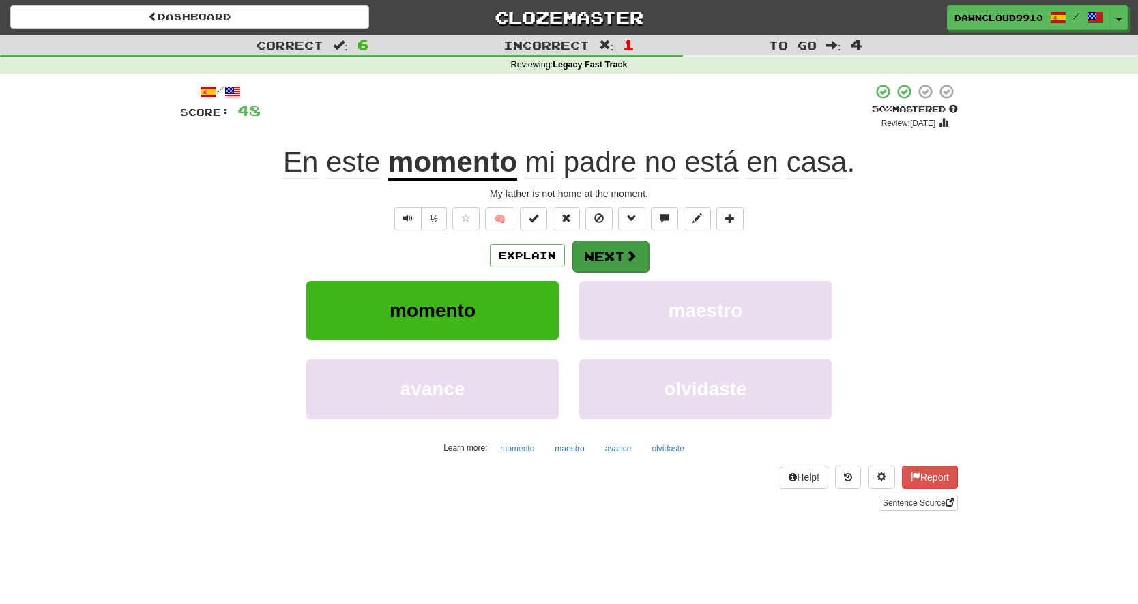
click at [639, 243] on button "Next" at bounding box center [610, 256] width 76 height 31
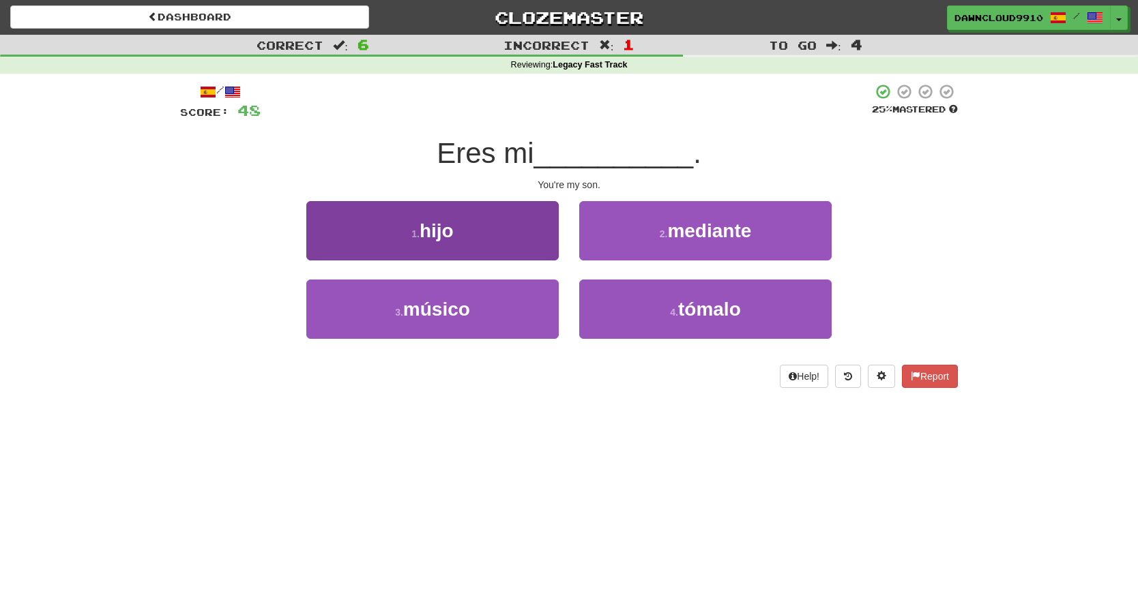
click at [506, 238] on button "1 . hijo" at bounding box center [432, 230] width 252 height 59
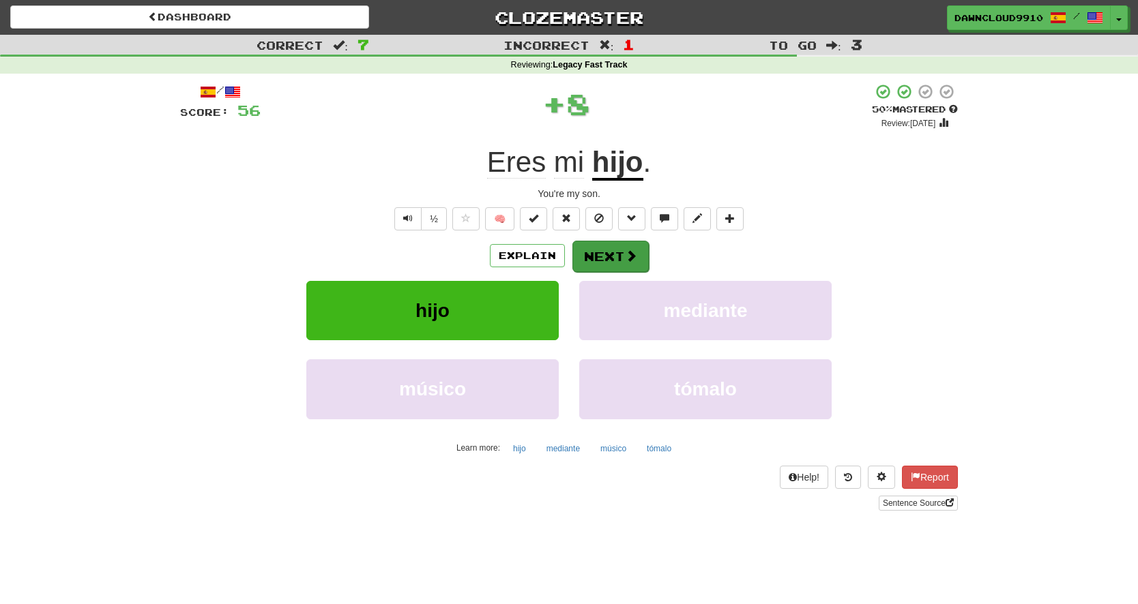
click at [609, 254] on button "Next" at bounding box center [610, 256] width 76 height 31
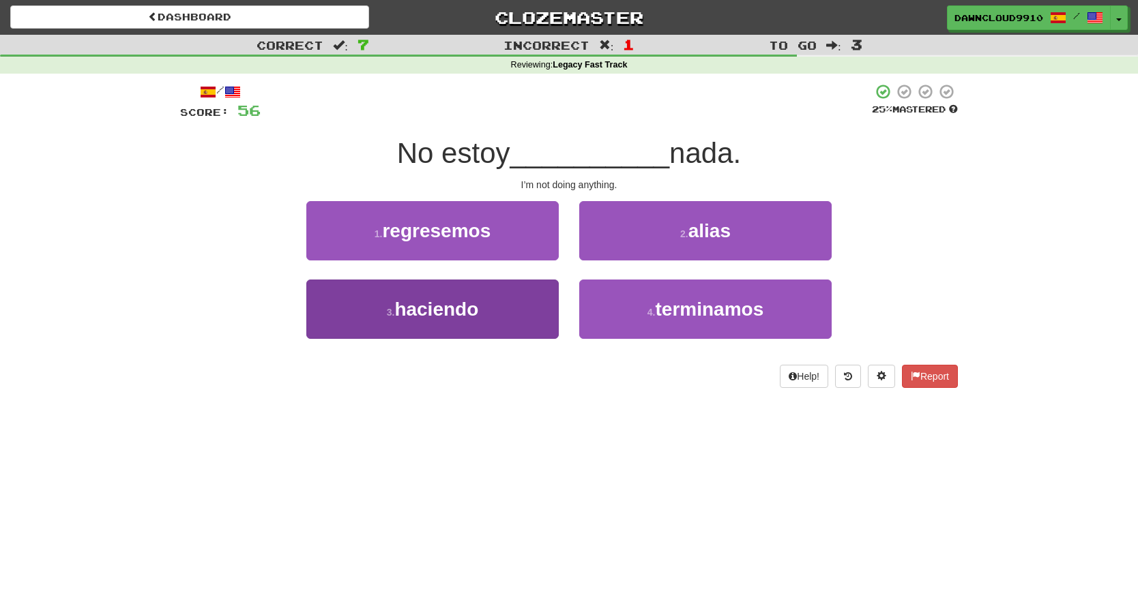
click at [506, 323] on button "3 . haciendo" at bounding box center [432, 309] width 252 height 59
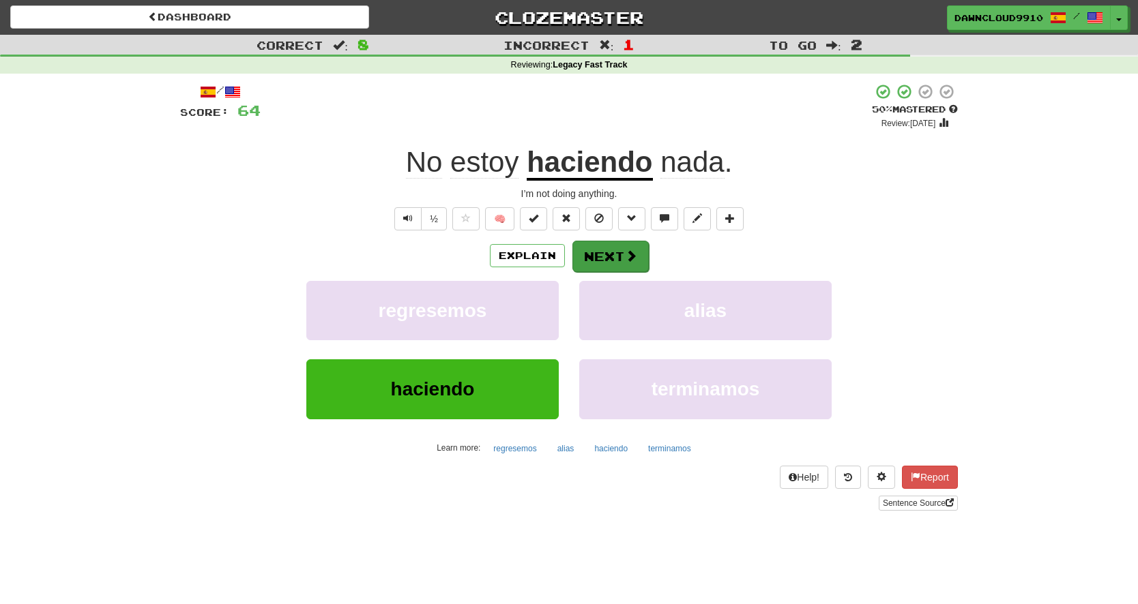
click at [613, 250] on button "Next" at bounding box center [610, 256] width 76 height 31
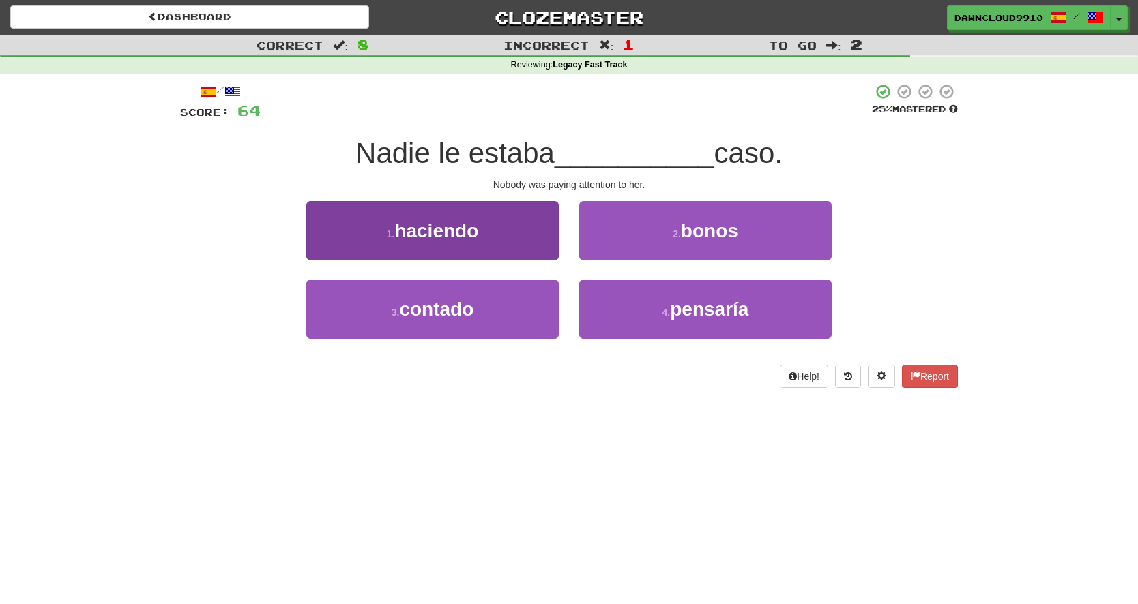
click at [521, 232] on button "1 . haciendo" at bounding box center [432, 230] width 252 height 59
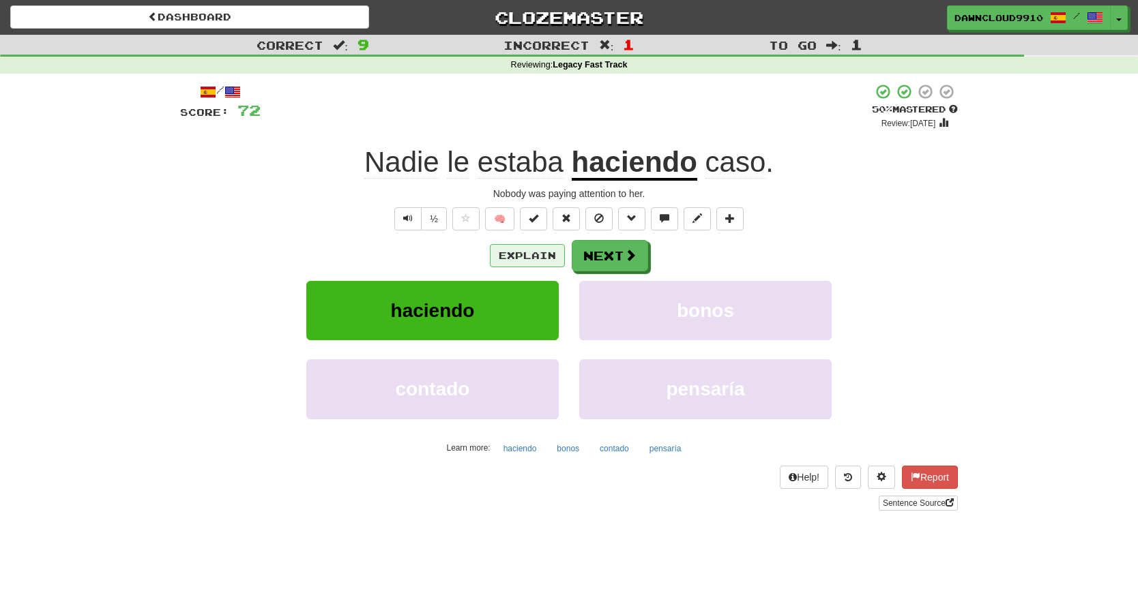
click at [536, 259] on button "Explain" at bounding box center [527, 255] width 75 height 23
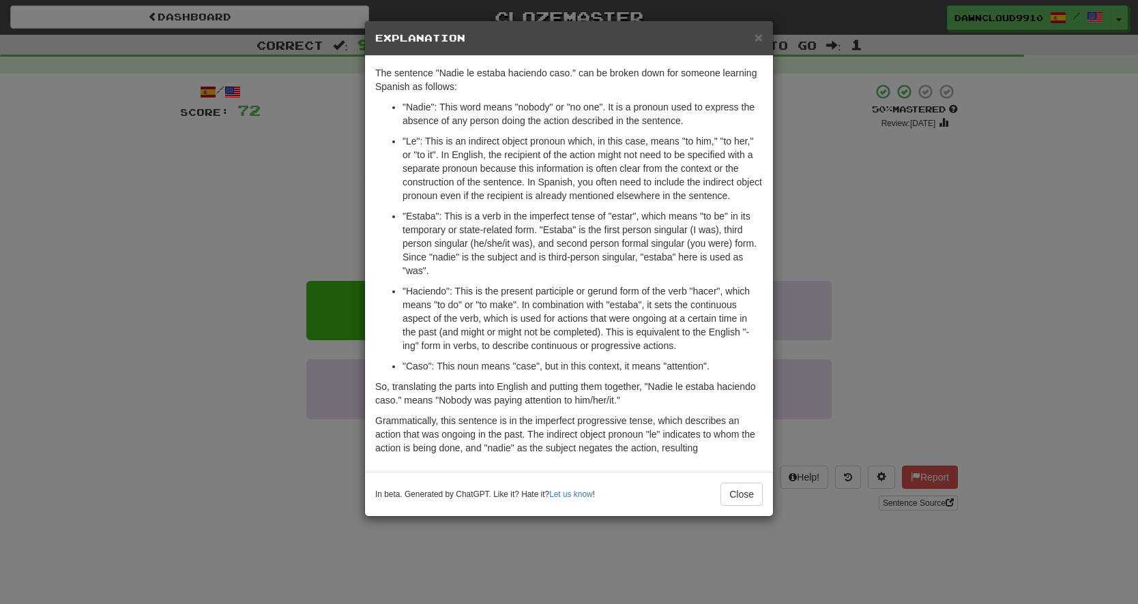
click at [330, 503] on div "× Explanation The sentence "Nadie le estaba haciendo caso." can be broken down …" at bounding box center [569, 302] width 1138 height 604
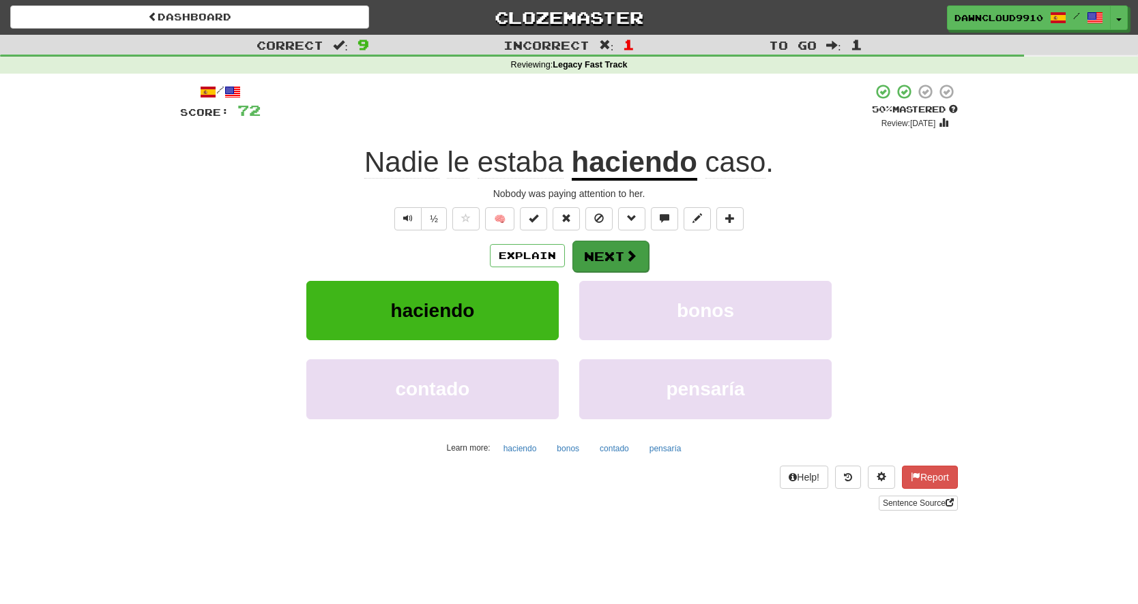
click at [622, 250] on button "Next" at bounding box center [610, 256] width 76 height 31
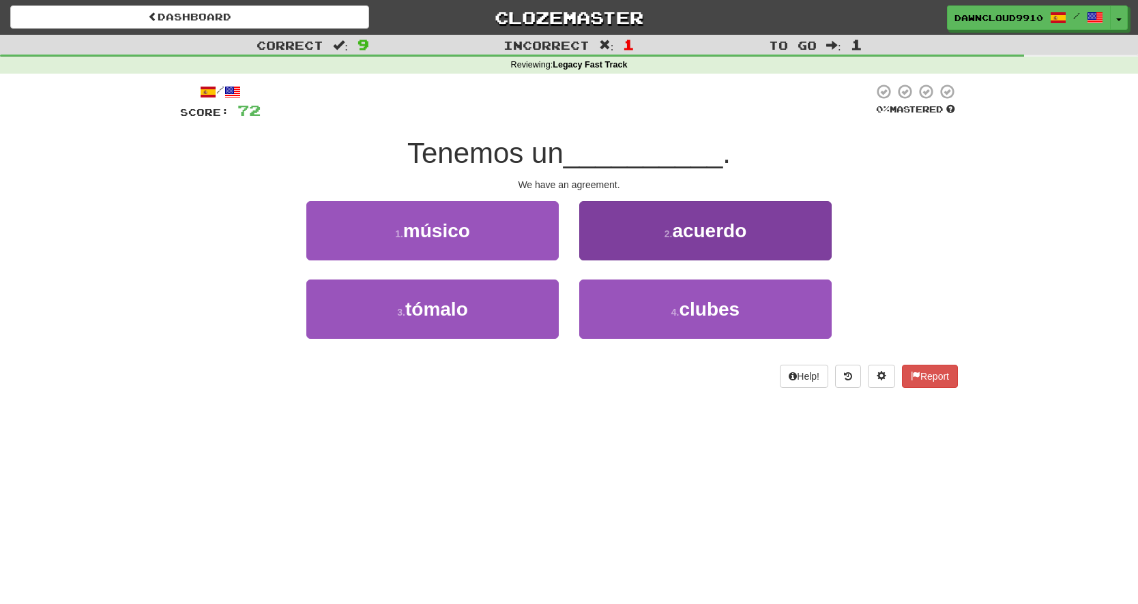
click at [633, 239] on button "2 . acuerdo" at bounding box center [705, 230] width 252 height 59
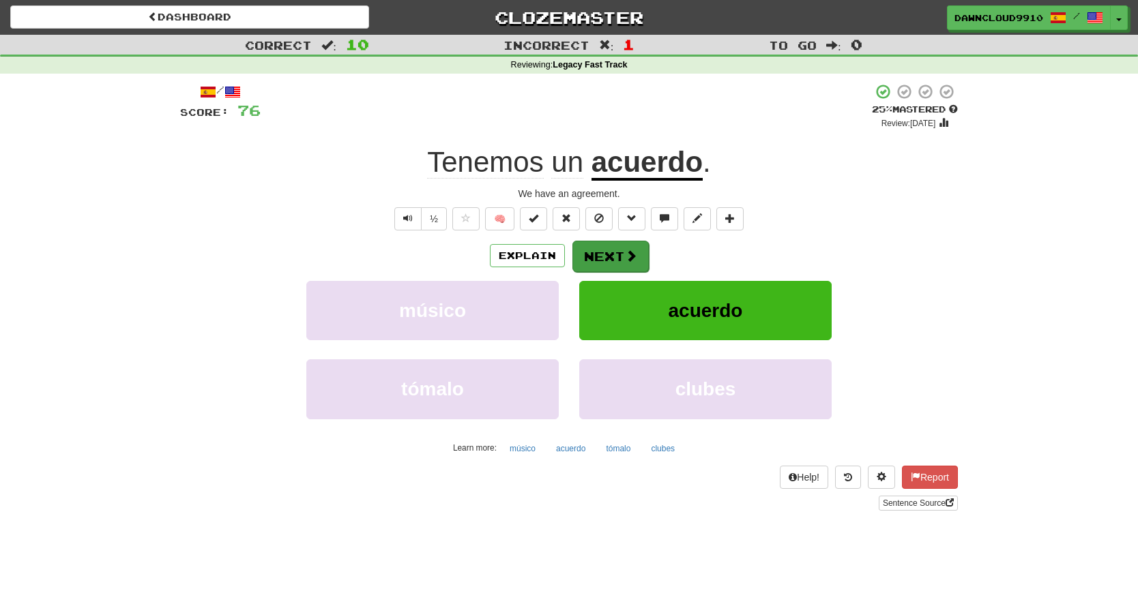
click at [602, 258] on button "Next" at bounding box center [610, 256] width 76 height 31
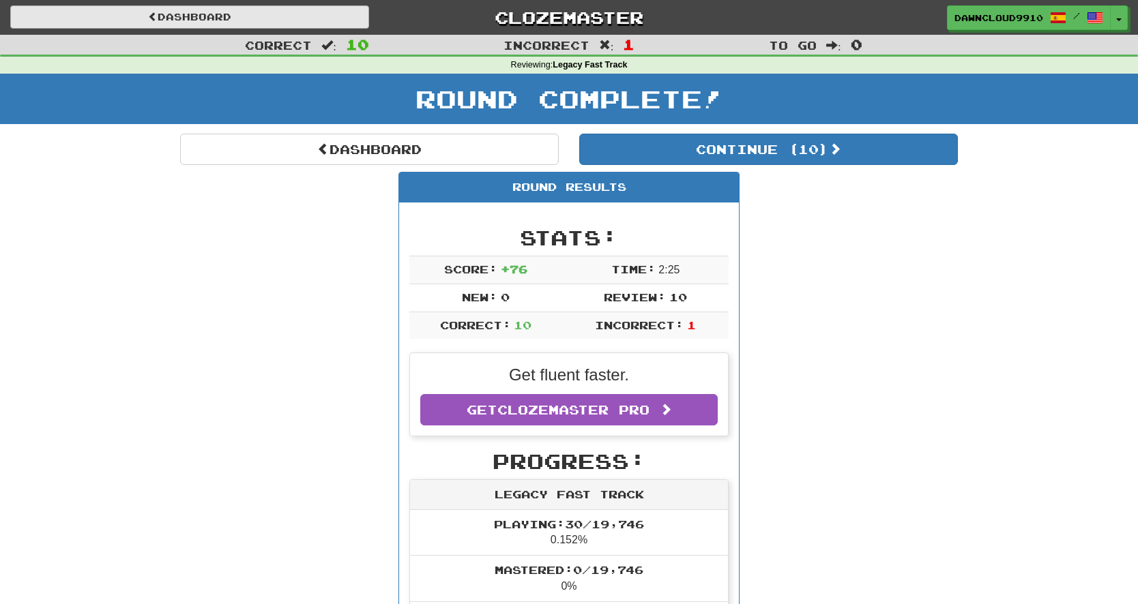
click at [186, 20] on link "Dashboard" at bounding box center [189, 16] width 359 height 23
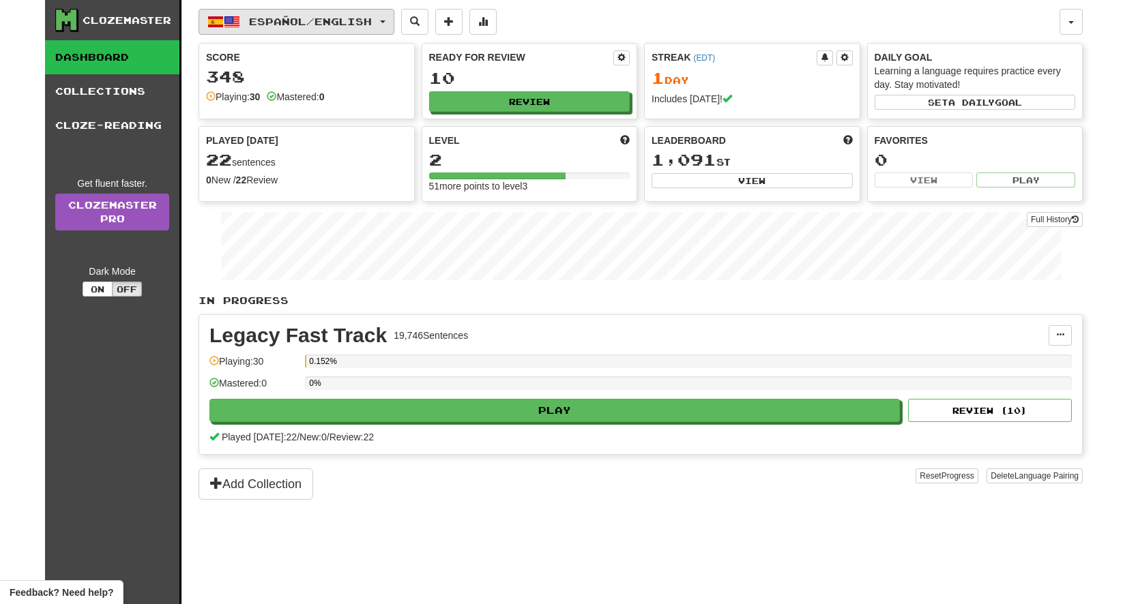
click at [229, 16] on span "button" at bounding box center [232, 22] width 16 height 16
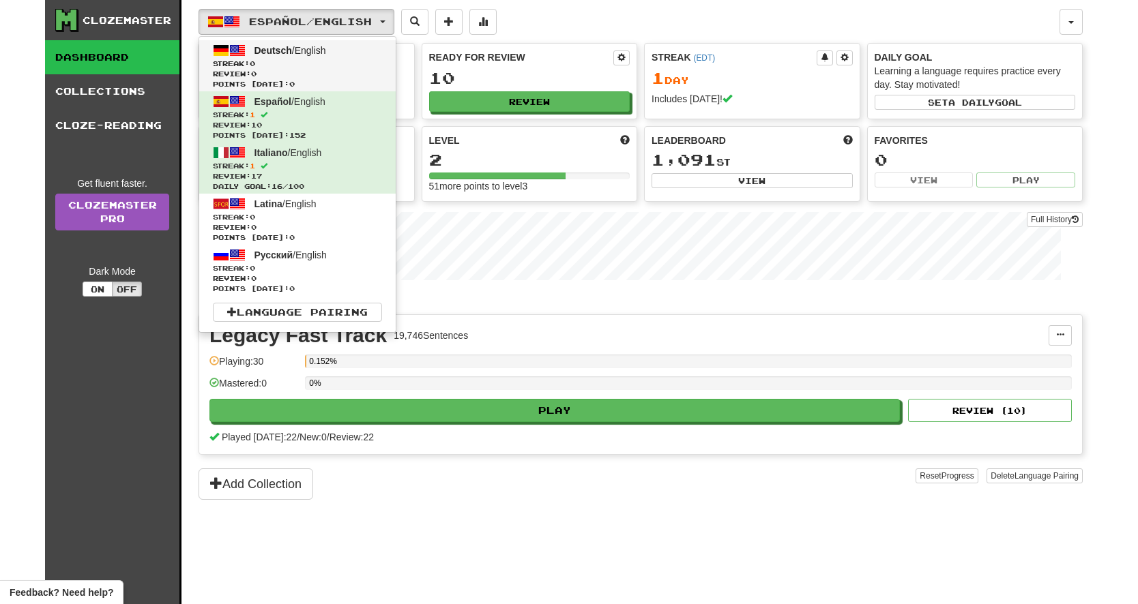
click at [235, 47] on span at bounding box center [237, 50] width 16 height 16
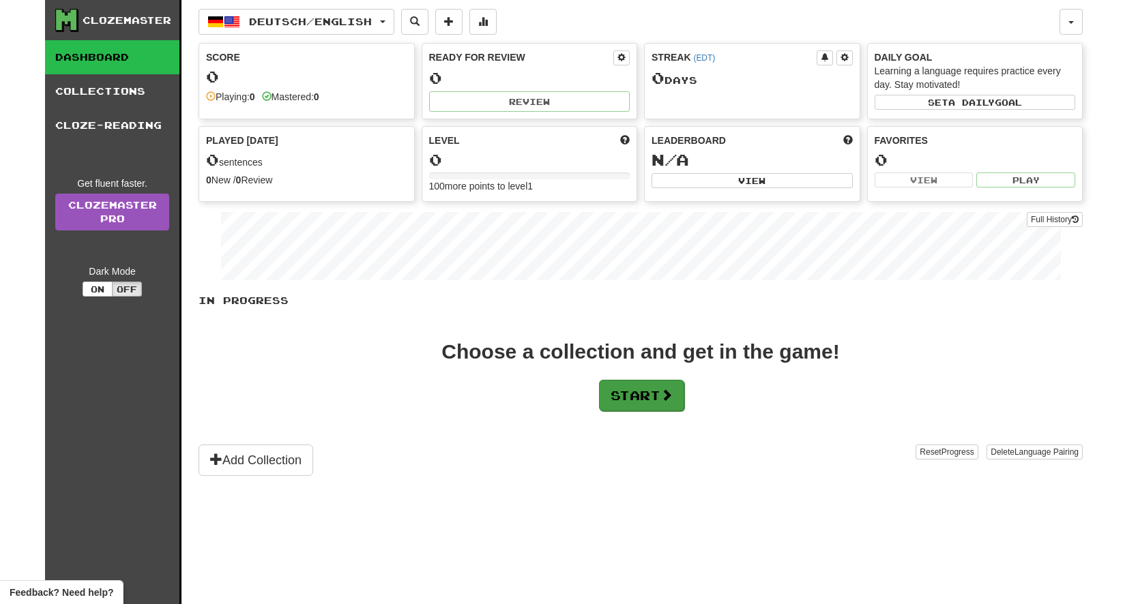
click at [622, 397] on button "Start" at bounding box center [641, 395] width 85 height 31
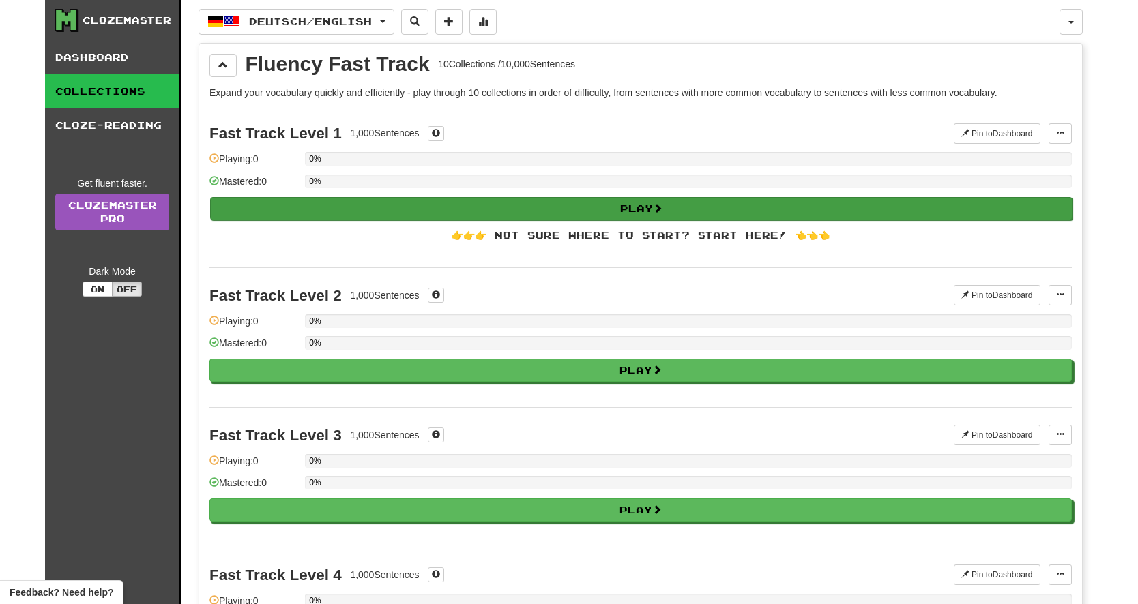
click at [426, 202] on button "Play" at bounding box center [641, 208] width 862 height 23
select select "**"
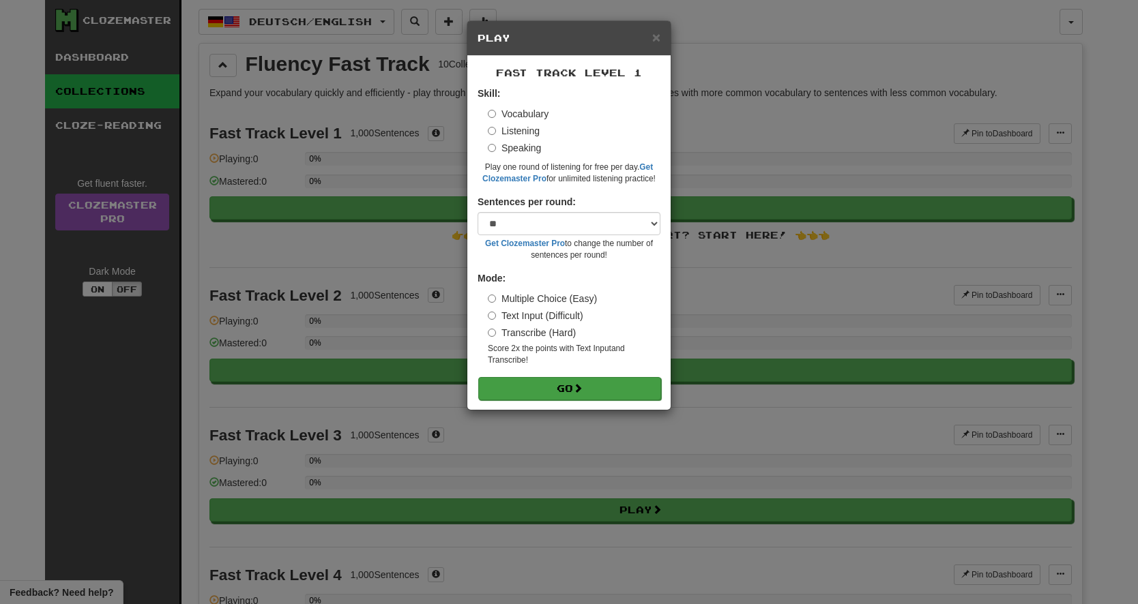
click at [530, 377] on button "Go" at bounding box center [569, 388] width 183 height 23
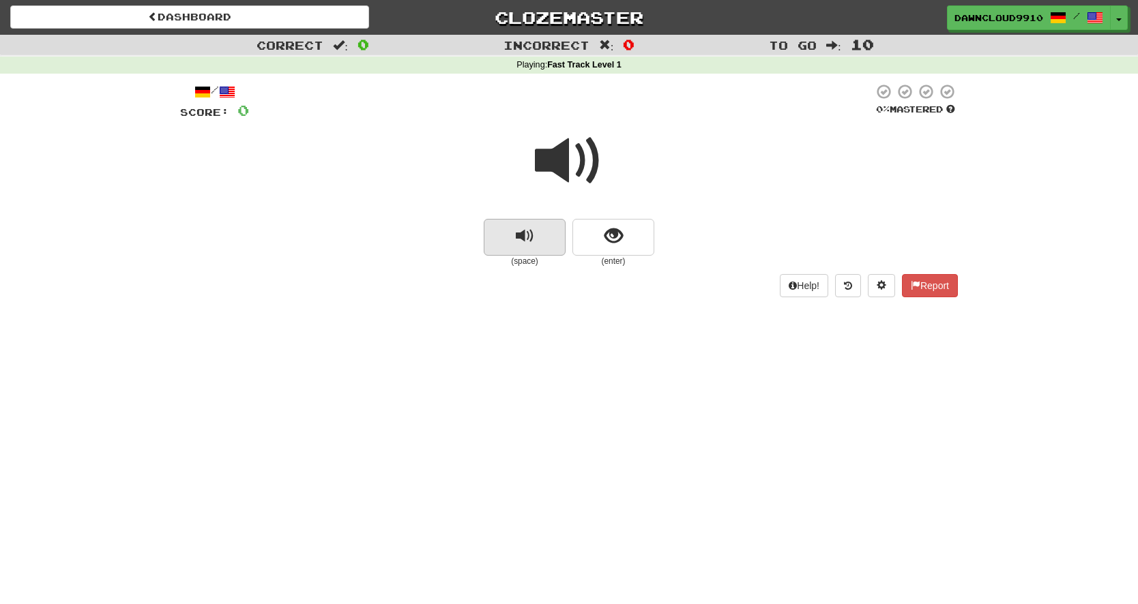
click at [527, 235] on span "replay audio" at bounding box center [525, 236] width 18 height 18
click at [609, 233] on span "show sentence" at bounding box center [613, 236] width 18 height 18
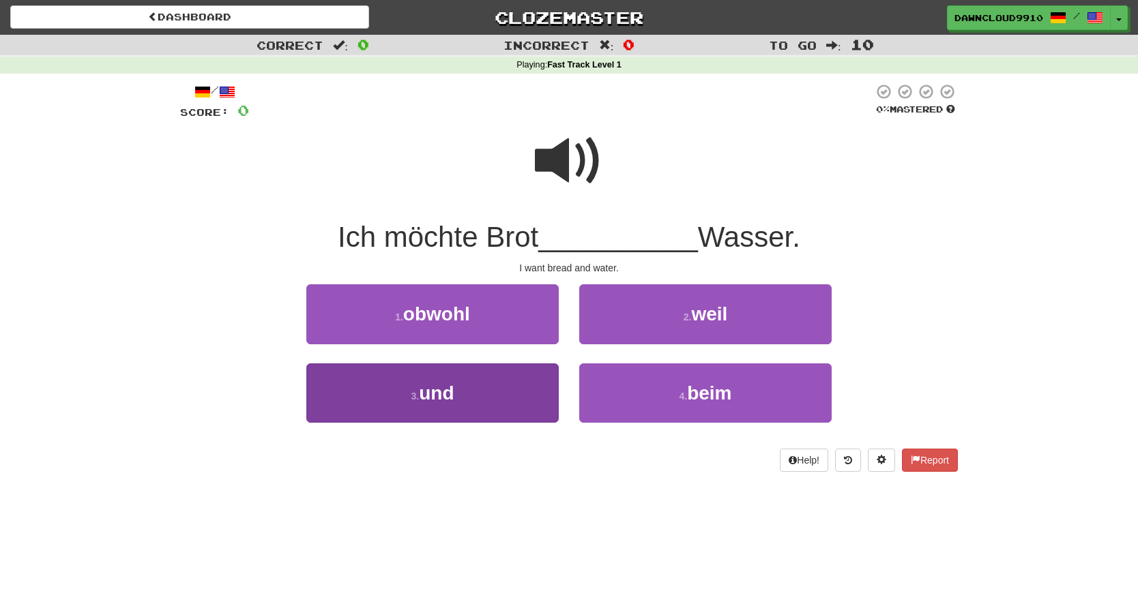
click at [482, 379] on button "3 . und" at bounding box center [432, 393] width 252 height 59
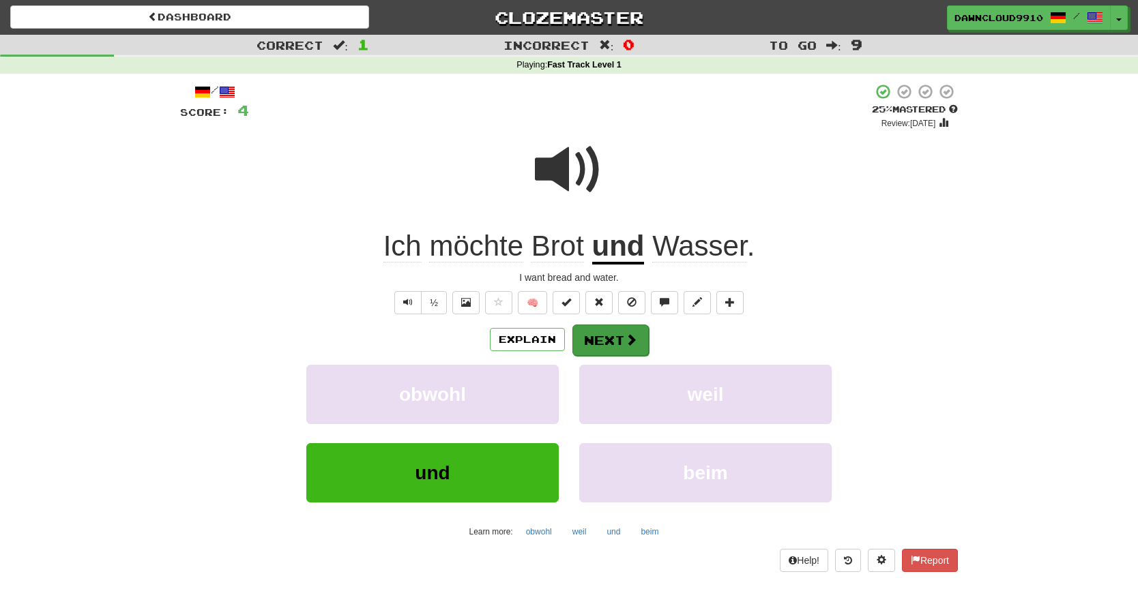
click at [592, 334] on button "Next" at bounding box center [610, 340] width 76 height 31
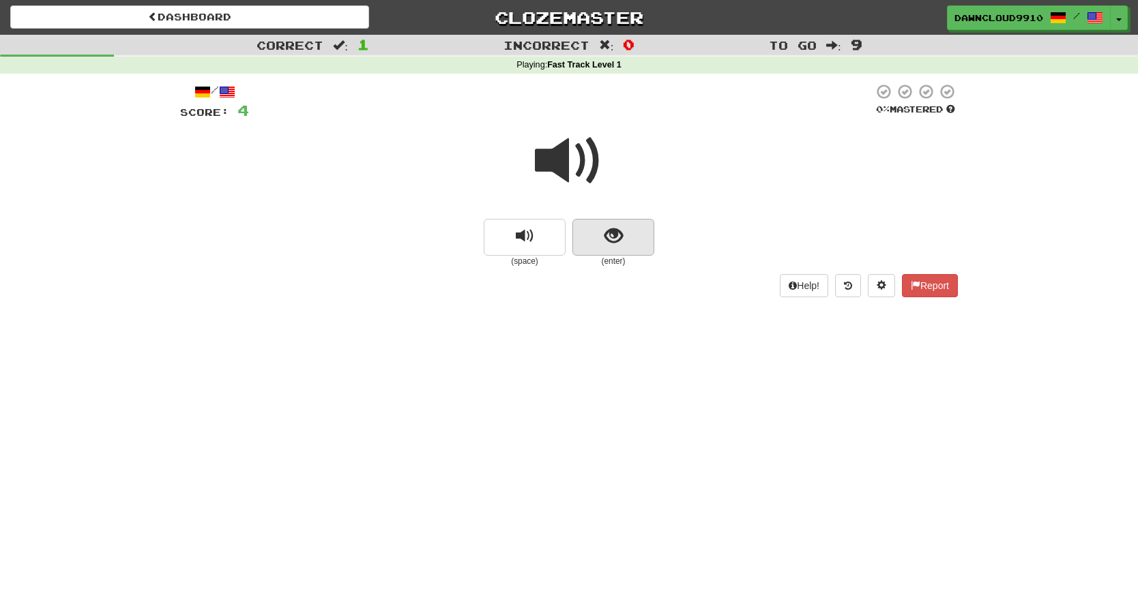
click at [607, 239] on span "show sentence" at bounding box center [613, 236] width 18 height 18
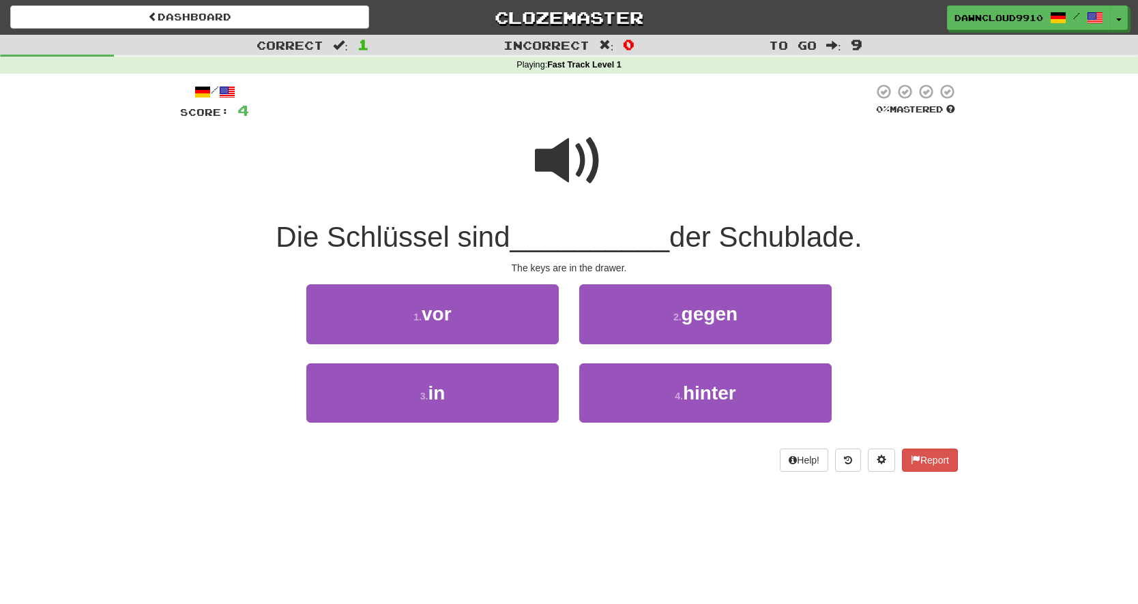
click at [573, 163] on span at bounding box center [569, 161] width 68 height 68
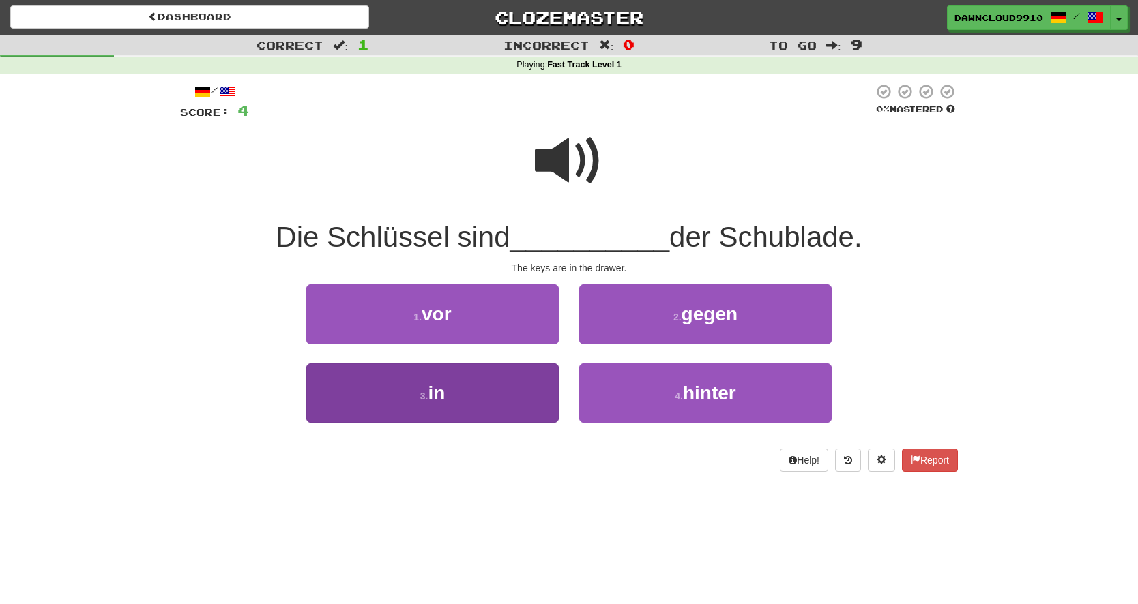
click at [496, 396] on button "3 . in" at bounding box center [432, 393] width 252 height 59
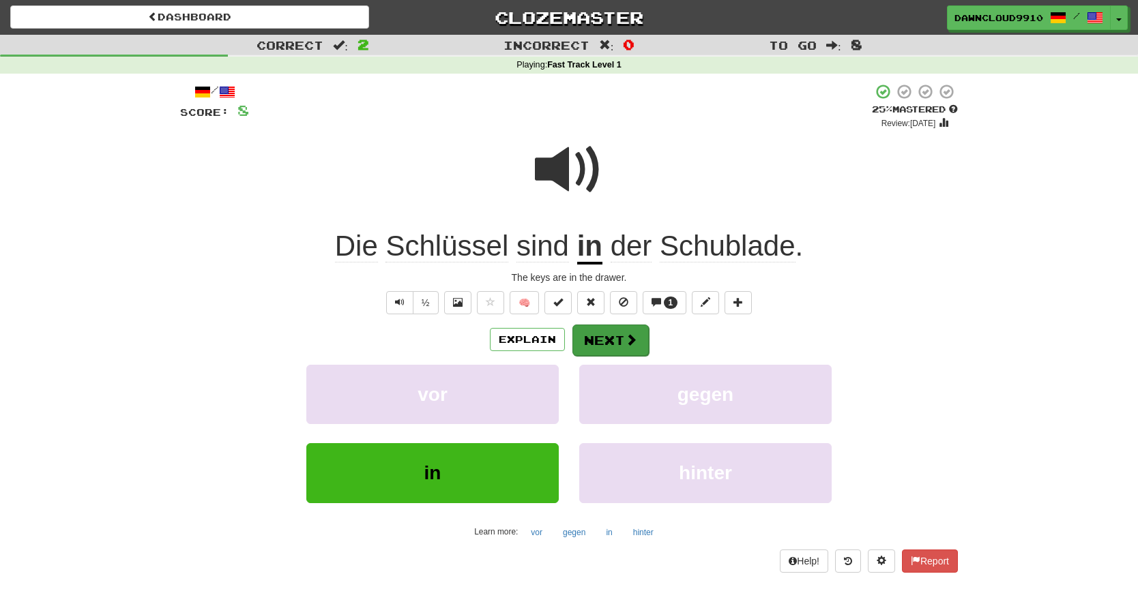
click at [610, 332] on button "Next" at bounding box center [610, 340] width 76 height 31
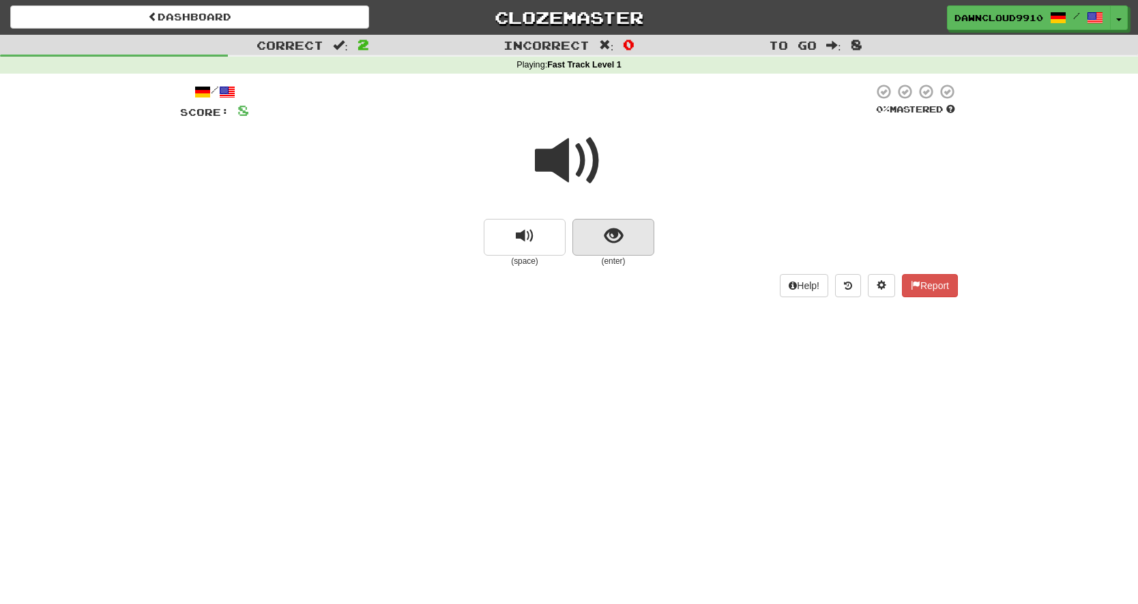
click at [618, 234] on span "show sentence" at bounding box center [613, 236] width 18 height 18
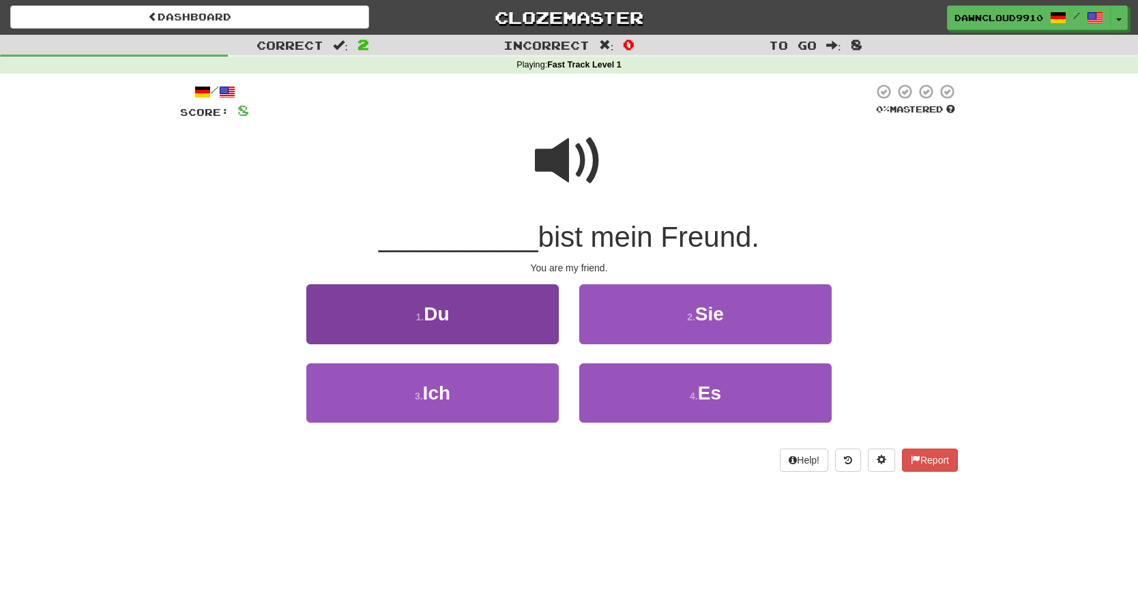
click at [515, 310] on button "1 . Du" at bounding box center [432, 313] width 252 height 59
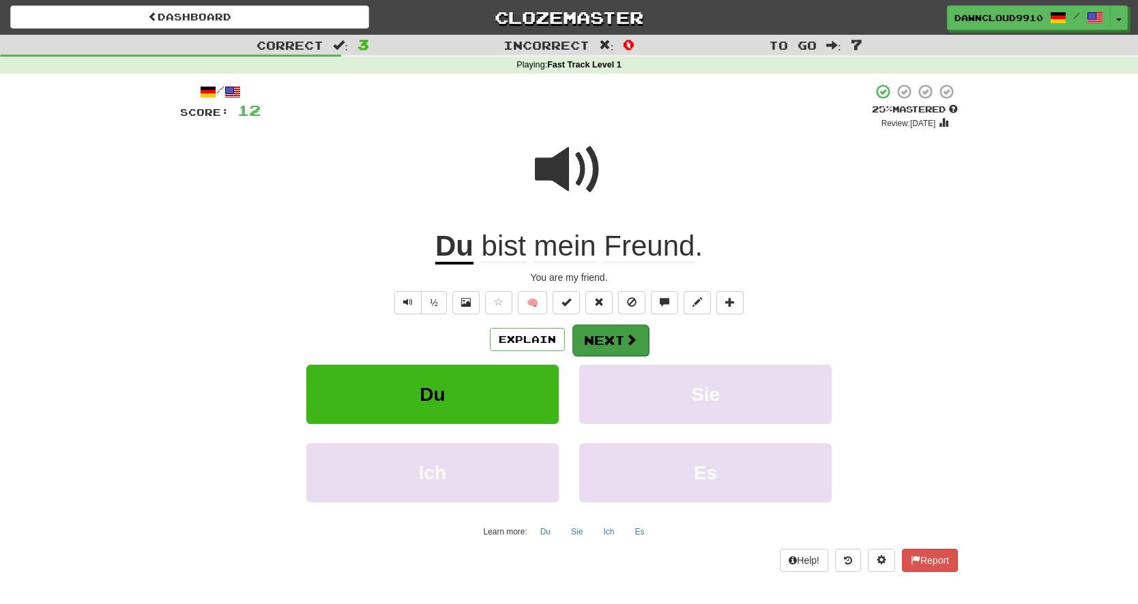
click at [599, 331] on button "Next" at bounding box center [610, 340] width 76 height 31
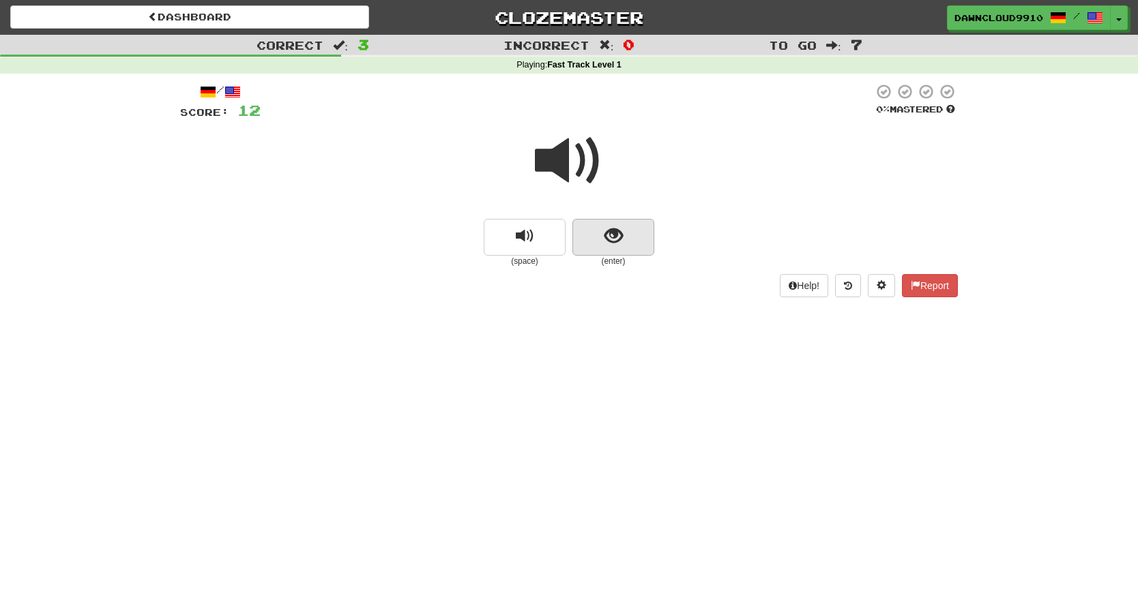
click at [613, 234] on span "show sentence" at bounding box center [613, 236] width 18 height 18
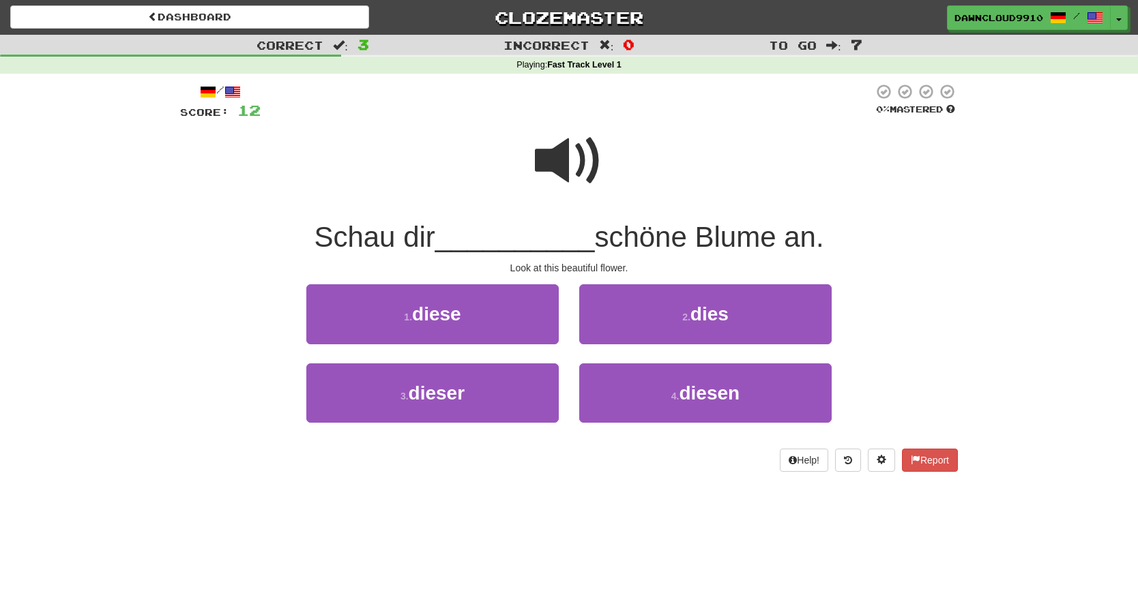
click at [581, 166] on span at bounding box center [569, 161] width 68 height 68
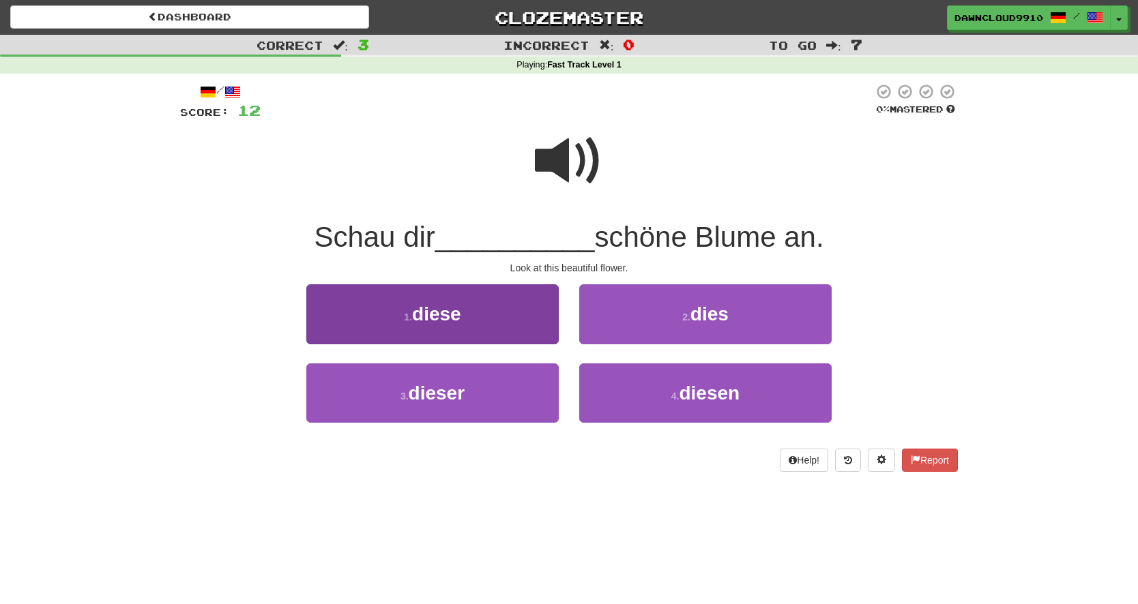
click at [519, 329] on button "1 . diese" at bounding box center [432, 313] width 252 height 59
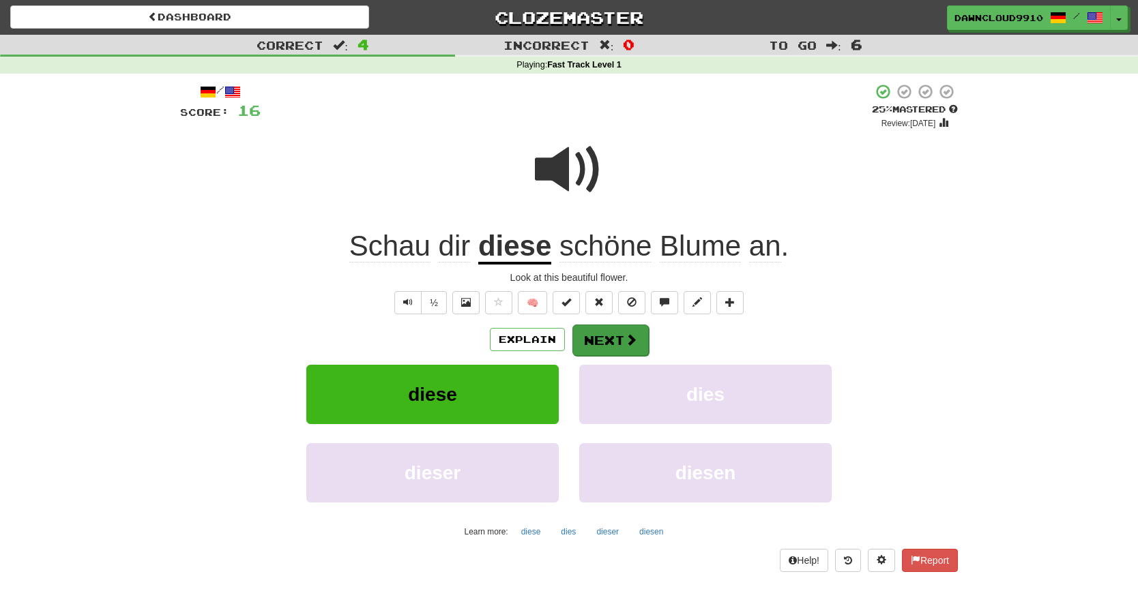
click at [618, 340] on button "Next" at bounding box center [610, 340] width 76 height 31
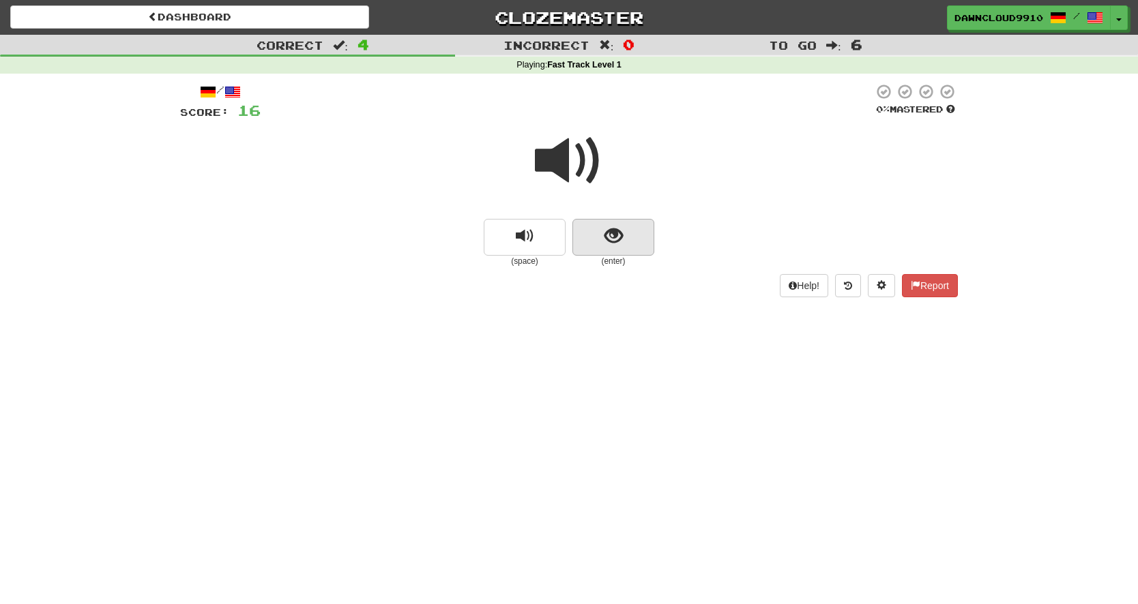
click at [620, 244] on span "show sentence" at bounding box center [613, 236] width 18 height 18
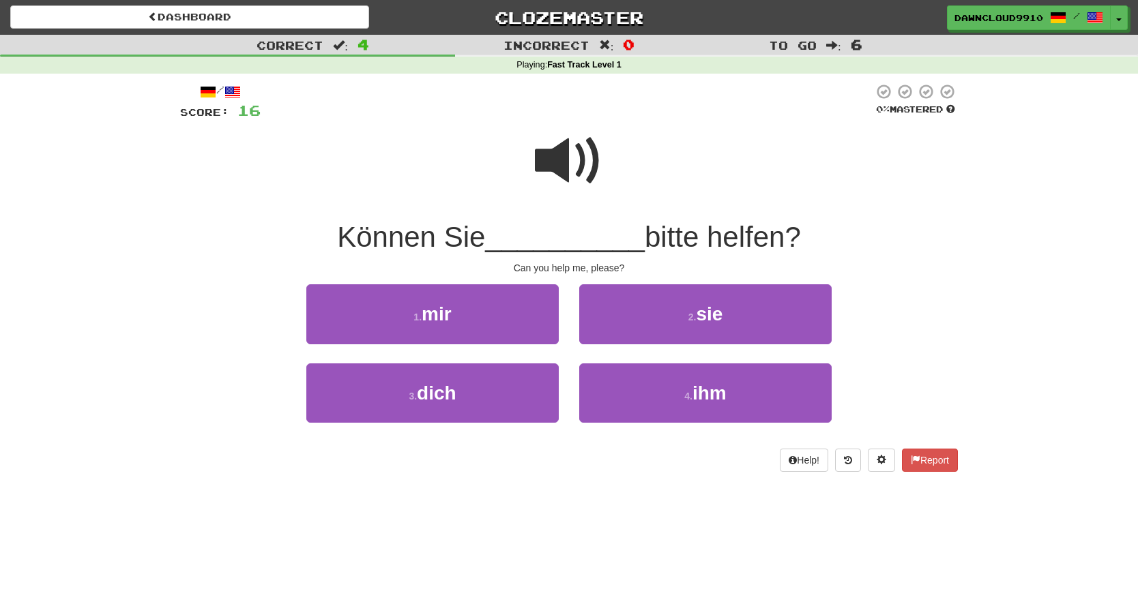
click at [572, 167] on span at bounding box center [569, 161] width 68 height 68
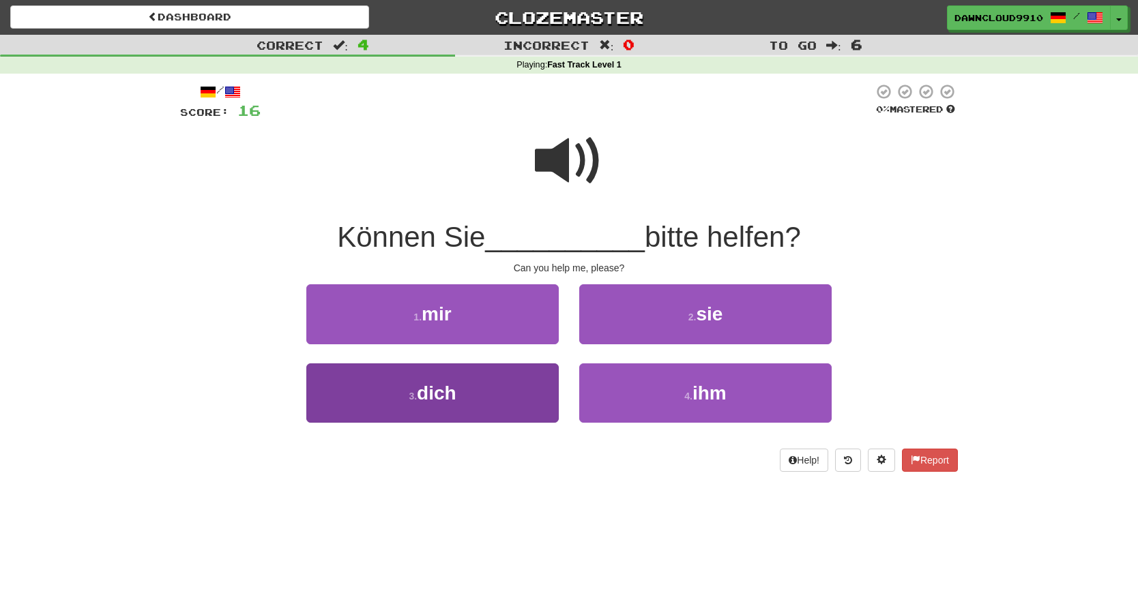
click at [468, 396] on button "3 . dich" at bounding box center [432, 393] width 252 height 59
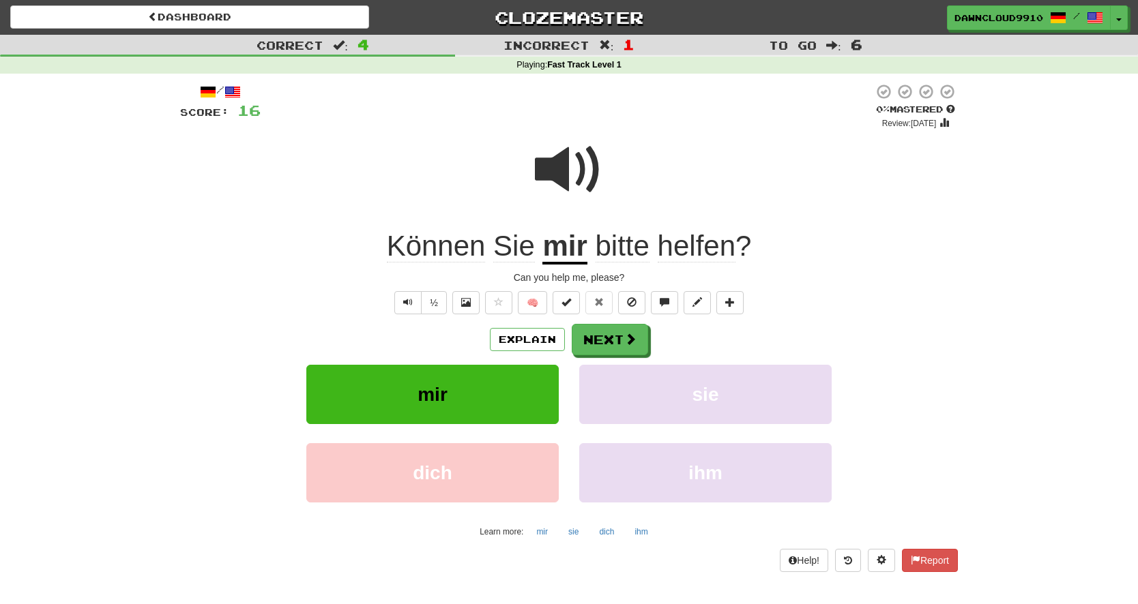
click at [515, 321] on div "/ Score: 16 0 % Mastered Review: [DATE] Können Sie mir bitte helfen ? Can you h…" at bounding box center [569, 327] width 778 height 489
click at [516, 331] on button "Explain" at bounding box center [527, 339] width 75 height 23
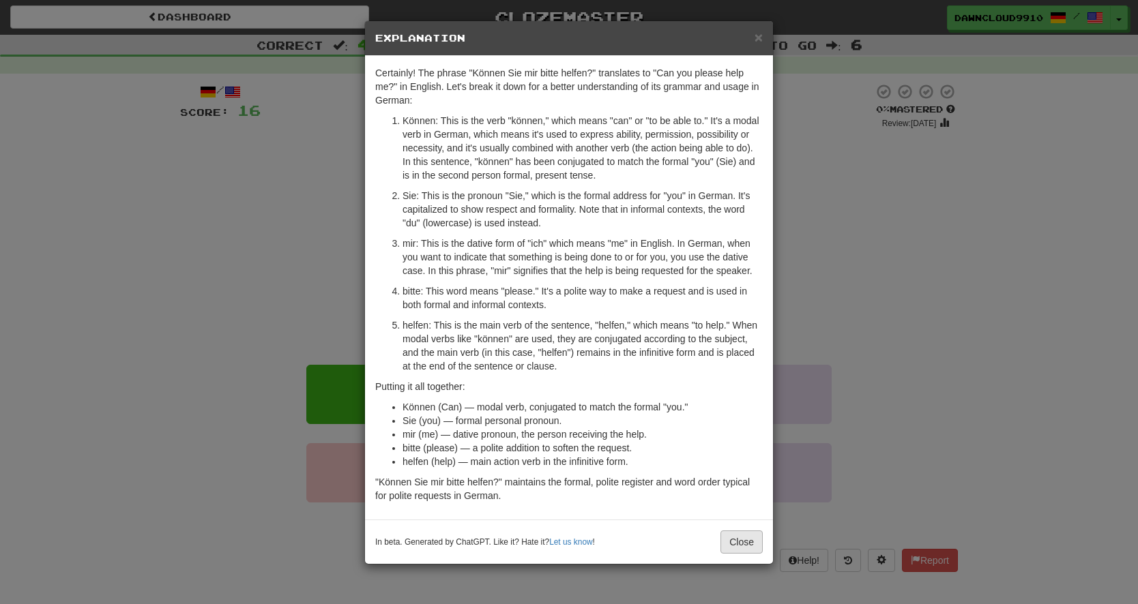
click at [747, 542] on button "Close" at bounding box center [741, 542] width 42 height 23
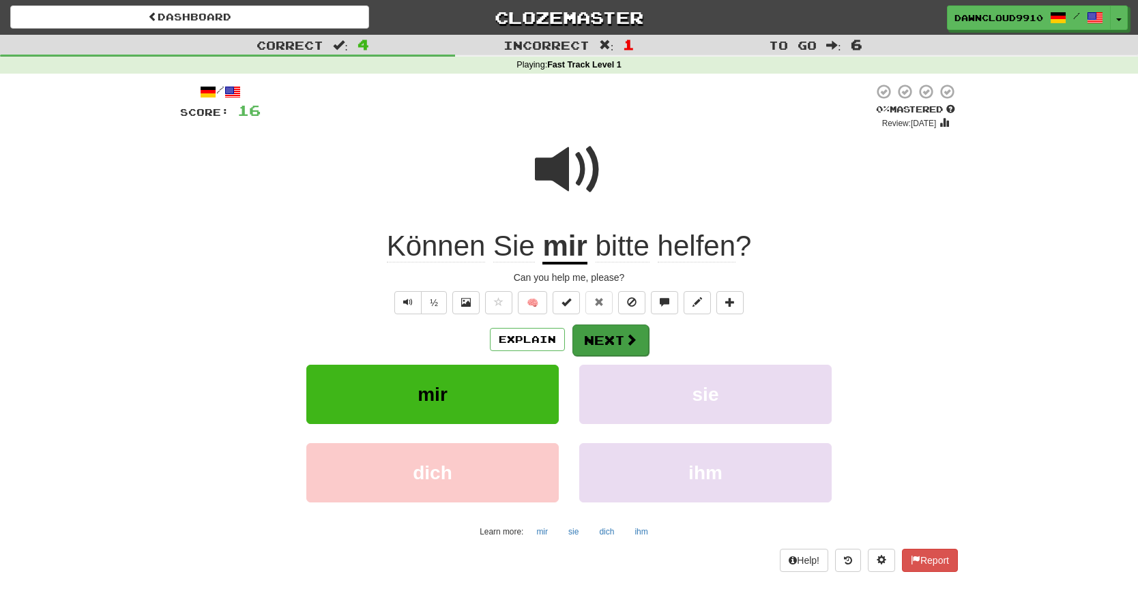
click at [599, 337] on button "Next" at bounding box center [610, 340] width 76 height 31
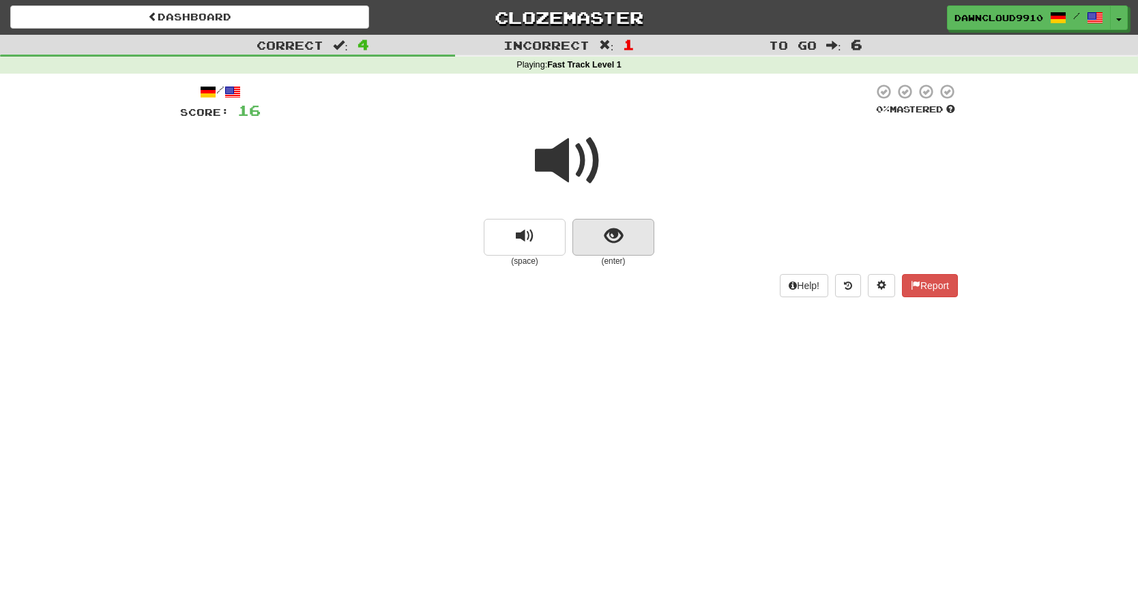
click at [610, 234] on span "show sentence" at bounding box center [613, 236] width 18 height 18
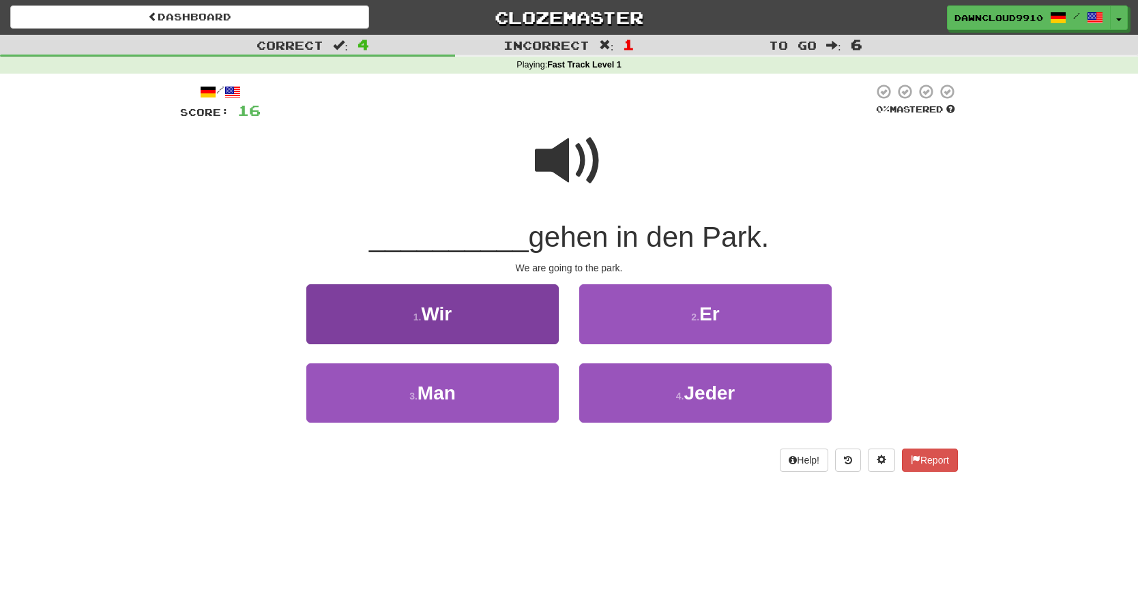
click at [461, 310] on button "1 . Wir" at bounding box center [432, 313] width 252 height 59
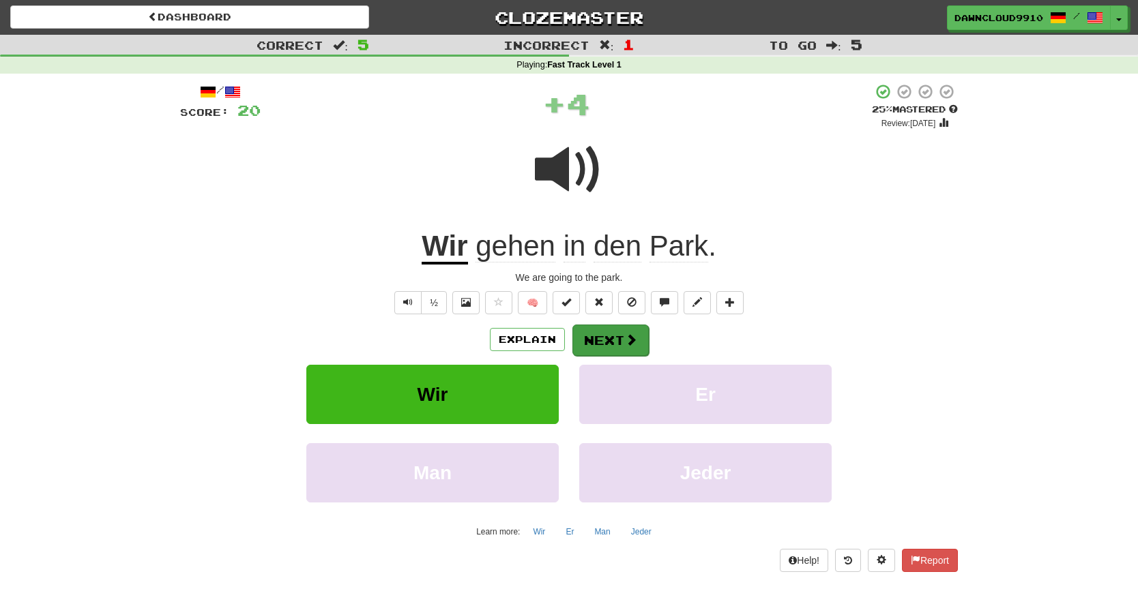
click at [630, 338] on span at bounding box center [631, 340] width 12 height 12
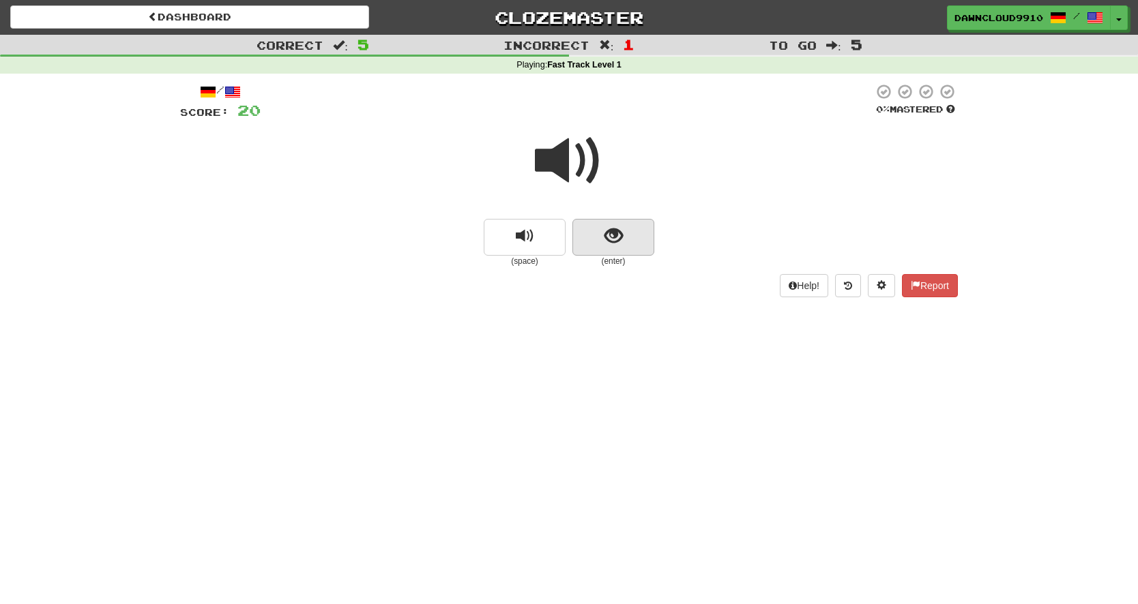
click at [616, 231] on span "show sentence" at bounding box center [613, 236] width 18 height 18
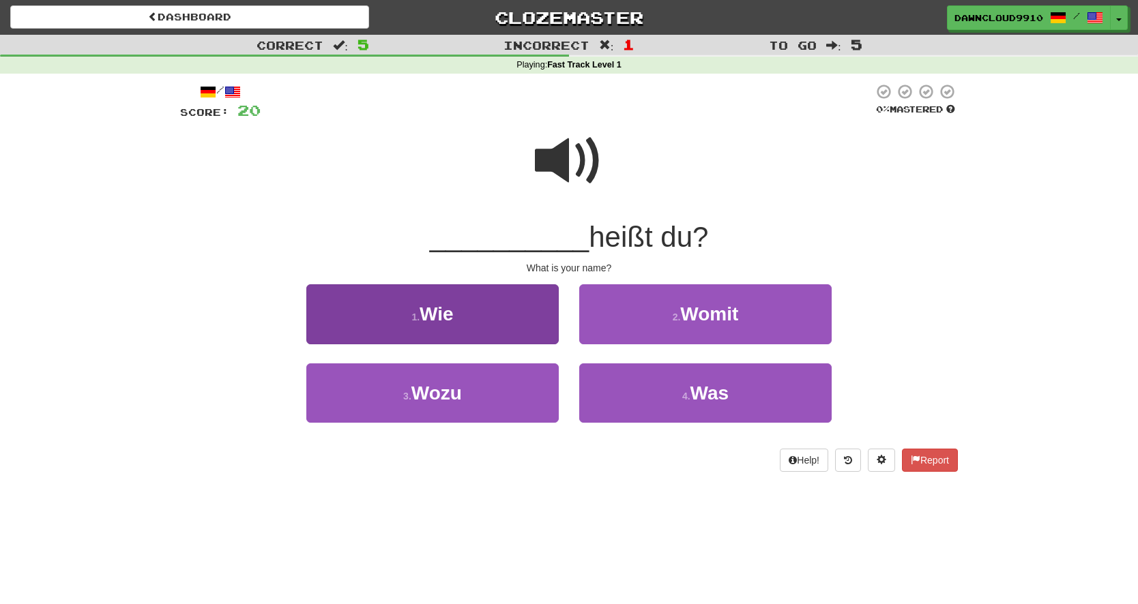
click at [461, 305] on button "1 . Wie" at bounding box center [432, 313] width 252 height 59
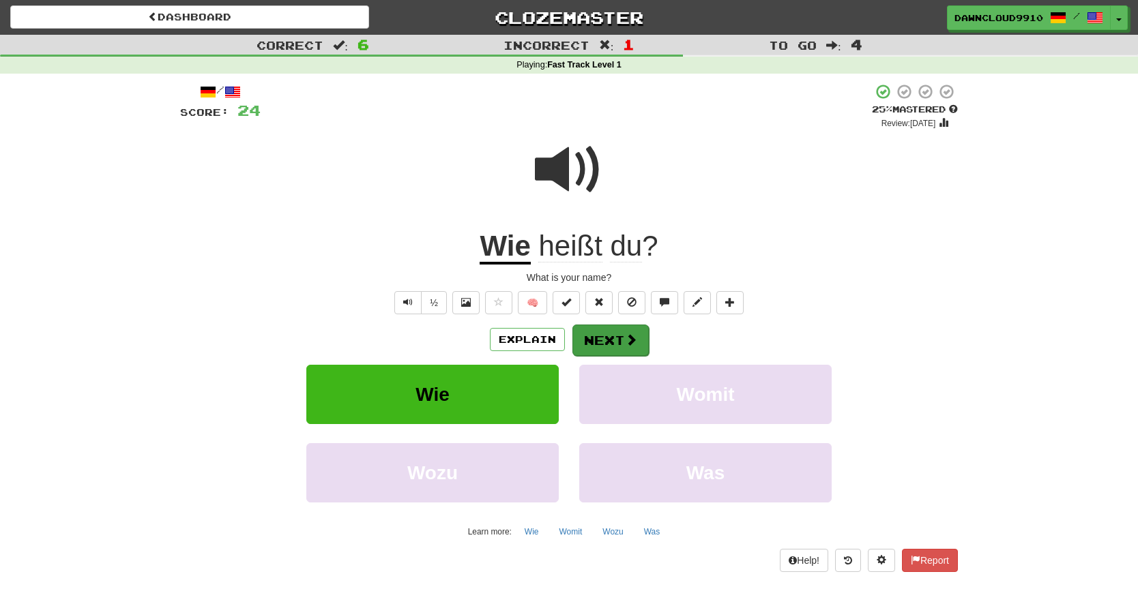
click at [602, 341] on button "Next" at bounding box center [610, 340] width 76 height 31
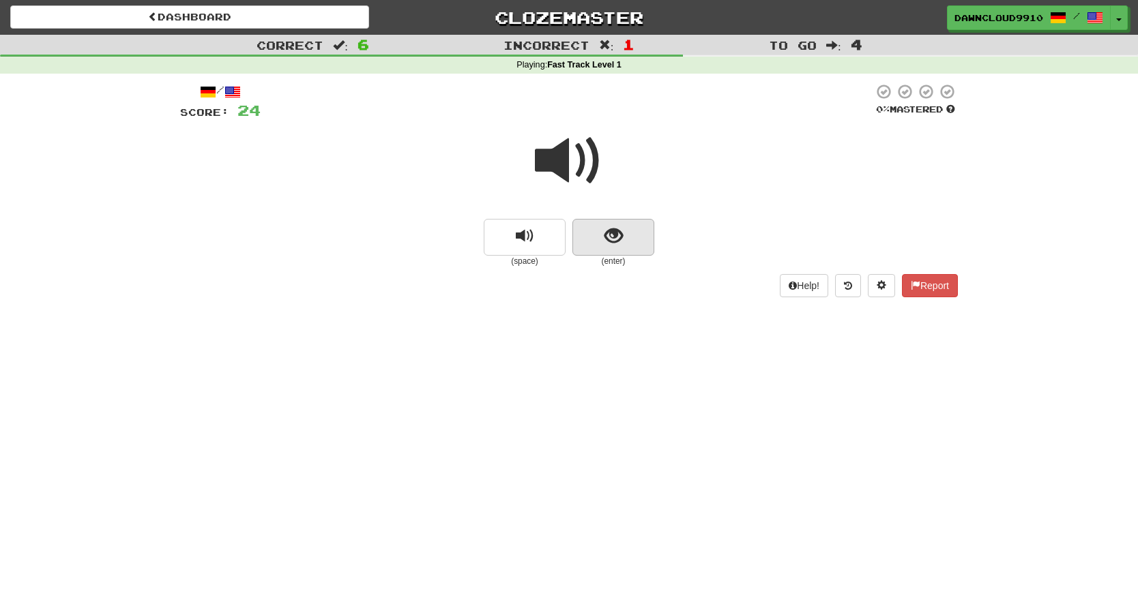
click at [613, 231] on span "show sentence" at bounding box center [613, 236] width 18 height 18
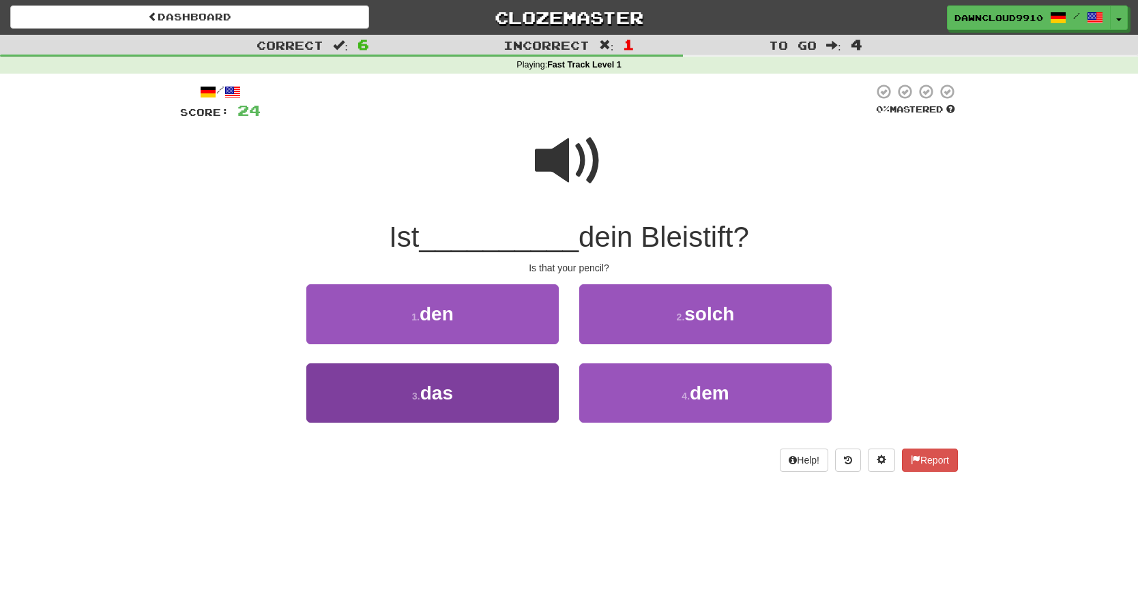
click at [482, 399] on button "3 . das" at bounding box center [432, 393] width 252 height 59
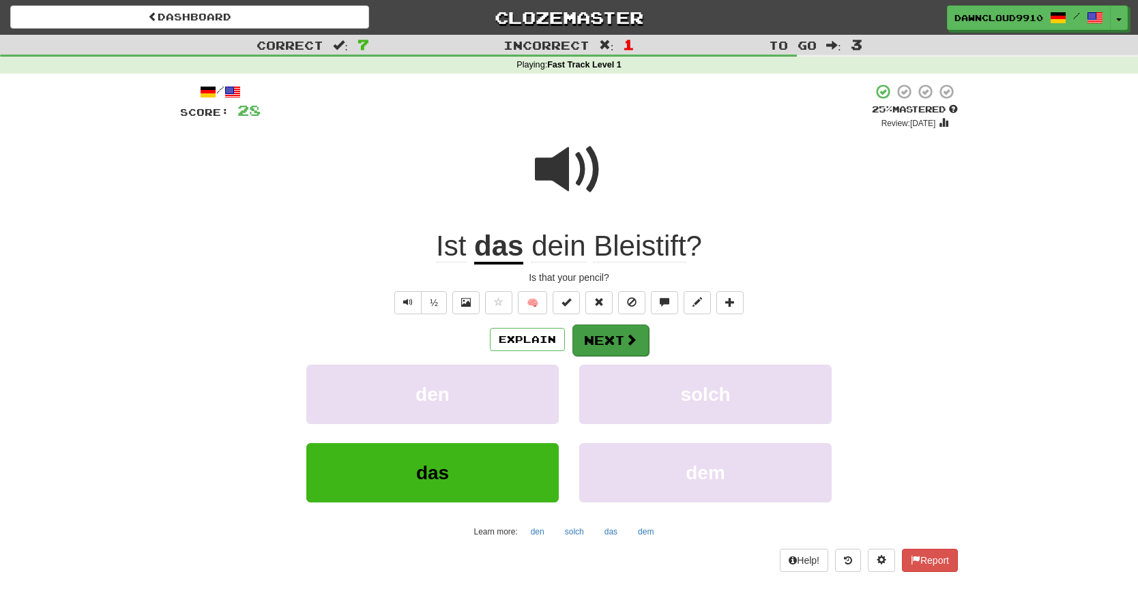
click at [613, 335] on button "Next" at bounding box center [610, 340] width 76 height 31
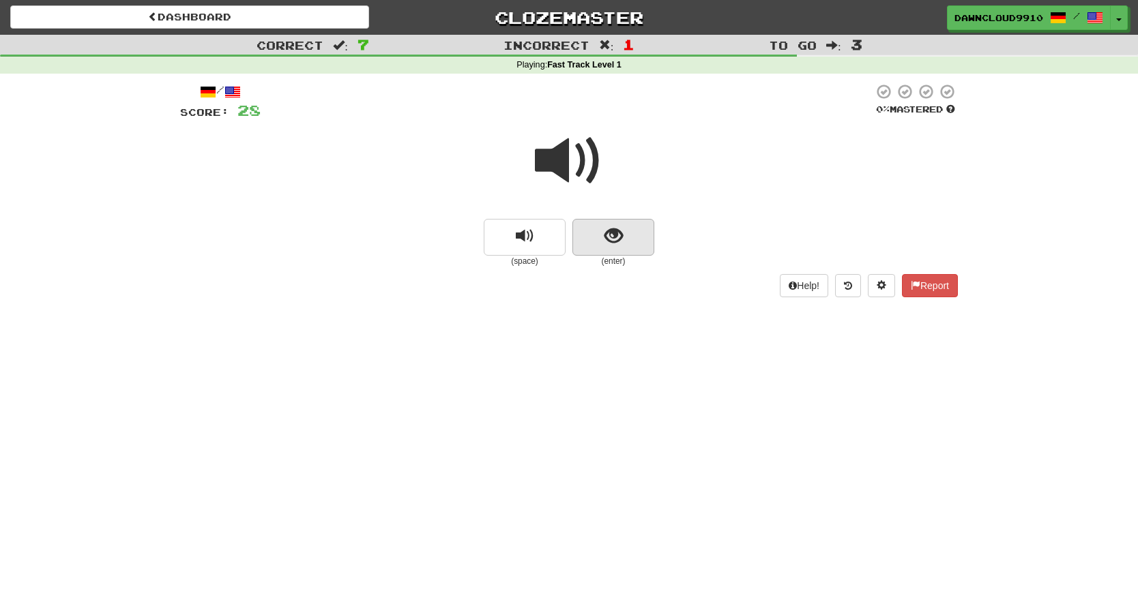
click at [605, 232] on span "show sentence" at bounding box center [613, 236] width 18 height 18
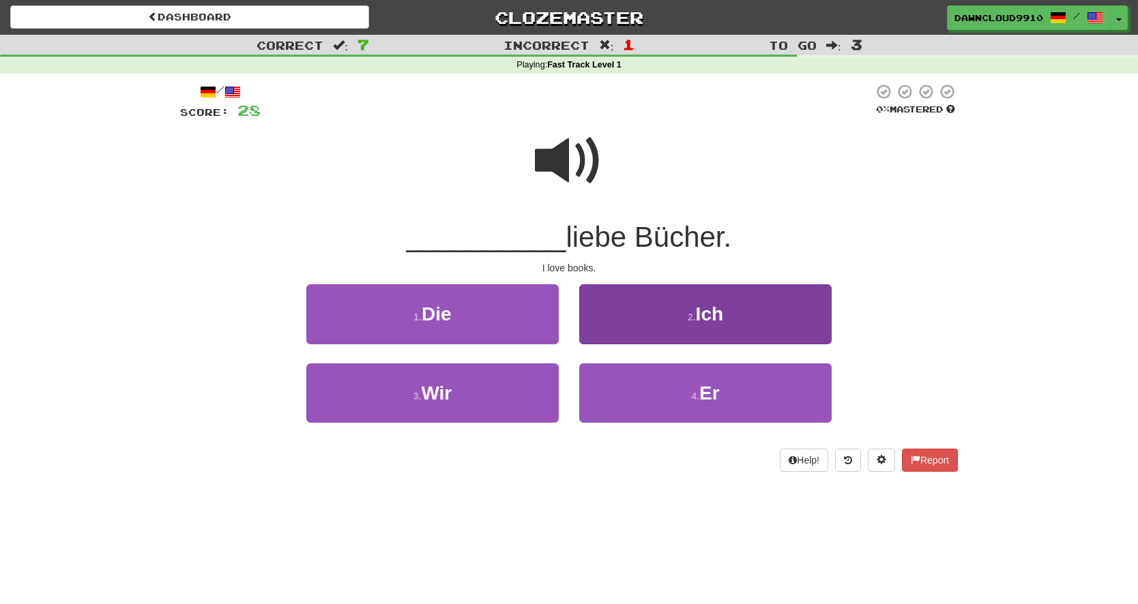
click at [633, 312] on button "2 . Ich" at bounding box center [705, 313] width 252 height 59
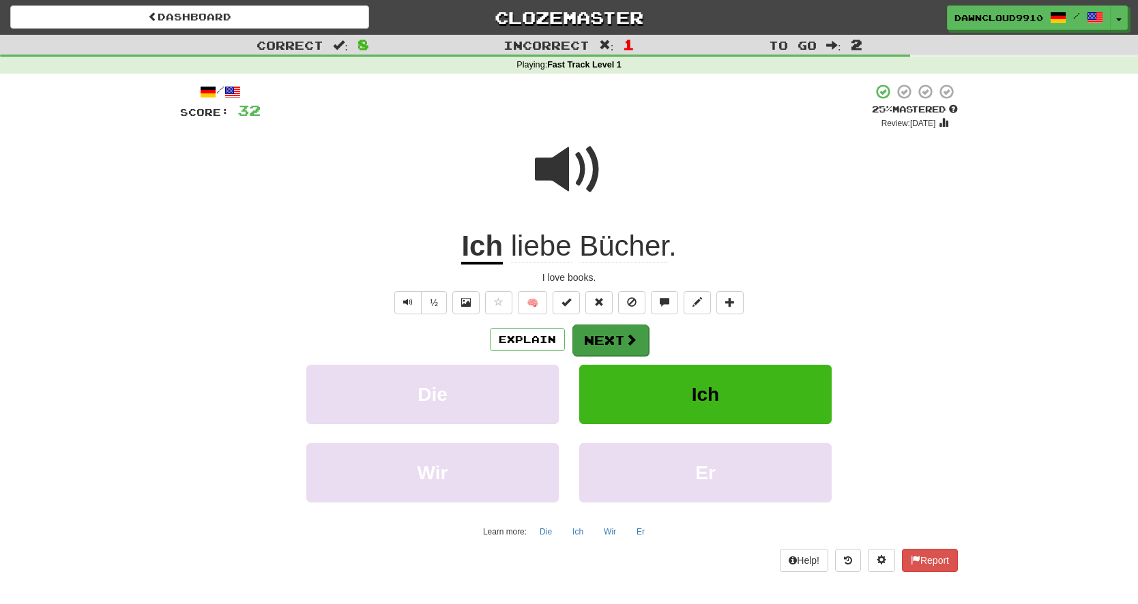
click at [617, 335] on button "Next" at bounding box center [610, 340] width 76 height 31
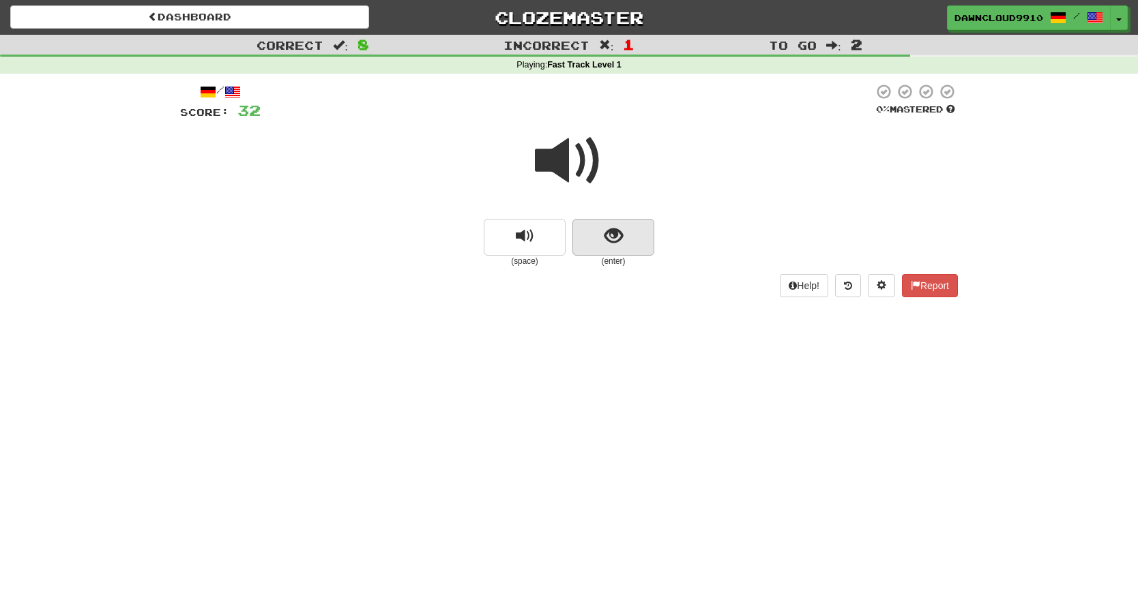
click at [617, 236] on span "show sentence" at bounding box center [613, 236] width 18 height 18
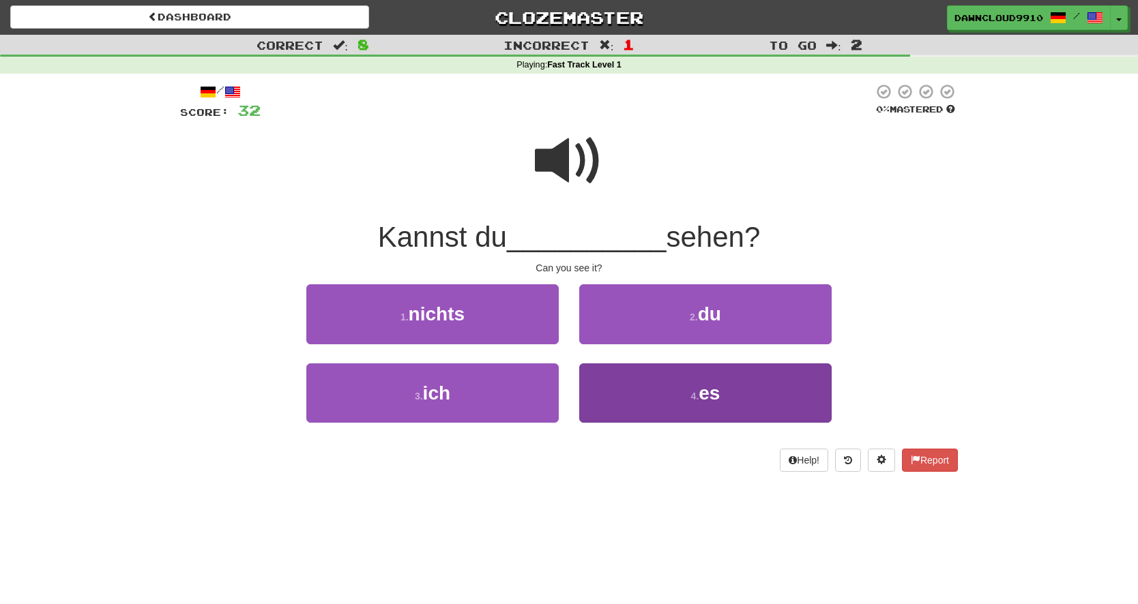
click at [629, 375] on button "4 . es" at bounding box center [705, 393] width 252 height 59
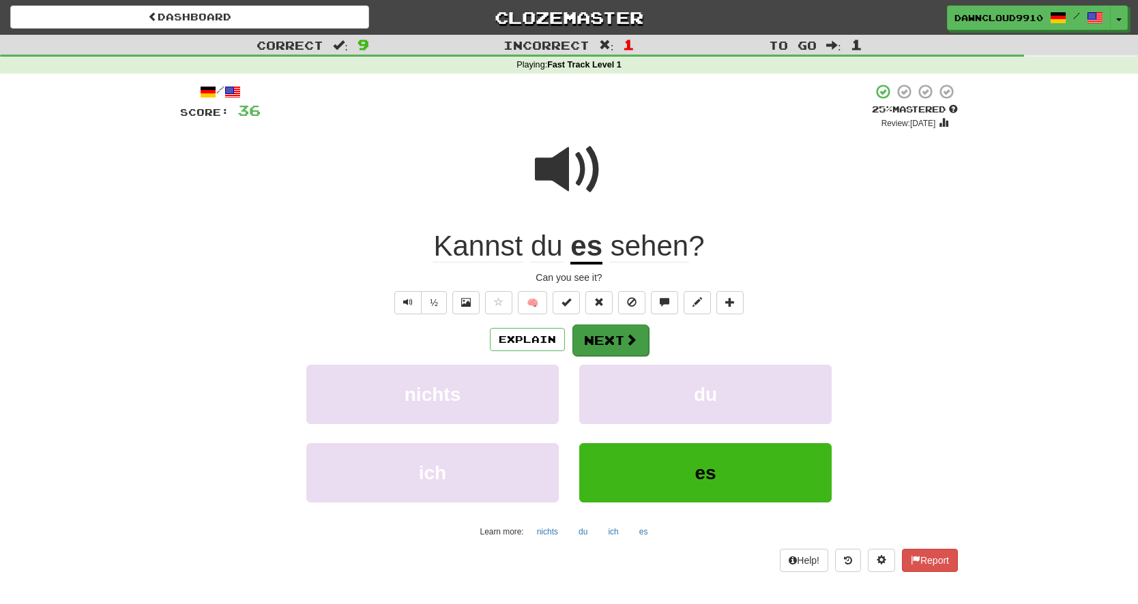
click at [614, 334] on button "Next" at bounding box center [610, 340] width 76 height 31
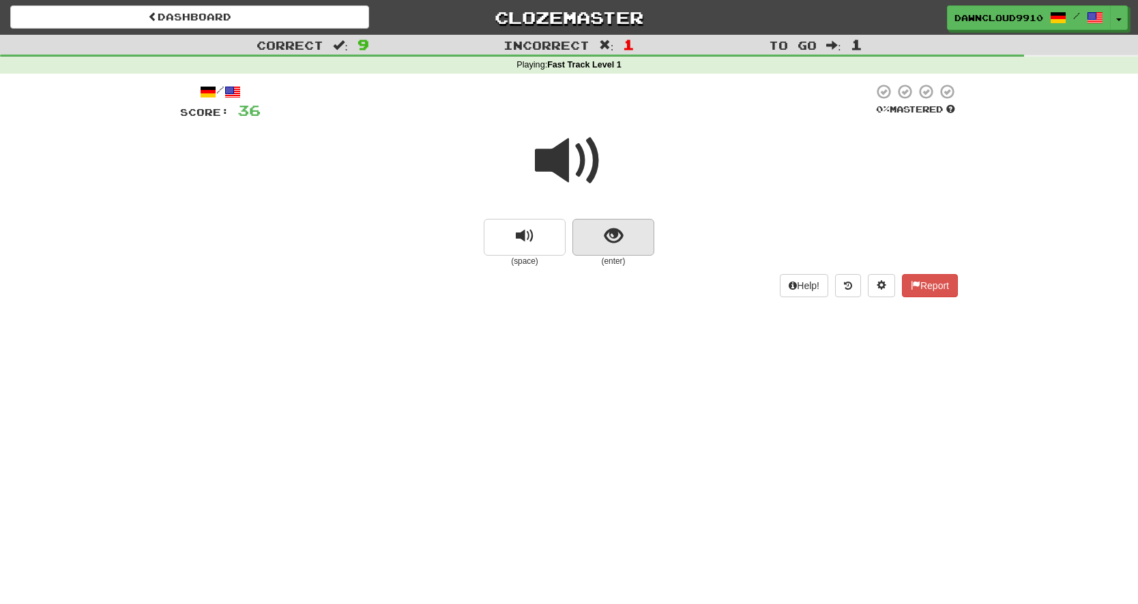
click at [616, 238] on span "show sentence" at bounding box center [613, 236] width 18 height 18
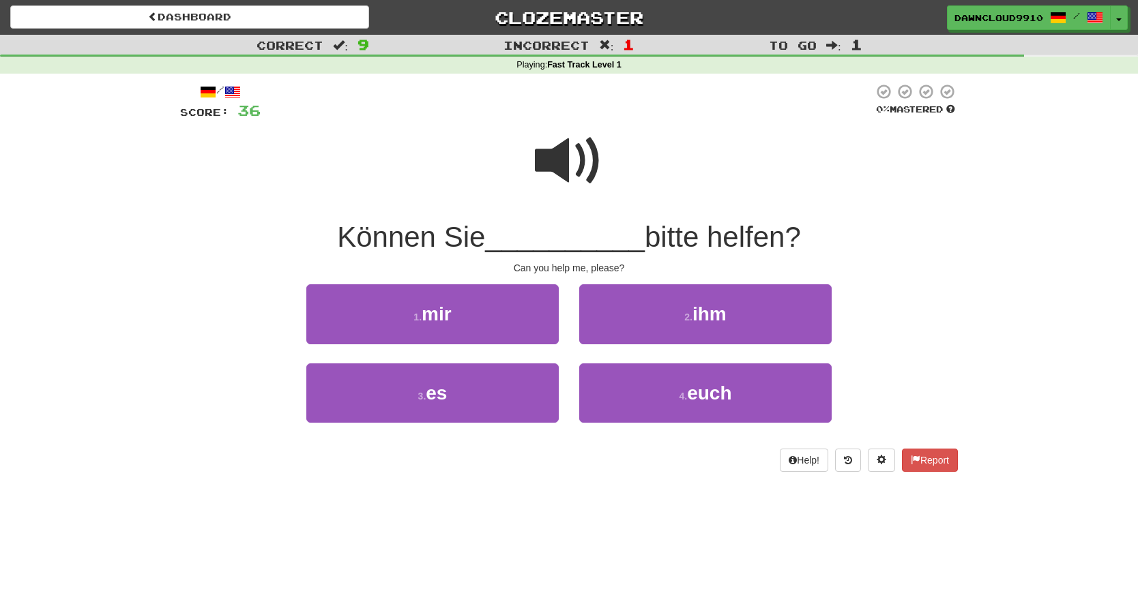
click at [572, 154] on span at bounding box center [569, 161] width 68 height 68
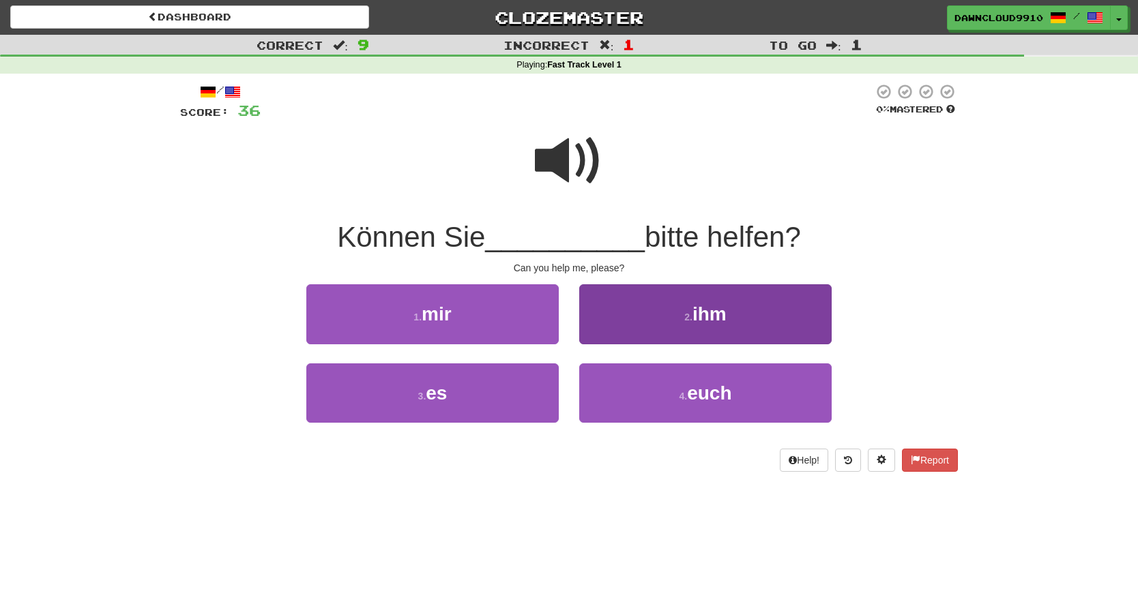
click at [622, 319] on button "2 . ihm" at bounding box center [705, 313] width 252 height 59
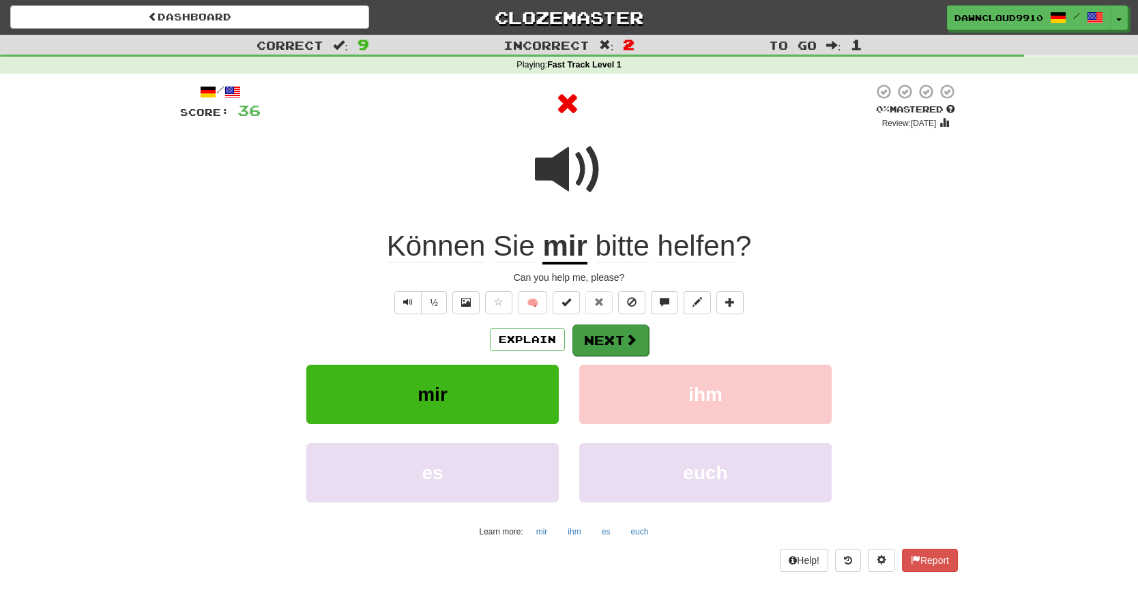
click at [607, 346] on button "Next" at bounding box center [610, 340] width 76 height 31
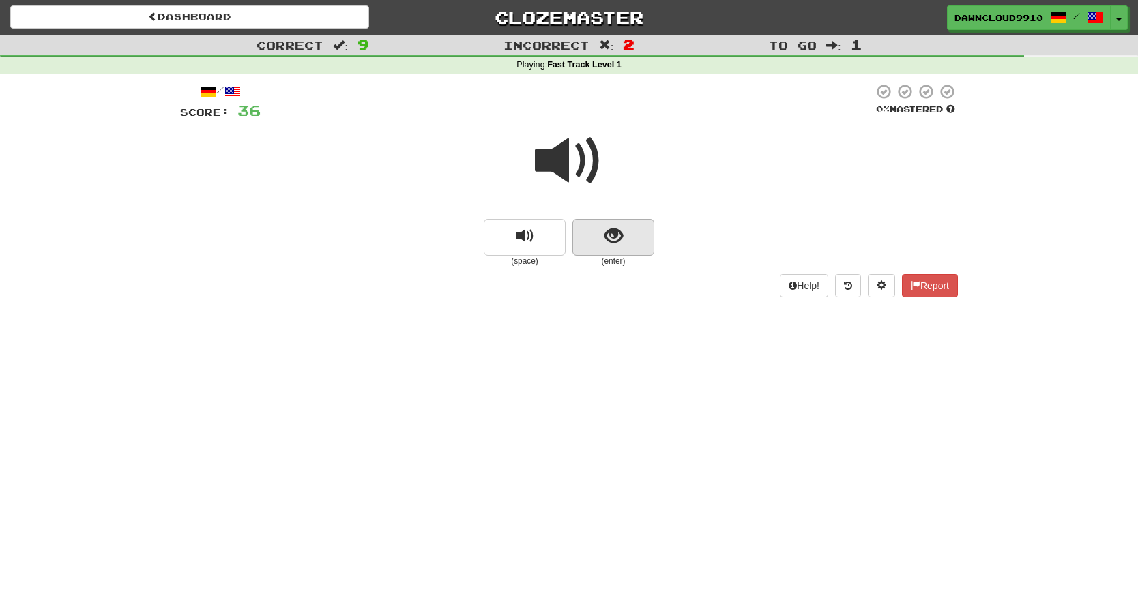
click at [611, 246] on button "show sentence" at bounding box center [613, 237] width 82 height 37
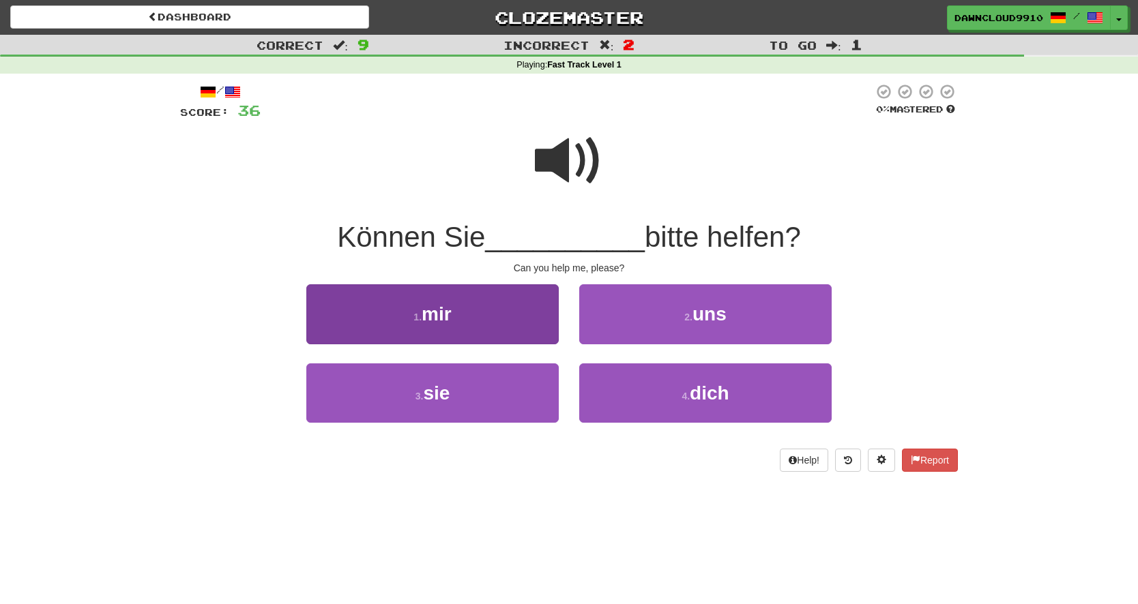
click at [517, 303] on button "1 . mir" at bounding box center [432, 313] width 252 height 59
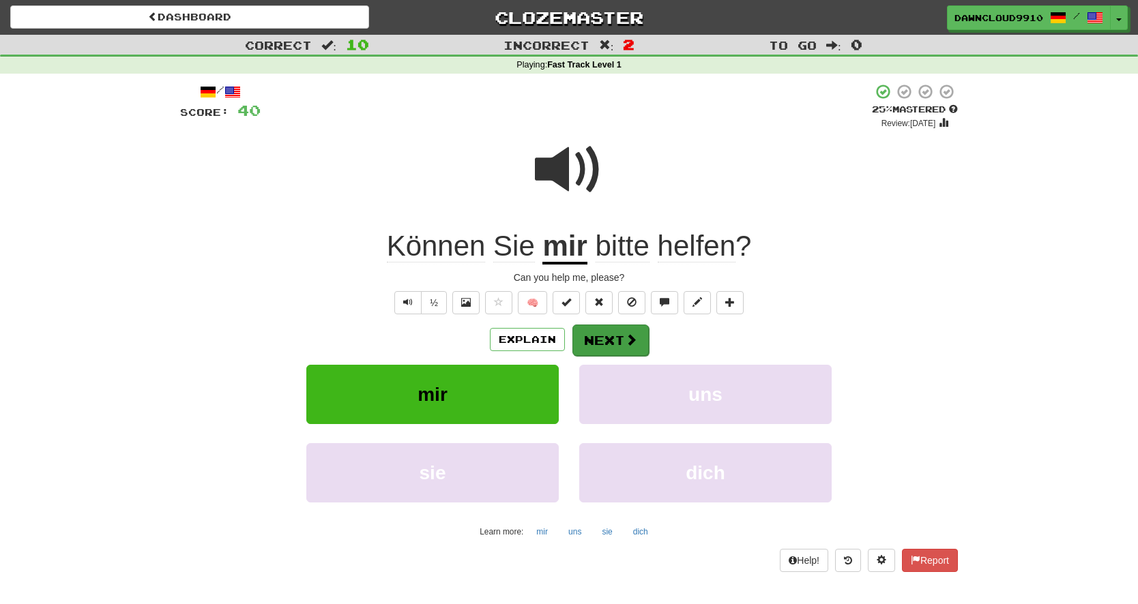
click at [607, 342] on button "Next" at bounding box center [610, 340] width 76 height 31
